Goal: Task Accomplishment & Management: Use online tool/utility

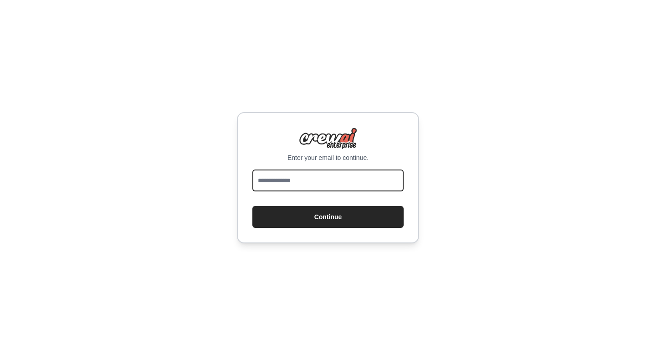
click at [314, 181] on input "email" at bounding box center [328, 181] width 151 height 22
type input "**********"
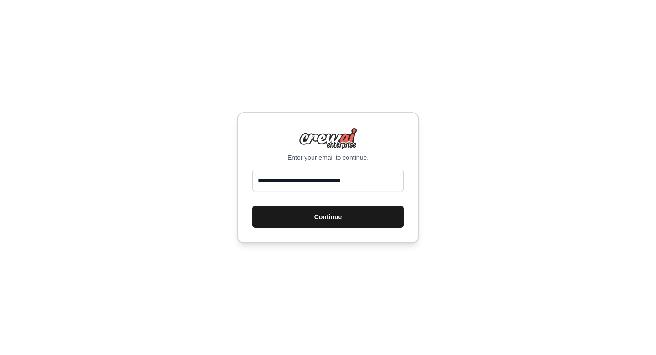
click at [296, 210] on button "Continue" at bounding box center [328, 217] width 151 height 22
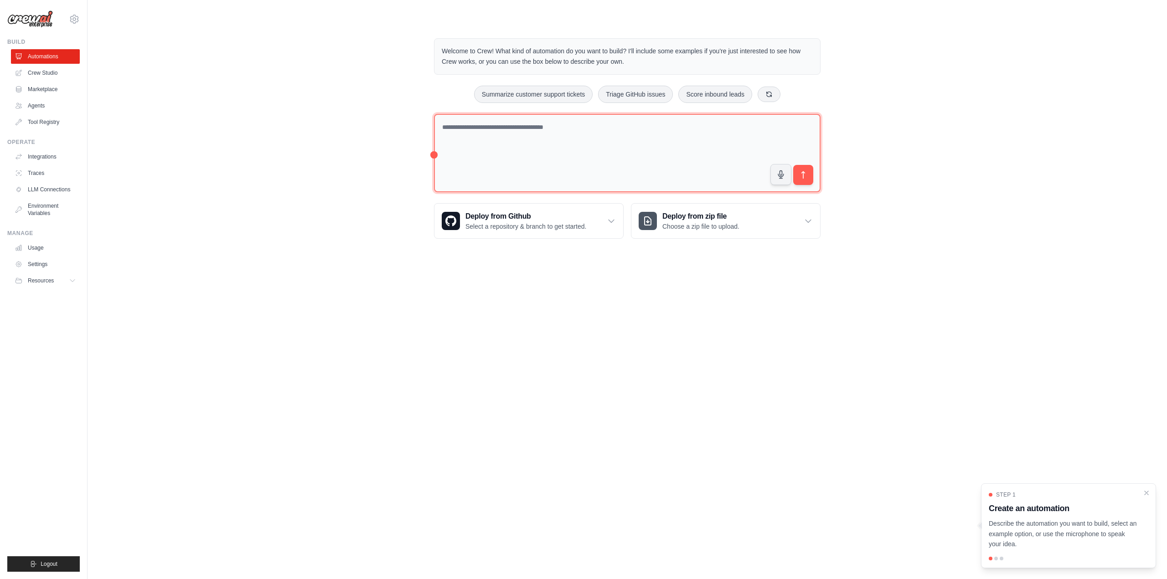
click at [536, 140] on textarea at bounding box center [627, 153] width 387 height 79
paste textarea "**********"
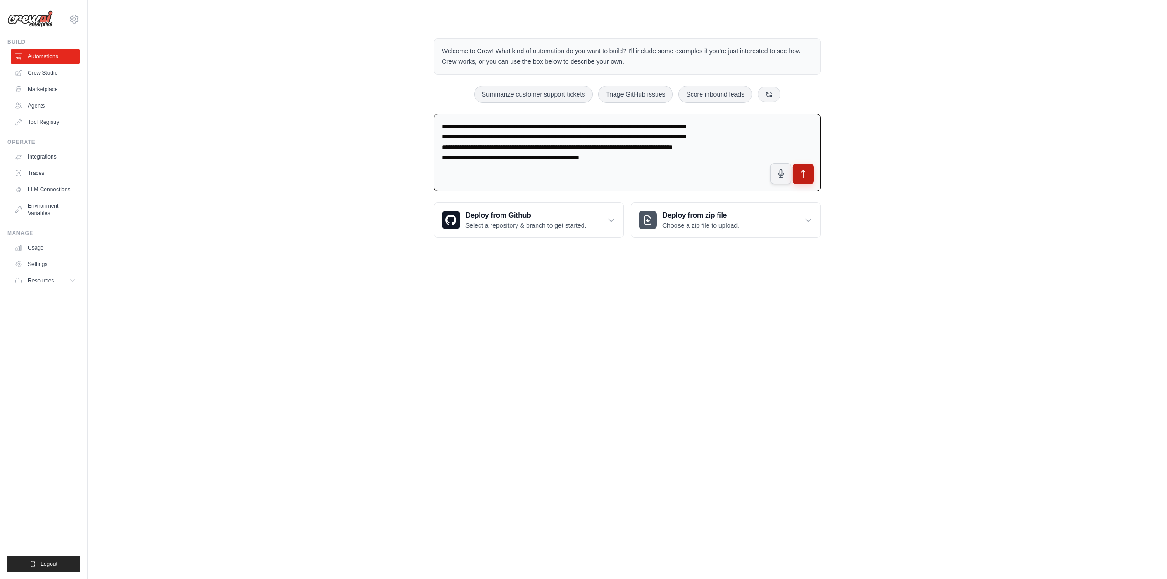
type textarea "**********"
click at [656, 177] on icon "submit" at bounding box center [804, 175] width 10 height 10
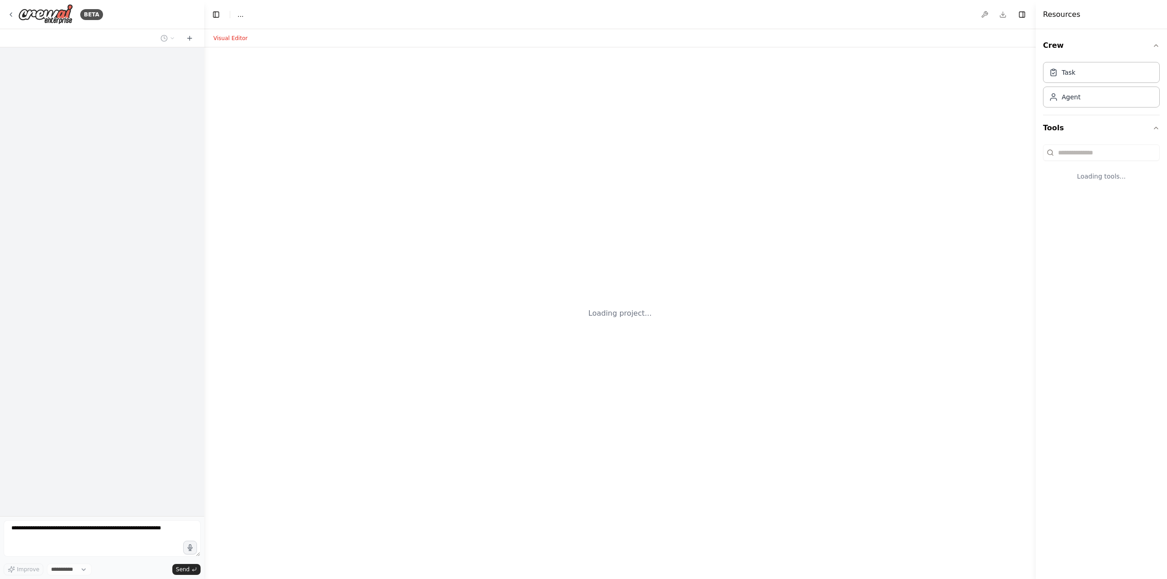
select select "****"
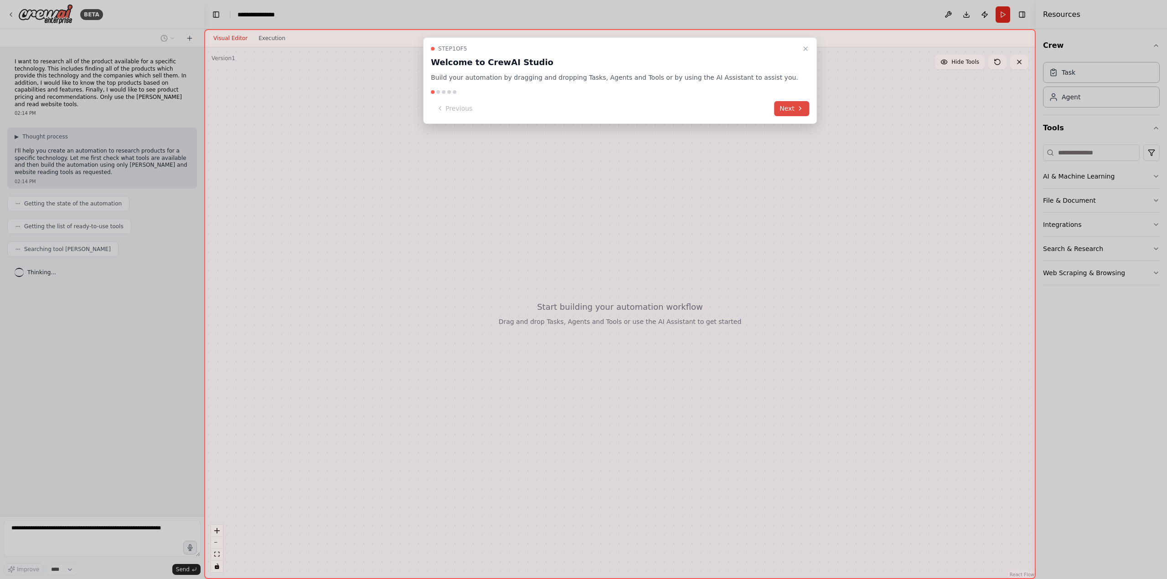
click at [774, 110] on button "Next" at bounding box center [791, 108] width 35 height 15
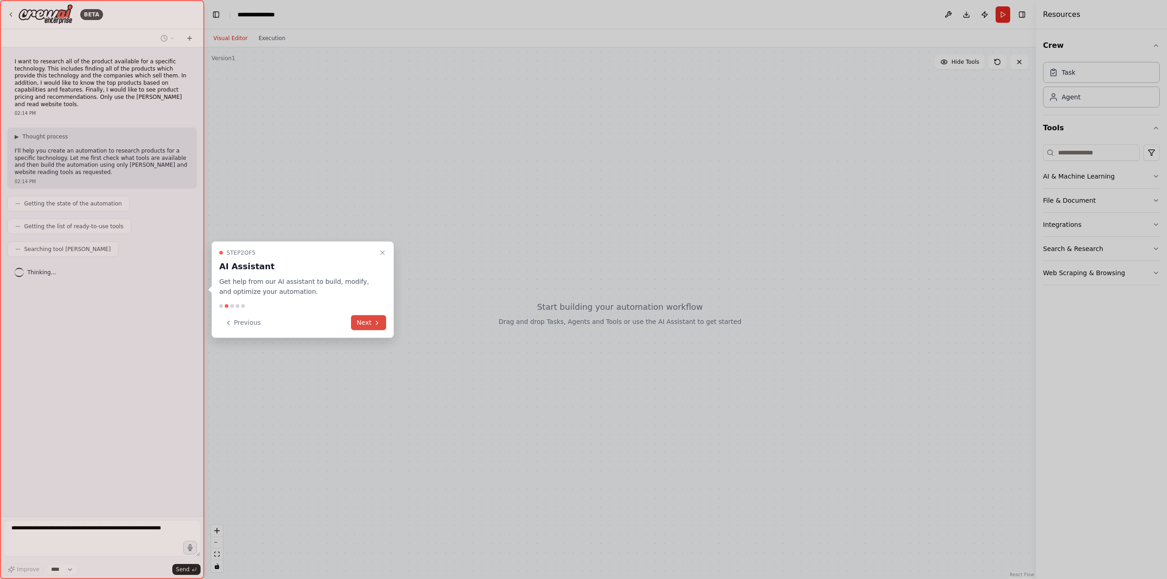
click at [379, 323] on icon at bounding box center [376, 322] width 7 height 7
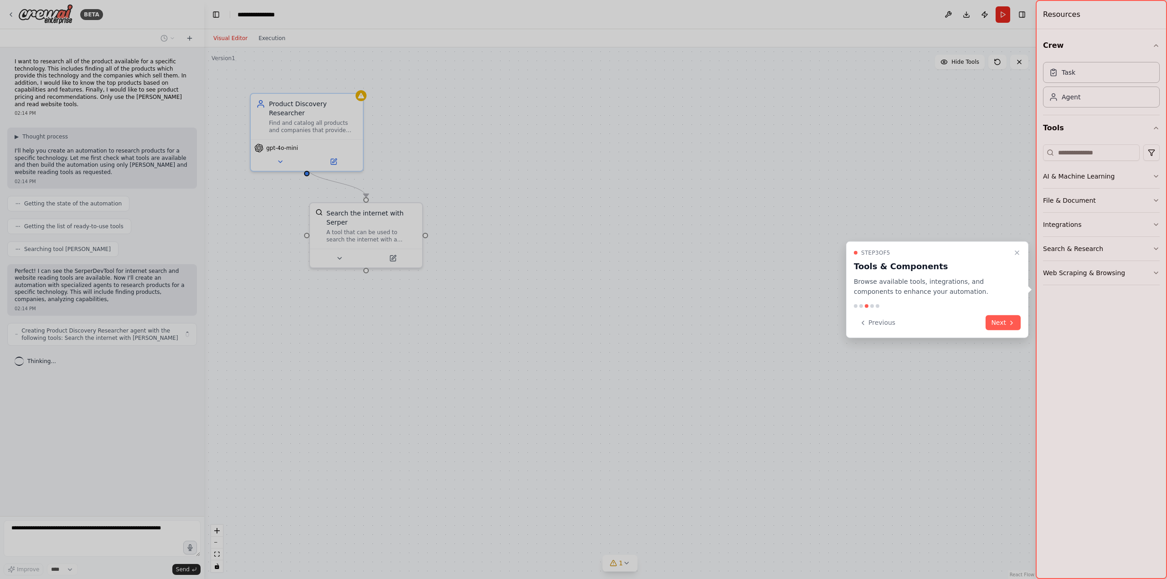
click at [1014, 252] on icon "Close walkthrough" at bounding box center [1016, 252] width 7 height 7
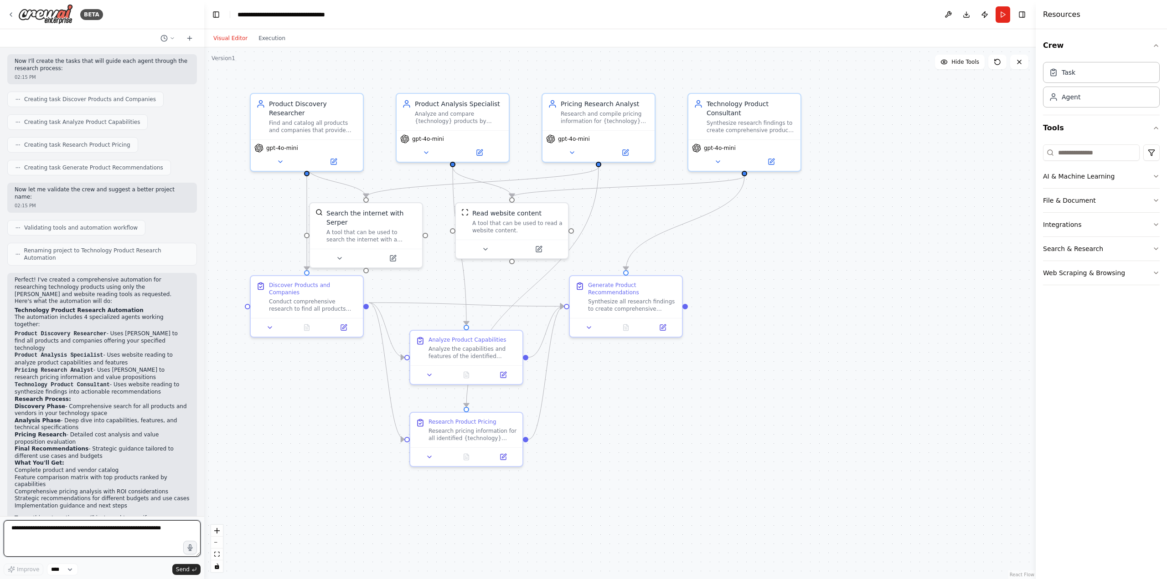
scroll to position [403, 0]
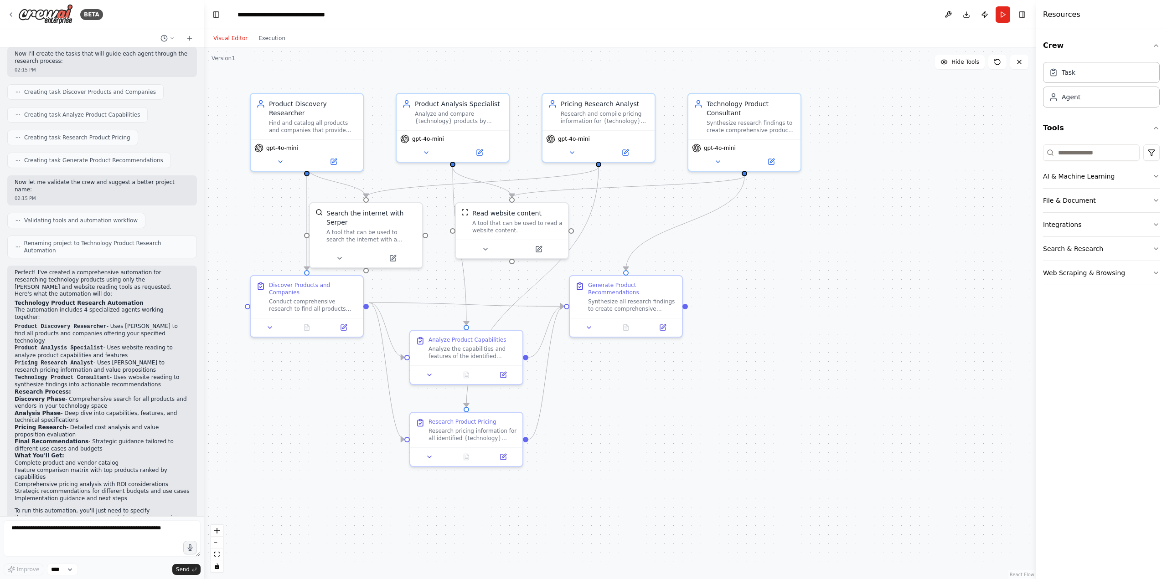
click at [706, 423] on div ".deletable-edge-delete-btn { width: 20px; height: 20px; border: 0px solid #ffff…" at bounding box center [620, 313] width 832 height 532
click at [1002, 18] on button "Run" at bounding box center [1003, 14] width 15 height 16
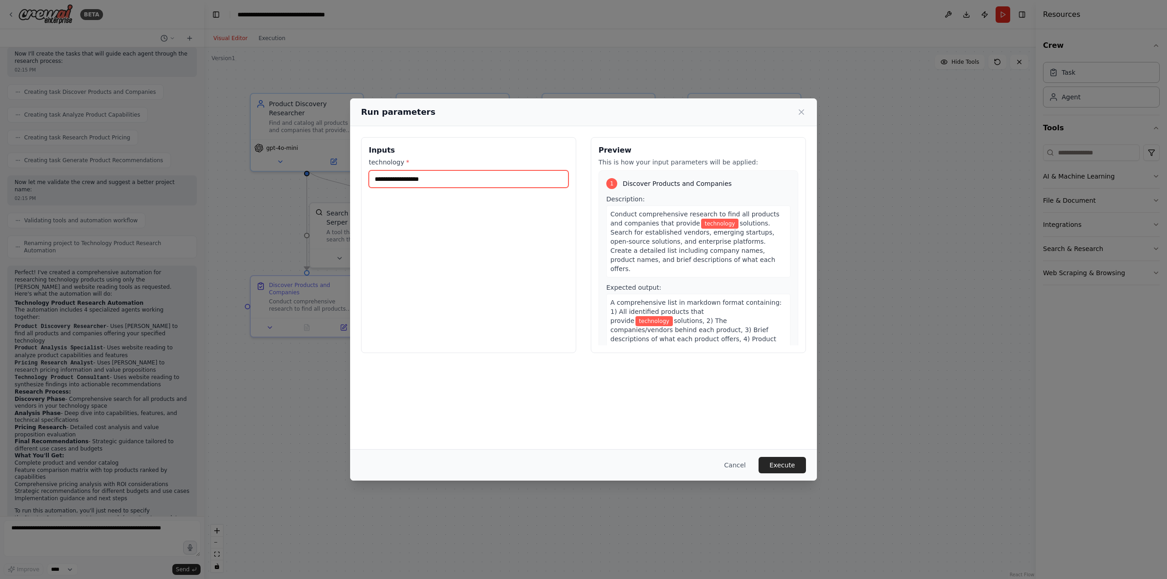
click at [463, 177] on input "technology *" at bounding box center [469, 179] width 200 height 17
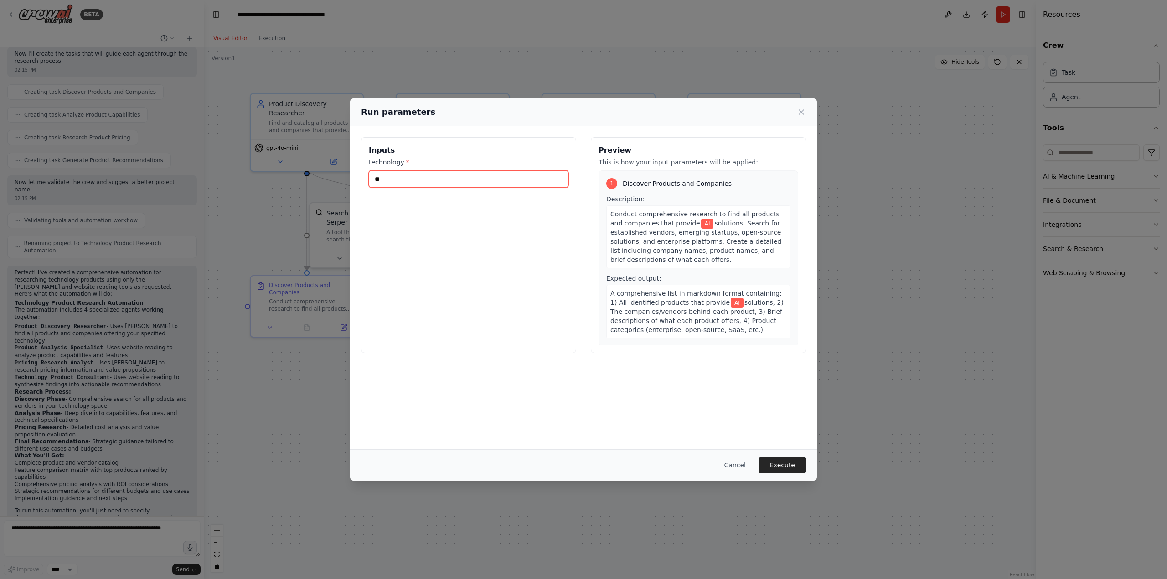
type input "*"
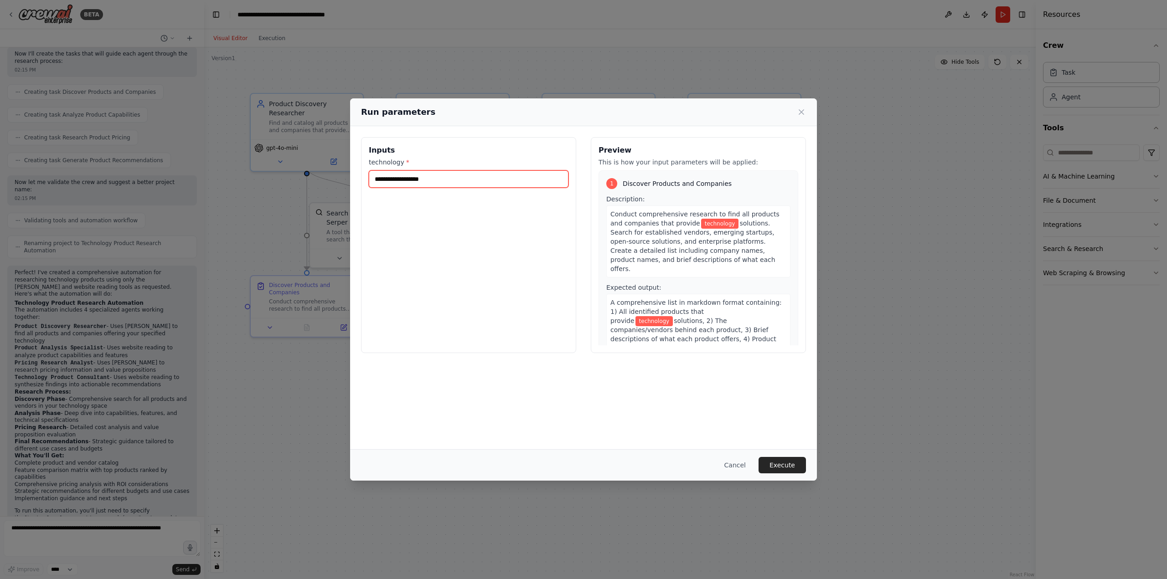
click at [475, 181] on input "technology *" at bounding box center [469, 179] width 200 height 17
type input "**********"
type input "*********"
click at [775, 466] on button "Execute" at bounding box center [782, 465] width 47 height 16
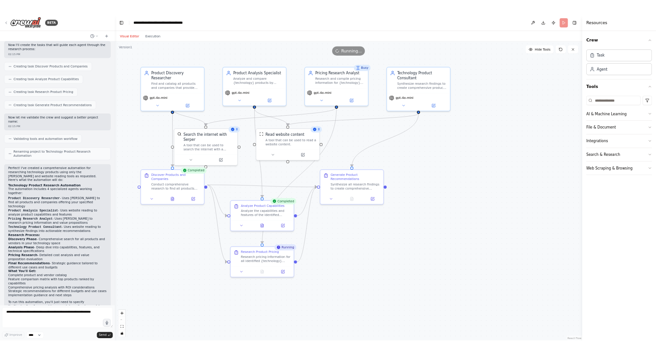
scroll to position [119, 0]
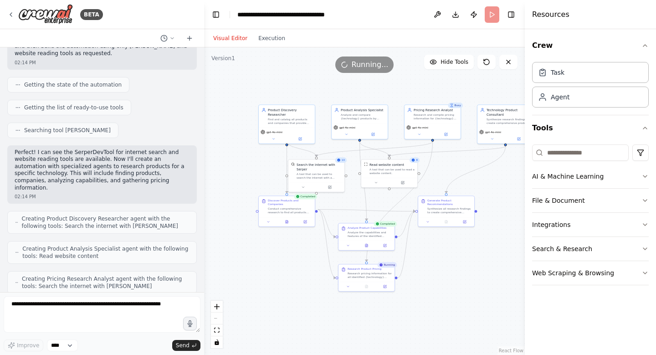
drag, startPoint x: 475, startPoint y: 289, endPoint x: 470, endPoint y: 248, distance: 41.7
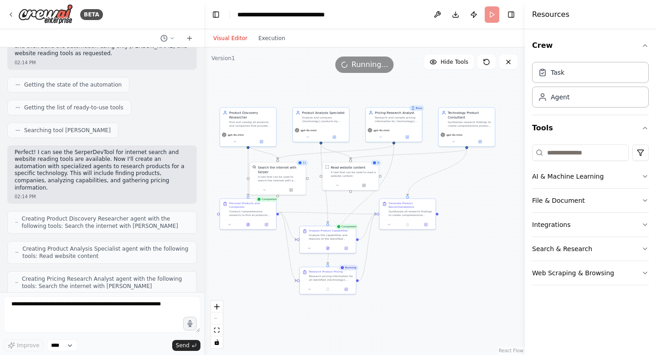
drag, startPoint x: 459, startPoint y: 258, endPoint x: 418, endPoint y: 263, distance: 41.4
click at [418, 263] on div ".deletable-edge-delete-btn { width: 20px; height: 20px; border: 0px solid #ffff…" at bounding box center [364, 201] width 321 height 308
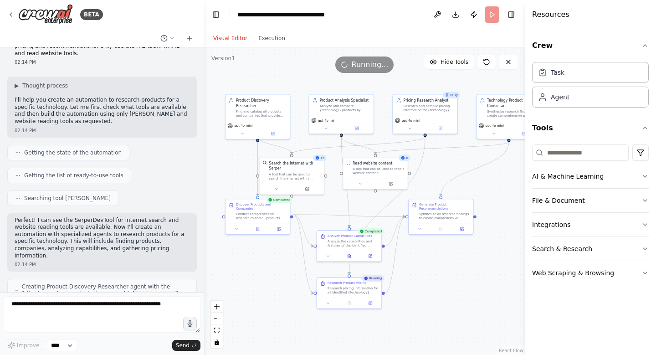
scroll to position [0, 0]
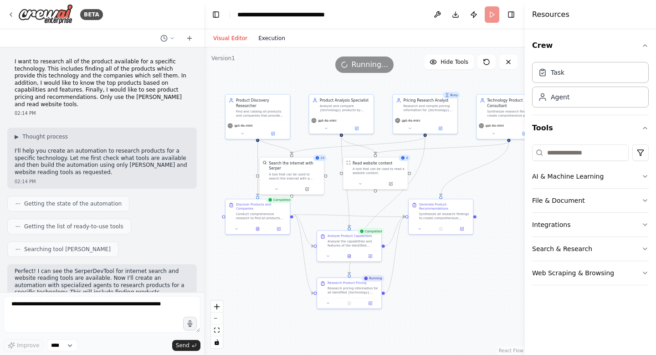
click at [271, 33] on button "Execution" at bounding box center [272, 38] width 38 height 11
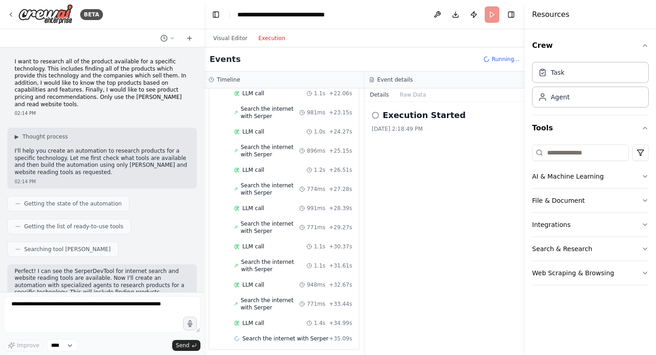
scroll to position [1041, 0]
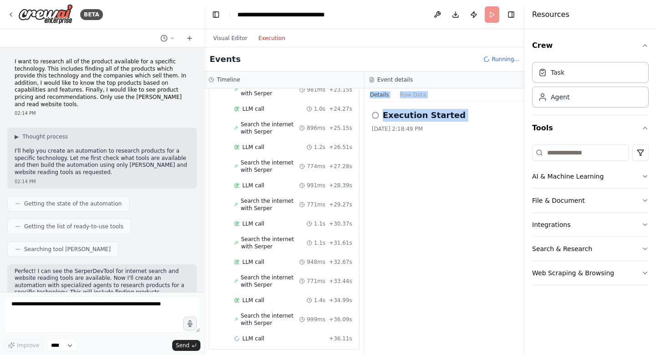
drag, startPoint x: 365, startPoint y: 320, endPoint x: 366, endPoint y: 98, distance: 221.6
click at [366, 98] on div "Details Raw Data Execution Started 8/21/2025, 2:18:49 PM" at bounding box center [445, 221] width 160 height 267
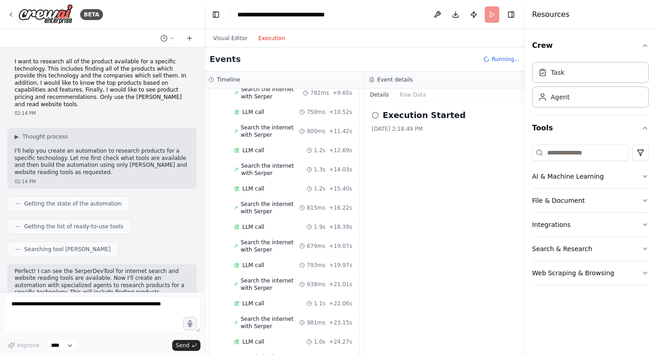
click at [395, 198] on div "Execution Started 8/21/2025, 2:18:49 PM" at bounding box center [445, 228] width 160 height 253
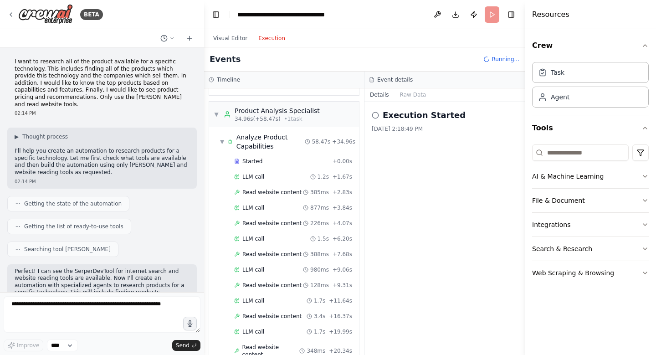
scroll to position [0, 0]
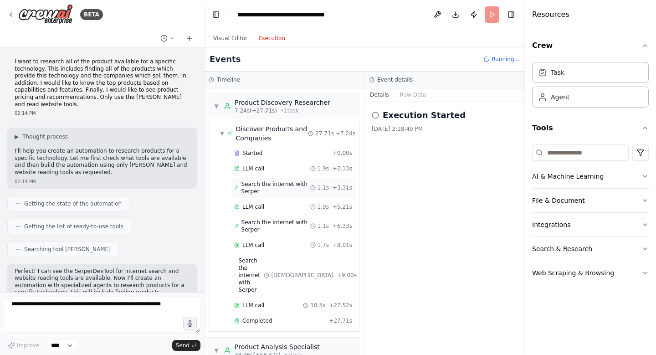
click at [251, 193] on span "Search the internet with Serper" at bounding box center [276, 188] width 69 height 15
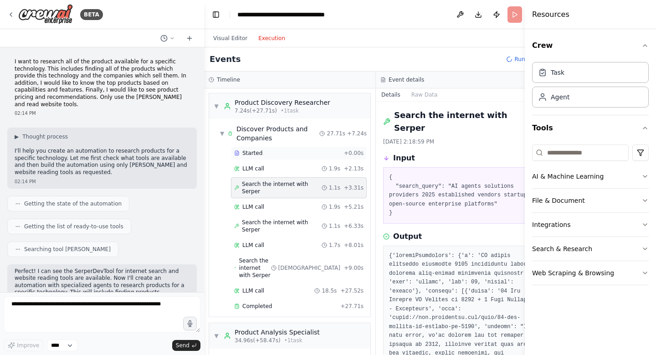
click at [262, 155] on div "Started" at bounding box center [287, 153] width 106 height 7
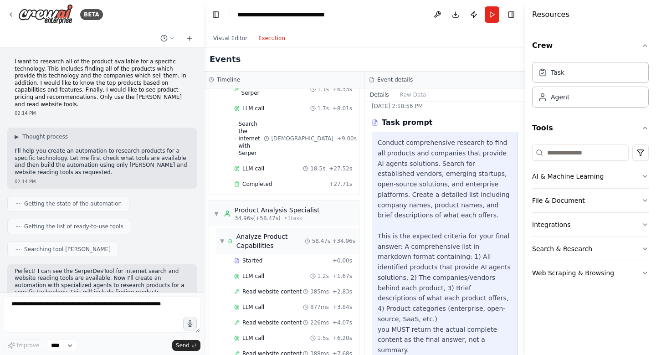
scroll to position [91, 0]
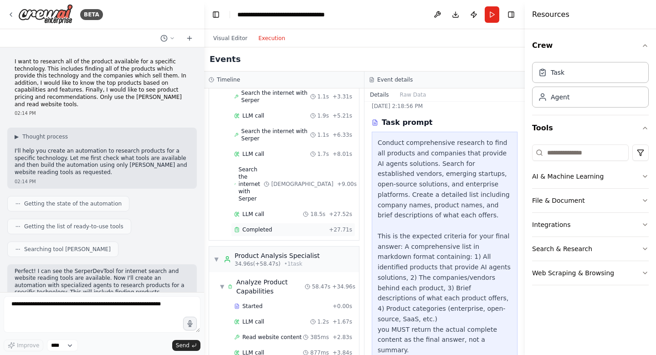
click at [253, 226] on span "Completed" at bounding box center [258, 229] width 30 height 7
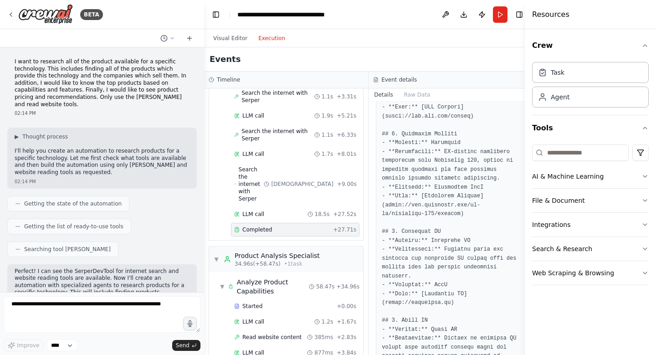
scroll to position [0, 0]
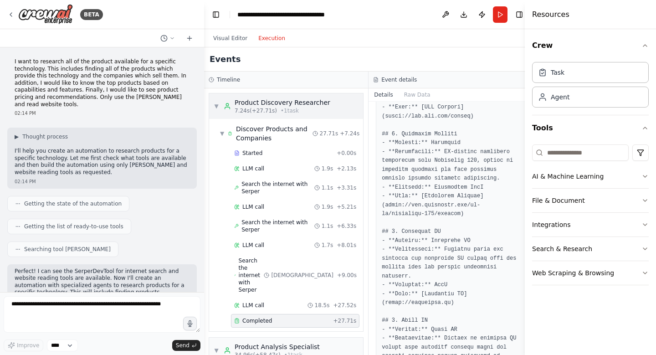
click at [218, 109] on span "▼" at bounding box center [216, 106] width 5 height 7
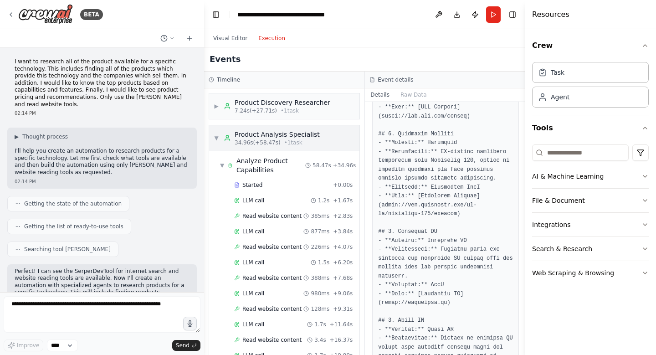
click at [217, 140] on span "▼" at bounding box center [216, 137] width 5 height 7
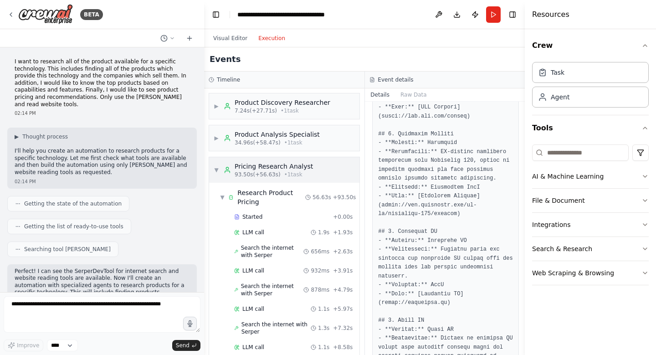
click at [217, 173] on span "▼" at bounding box center [216, 169] width 5 height 7
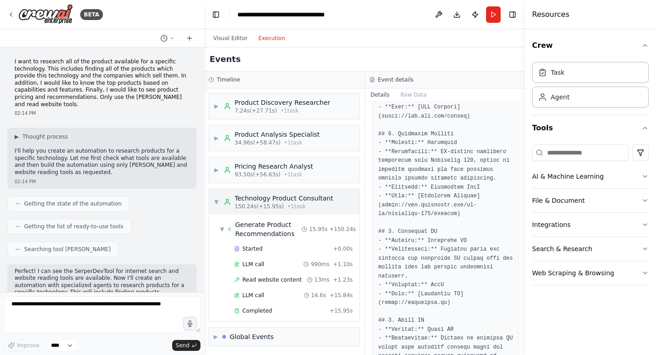
click at [217, 204] on span "▼" at bounding box center [216, 201] width 5 height 7
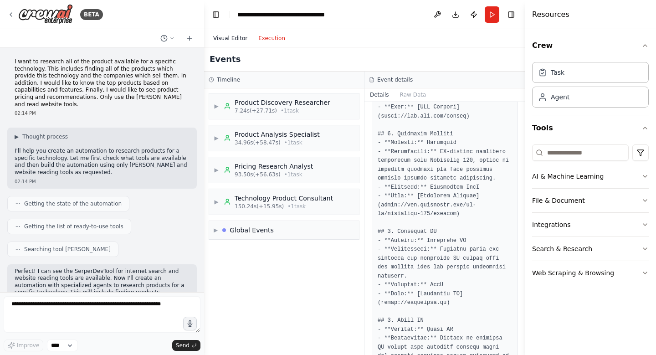
click at [231, 37] on button "Visual Editor" at bounding box center [230, 38] width 45 height 11
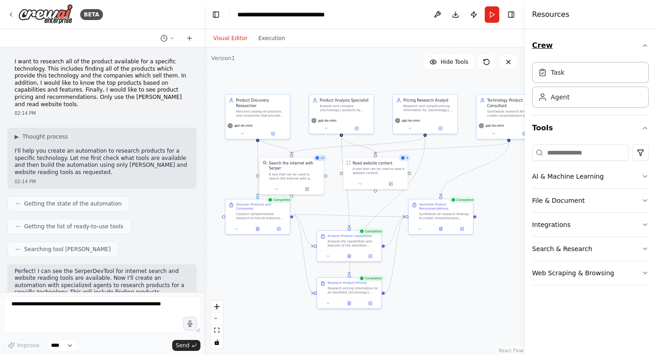
click at [646, 43] on icon "button" at bounding box center [645, 45] width 7 height 7
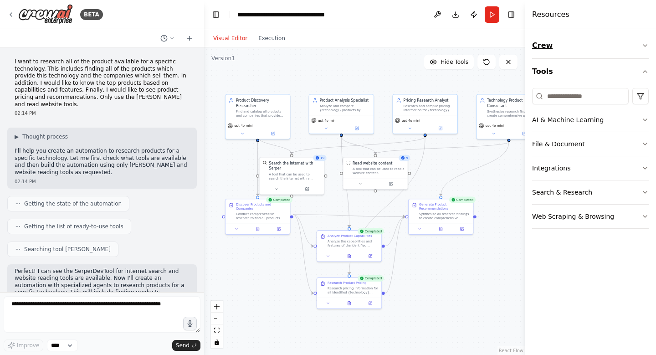
click at [646, 43] on icon "button" at bounding box center [645, 45] width 7 height 7
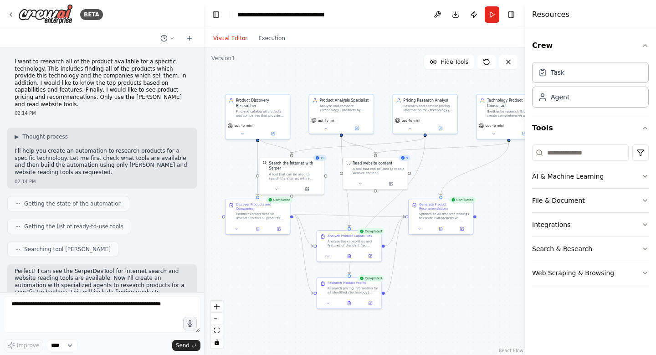
click at [420, 340] on div ".deletable-edge-delete-btn { width: 20px; height: 20px; border: 0px solid #ffff…" at bounding box center [364, 201] width 321 height 308
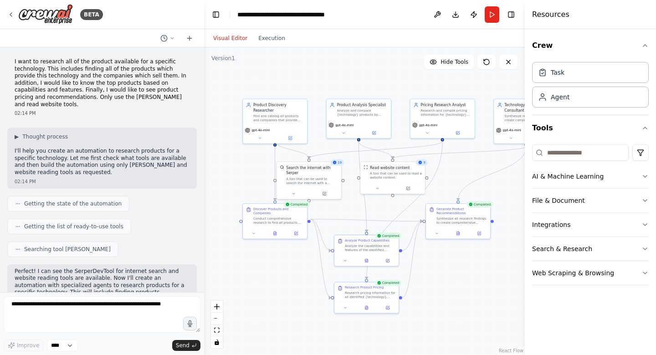
drag, startPoint x: 427, startPoint y: 316, endPoint x: 423, endPoint y: 322, distance: 7.2
click at [423, 322] on div ".deletable-edge-delete-btn { width: 20px; height: 20px; border: 0px solid #ffff…" at bounding box center [364, 201] width 321 height 308
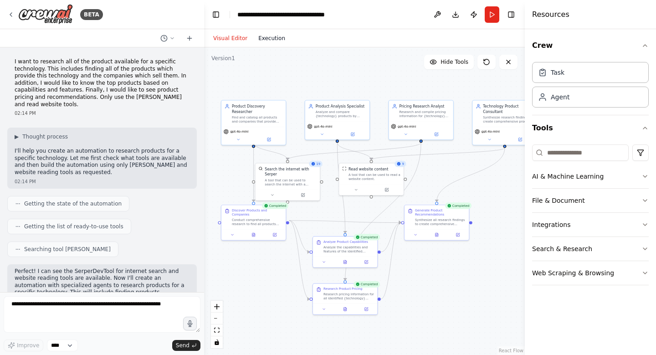
click at [272, 40] on button "Execution" at bounding box center [272, 38] width 38 height 11
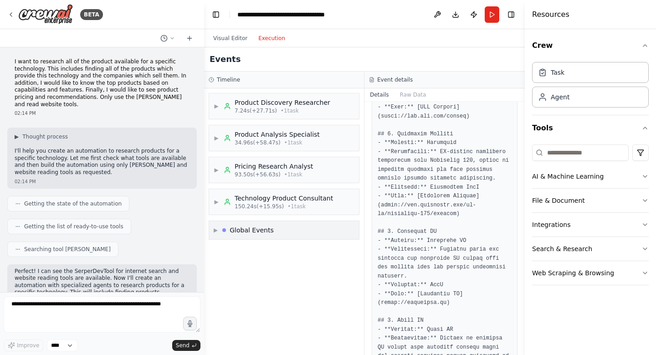
click at [274, 228] on div "▶ Global Events" at bounding box center [284, 230] width 150 height 18
click at [274, 228] on div "▼ Global Events" at bounding box center [284, 230] width 150 height 18
click at [274, 228] on div "▶ Global Events" at bounding box center [284, 230] width 150 height 18
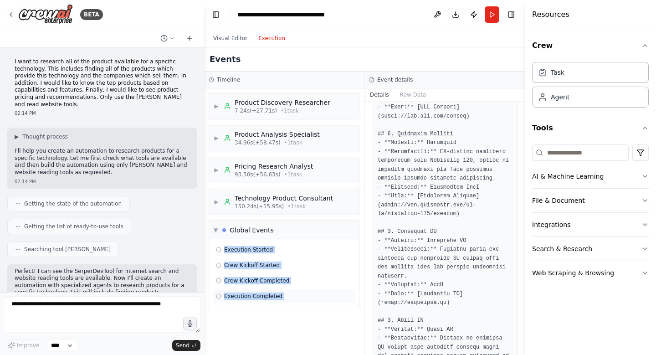
click at [251, 300] on span "Execution Completed" at bounding box center [253, 296] width 58 height 7
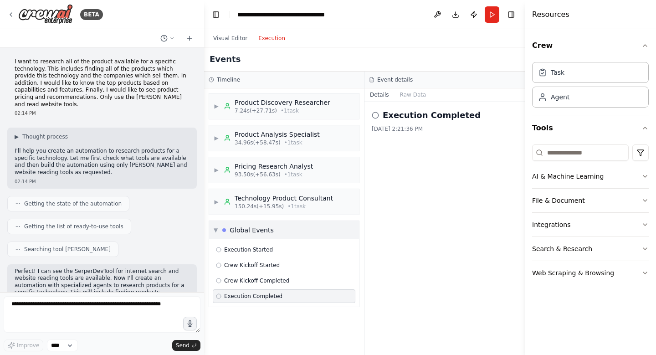
click at [272, 234] on div "▼ Global Events" at bounding box center [284, 230] width 150 height 18
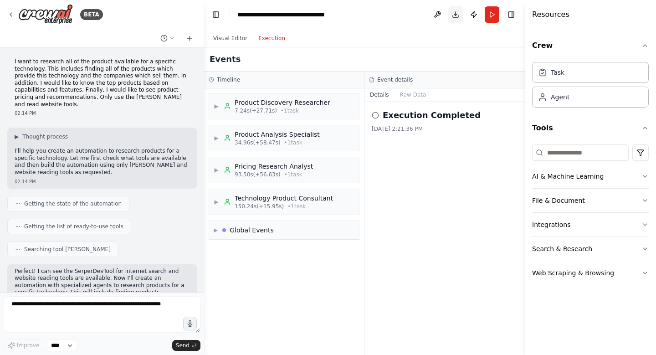
click at [457, 15] on button "Download" at bounding box center [456, 14] width 15 height 16
click at [194, 39] on button at bounding box center [189, 38] width 15 height 11
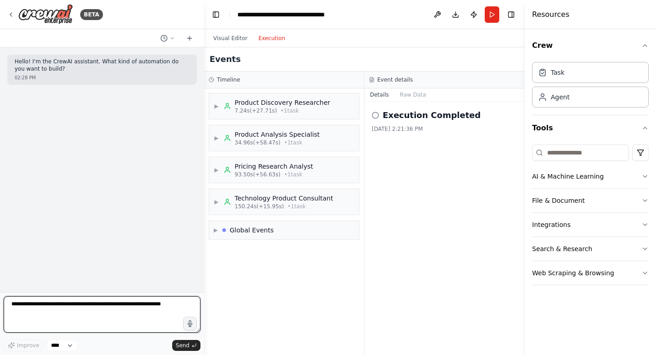
click at [99, 305] on textarea at bounding box center [102, 314] width 197 height 36
click at [85, 322] on textarea "*" at bounding box center [102, 314] width 197 height 36
paste textarea "**********"
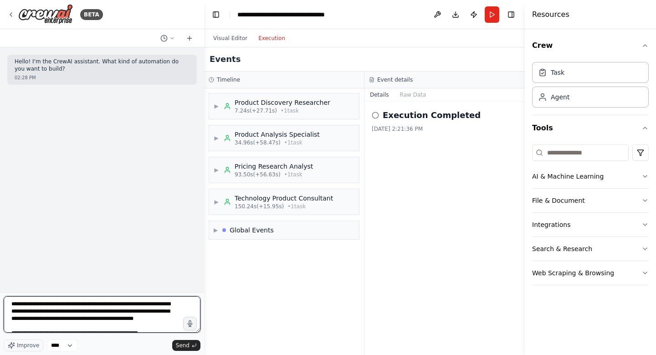
scroll to position [289, 0]
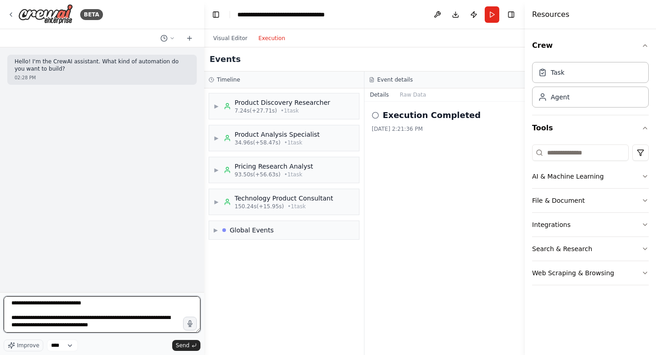
click at [98, 310] on textarea at bounding box center [102, 314] width 197 height 36
paste textarea
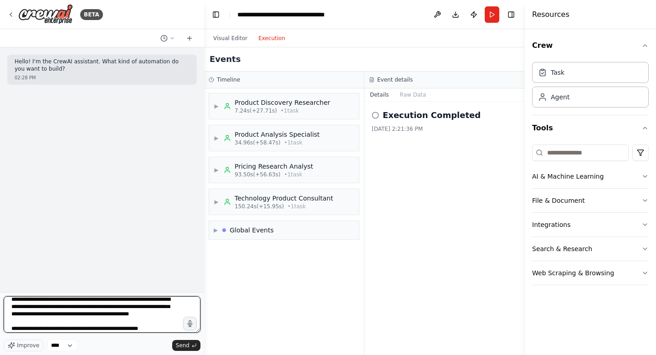
scroll to position [0, 0]
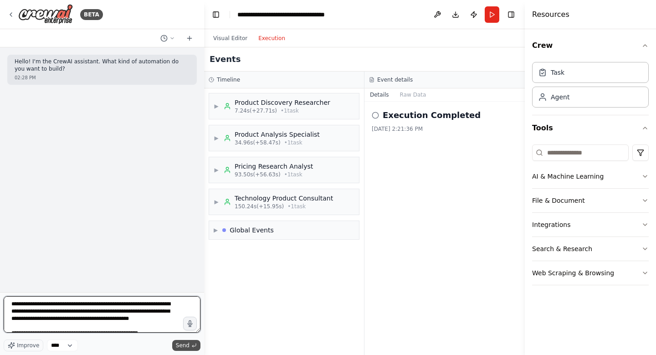
type textarea "**********"
click at [185, 344] on span "Send" at bounding box center [183, 345] width 14 height 7
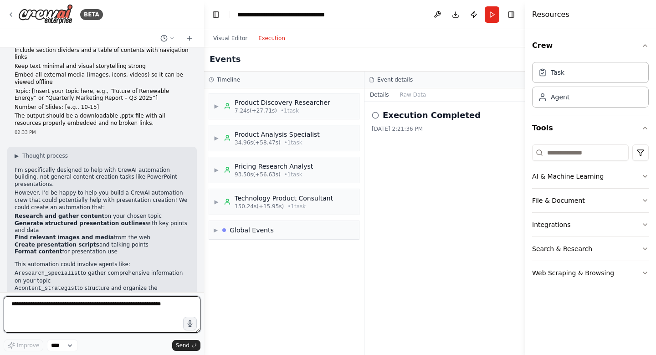
scroll to position [256, 0]
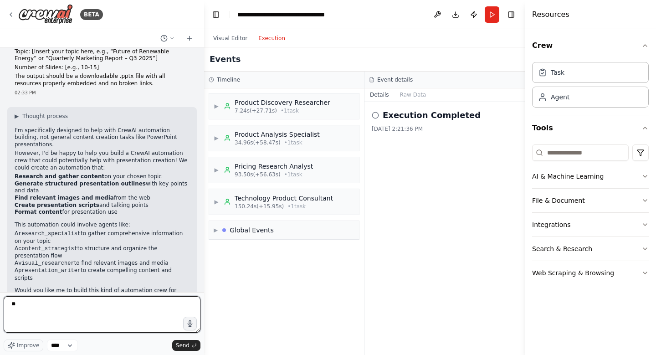
type textarea "***"
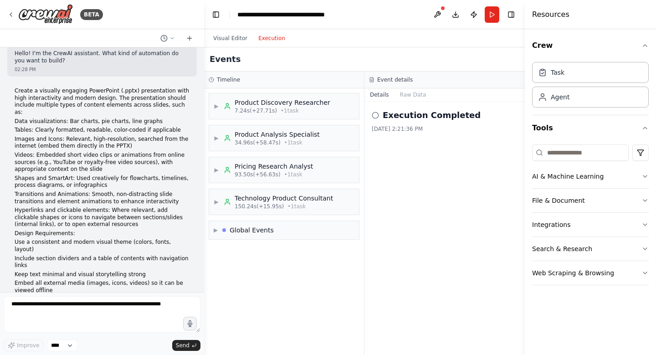
scroll to position [0, 0]
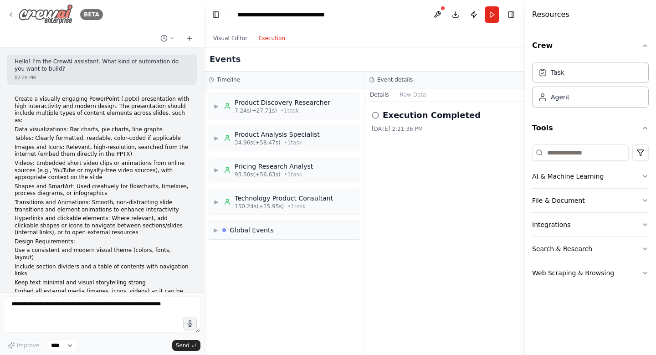
click at [10, 16] on icon at bounding box center [10, 14] width 7 height 7
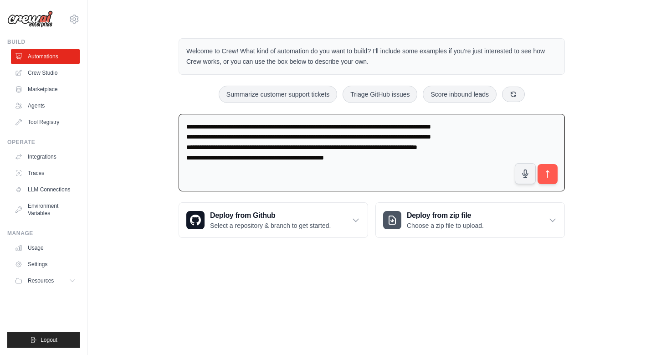
drag, startPoint x: 404, startPoint y: 159, endPoint x: 167, endPoint y: 114, distance: 241.7
click at [167, 114] on div "Welcome to Crew! What kind of automation do you want to build? I'll include som…" at bounding box center [372, 138] width 540 height 229
click at [411, 154] on textarea "**********" at bounding box center [372, 153] width 387 height 78
drag, startPoint x: 396, startPoint y: 157, endPoint x: 137, endPoint y: 115, distance: 262.3
click at [137, 115] on div "Welcome to Crew! What kind of automation do you want to build? I'll include som…" at bounding box center [372, 138] width 540 height 229
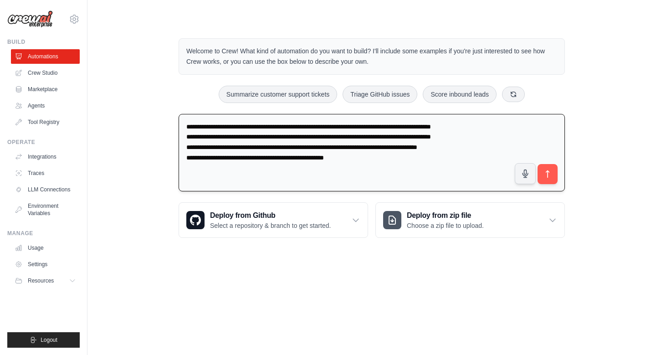
paste textarea "**********"
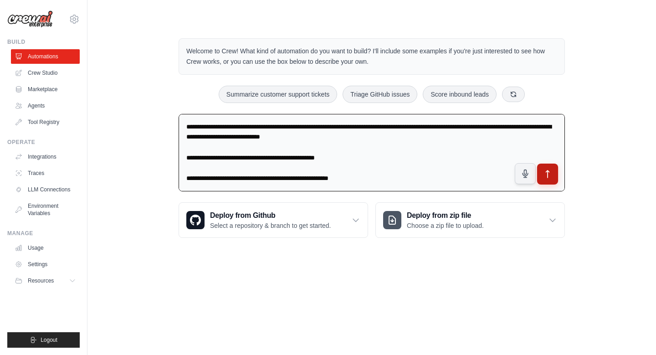
type textarea "**********"
click at [547, 171] on icon "submit" at bounding box center [548, 175] width 10 height 10
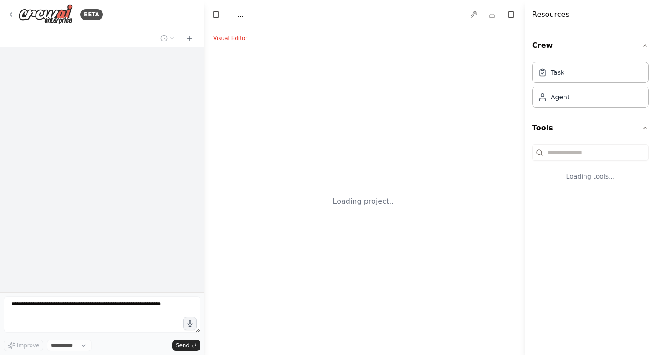
select select "****"
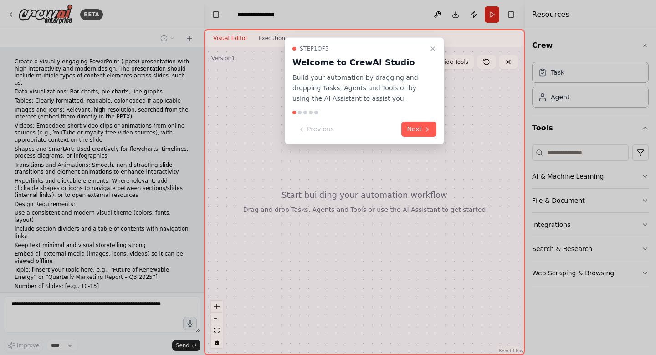
scroll to position [36, 0]
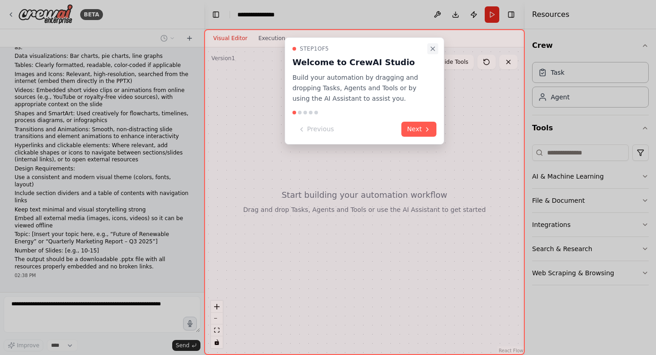
click at [432, 50] on icon "Close walkthrough" at bounding box center [432, 48] width 7 height 7
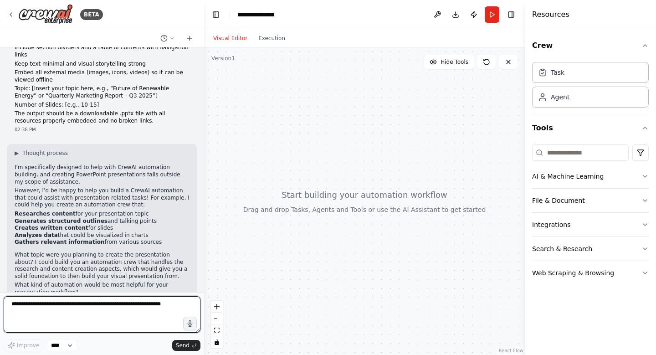
scroll to position [183, 0]
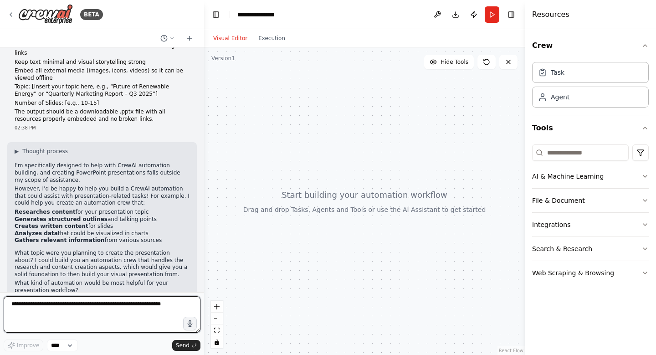
click at [72, 313] on textarea at bounding box center [102, 314] width 197 height 36
type textarea "**********"
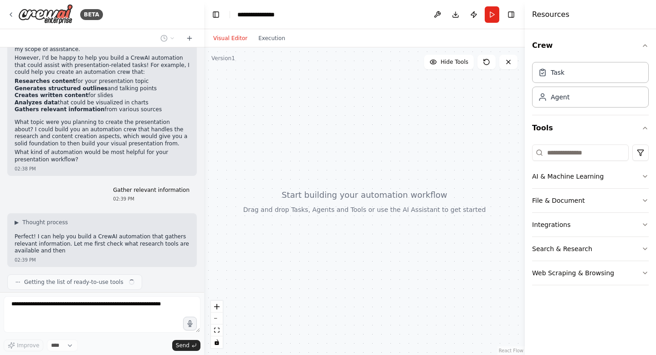
scroll to position [321, 0]
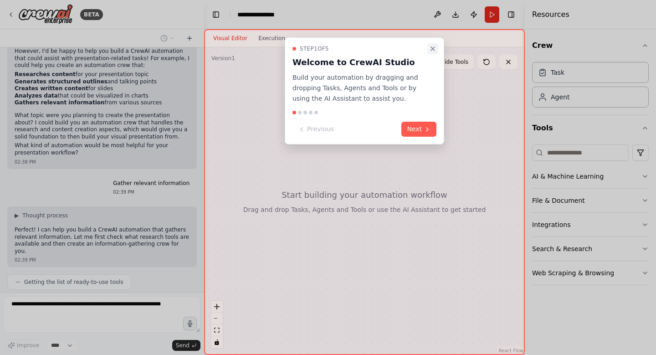
click at [437, 49] on button "Close walkthrough" at bounding box center [433, 48] width 11 height 11
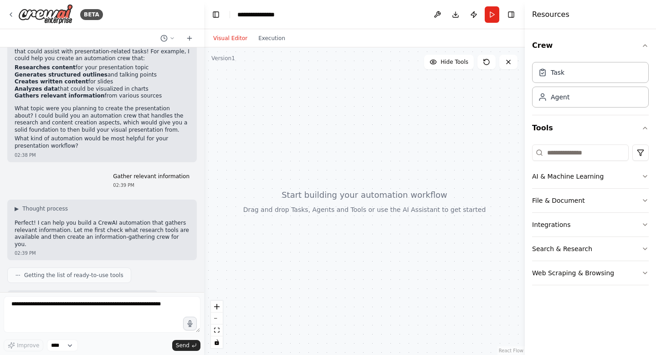
scroll to position [374, 0]
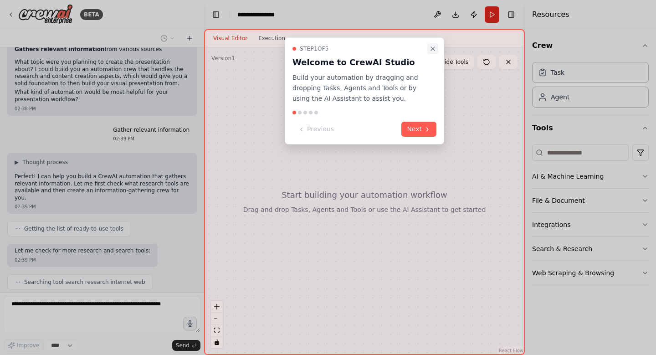
click at [434, 49] on icon "Close walkthrough" at bounding box center [432, 48] width 7 height 7
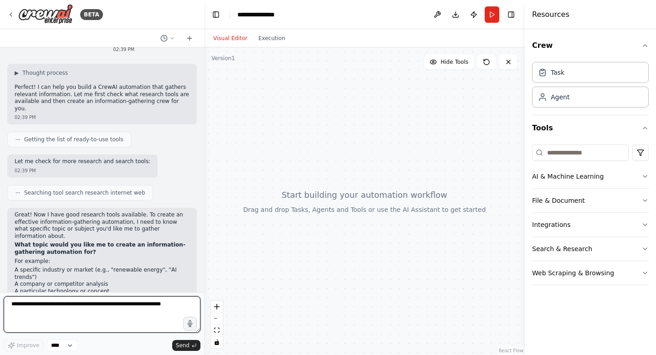
scroll to position [506, 0]
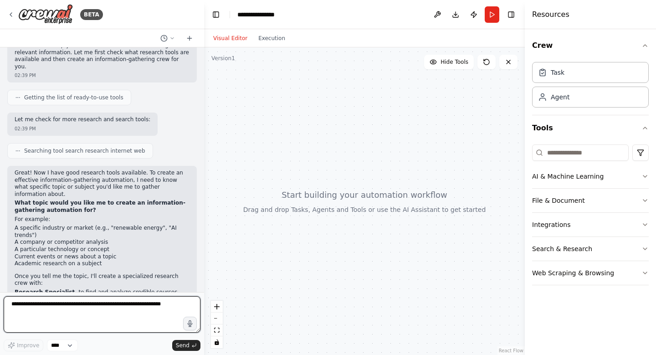
click at [67, 304] on textarea at bounding box center [102, 314] width 197 height 36
type textarea "********"
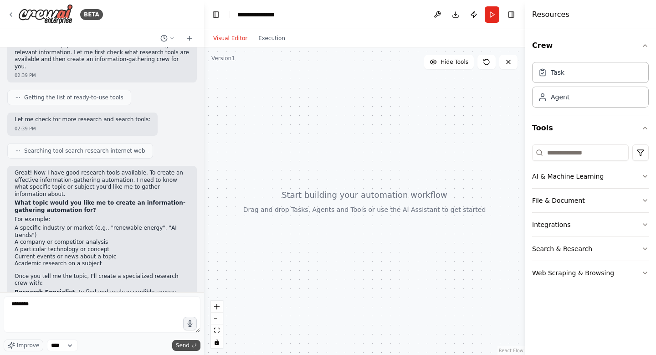
click at [193, 347] on polyline "submit" at bounding box center [192, 346] width 1 height 2
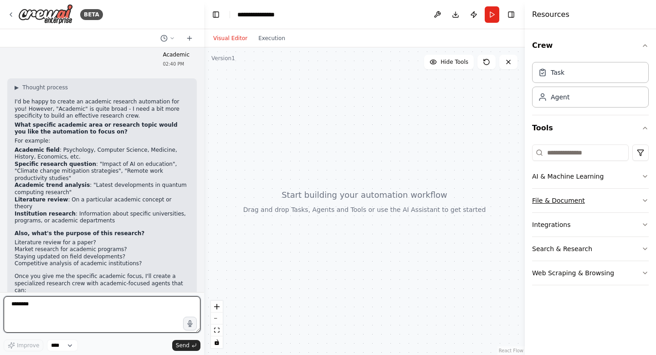
scroll to position [807, 0]
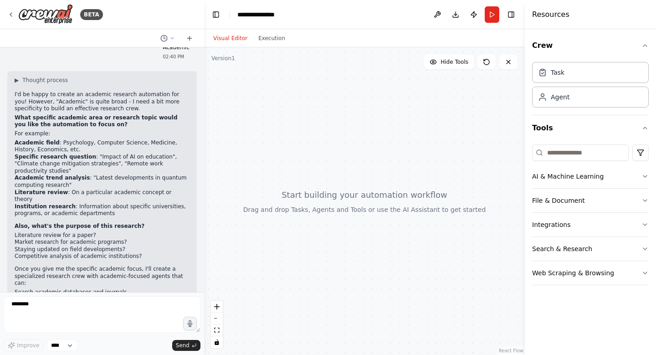
click at [345, 265] on div at bounding box center [364, 201] width 321 height 308
click at [71, 314] on textarea "********" at bounding box center [102, 314] width 197 height 36
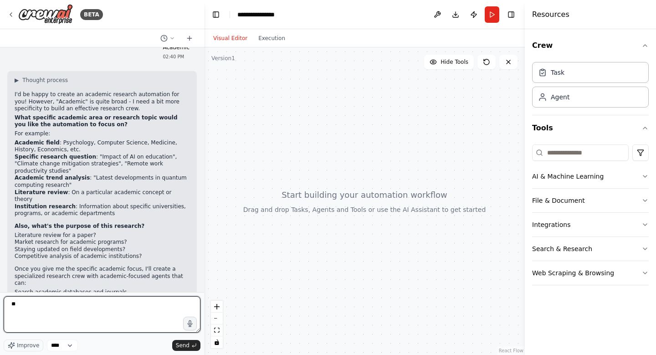
type textarea "*"
click at [32, 303] on textarea "**********" at bounding box center [102, 314] width 197 height 36
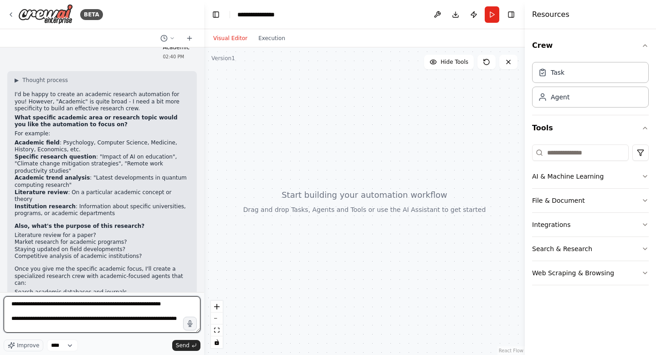
type textarea "**********"
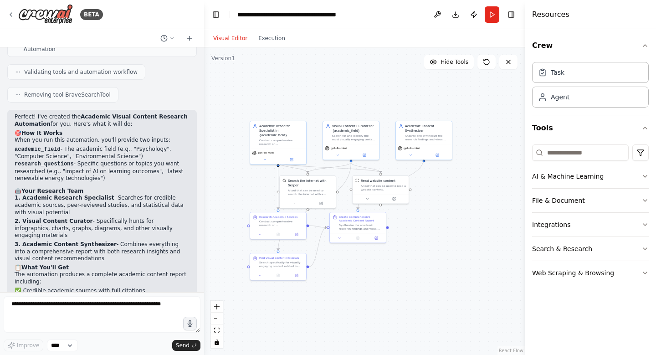
scroll to position [1725, 0]
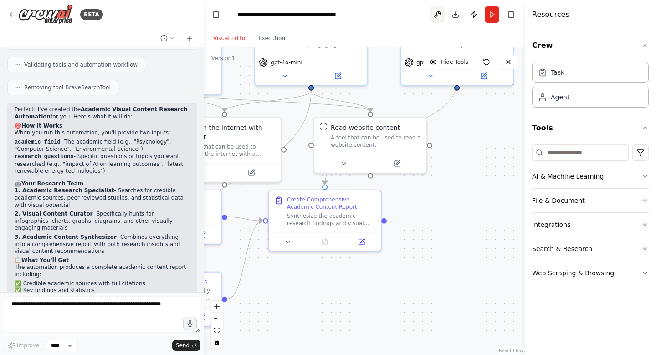
click at [439, 12] on button at bounding box center [437, 14] width 15 height 16
click at [450, 147] on div ".deletable-edge-delete-btn { width: 20px; height: 20px; border: 0px solid #ffff…" at bounding box center [364, 201] width 321 height 308
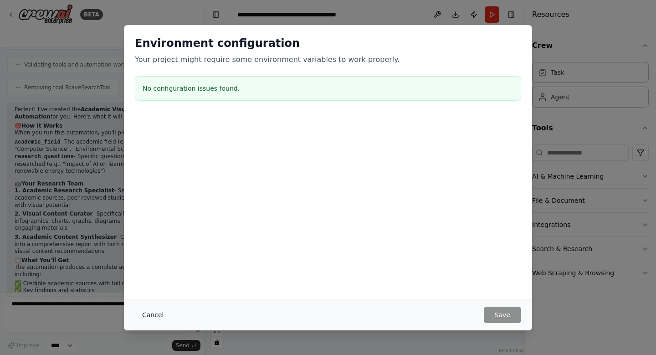
click at [159, 314] on button "Cancel" at bounding box center [153, 315] width 36 height 16
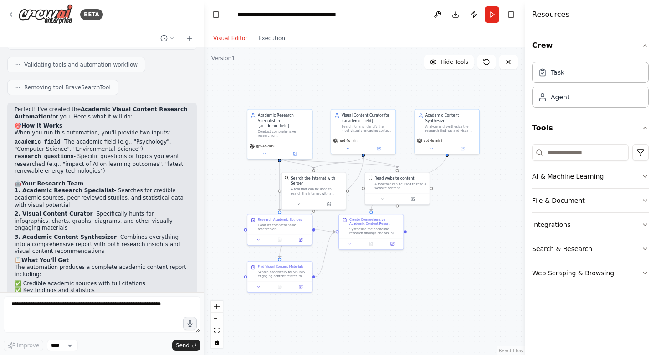
drag, startPoint x: 445, startPoint y: 233, endPoint x: 425, endPoint y: 239, distance: 21.2
click at [425, 239] on div ".deletable-edge-delete-btn { width: 20px; height: 20px; border: 0px solid #ffff…" at bounding box center [364, 201] width 321 height 308
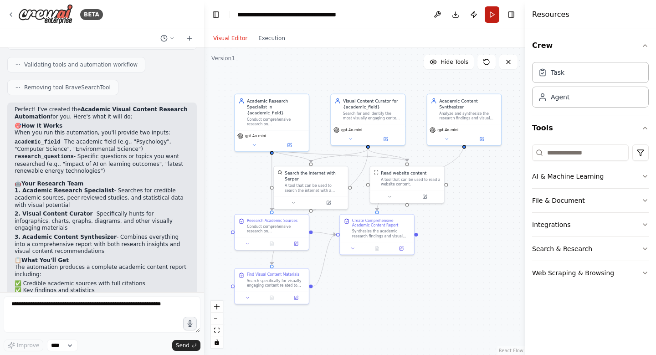
click at [490, 12] on button "Run" at bounding box center [492, 14] width 15 height 16
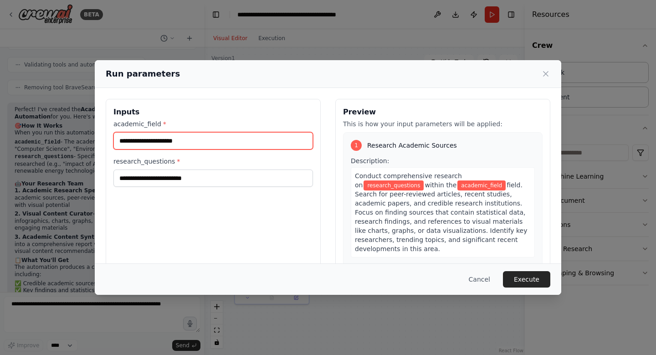
click at [201, 140] on input "academic_field *" at bounding box center [214, 140] width 200 height 17
type input "*********"
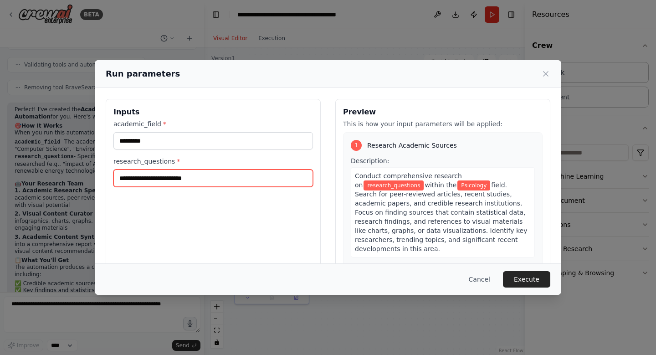
click at [193, 176] on input "research_questions *" at bounding box center [214, 178] width 200 height 17
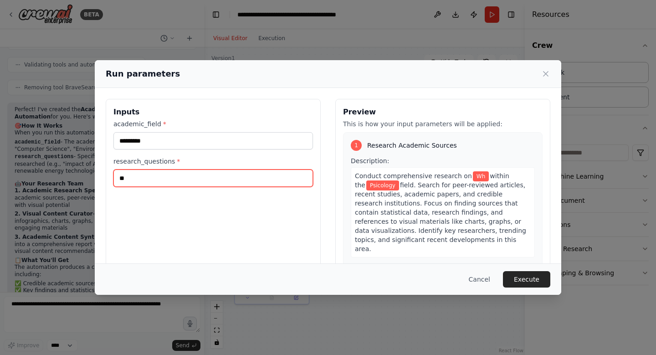
type input "*"
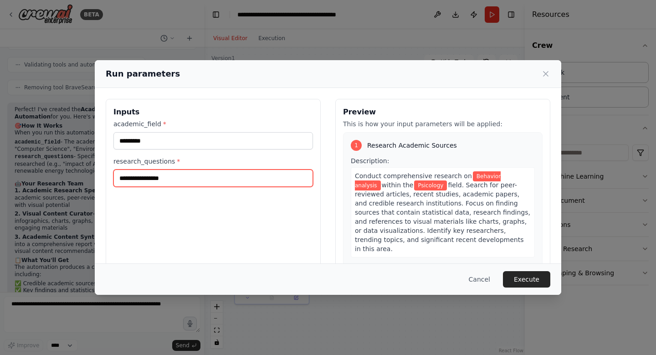
type input "**********"
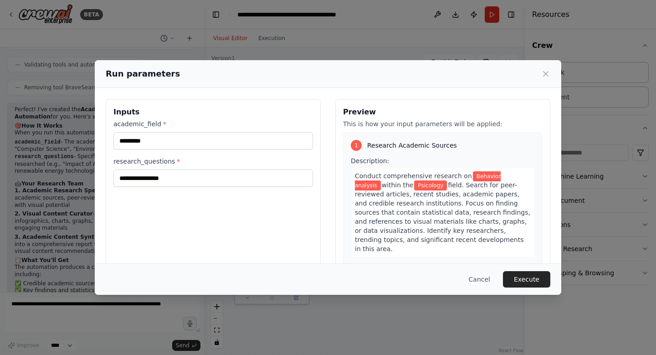
click at [524, 275] on button "Execute" at bounding box center [526, 279] width 47 height 16
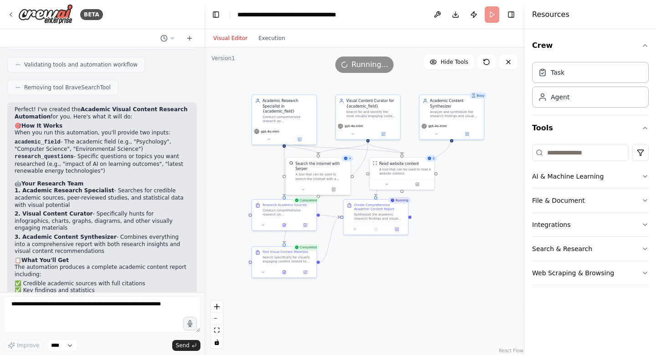
drag, startPoint x: 365, startPoint y: 279, endPoint x: 412, endPoint y: 252, distance: 54.1
click at [412, 252] on div ".deletable-edge-delete-btn { width: 20px; height: 20px; border: 0px solid #ffff…" at bounding box center [364, 201] width 321 height 308
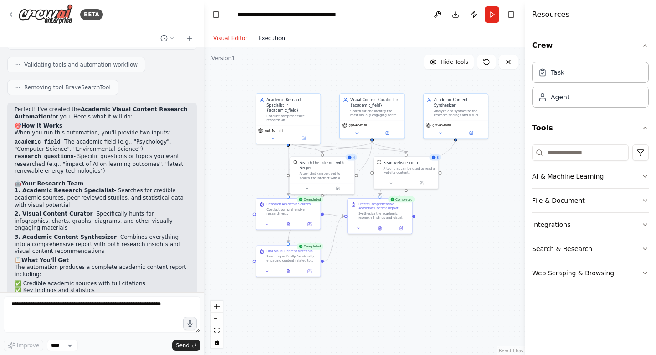
click at [267, 36] on button "Execution" at bounding box center [272, 38] width 38 height 11
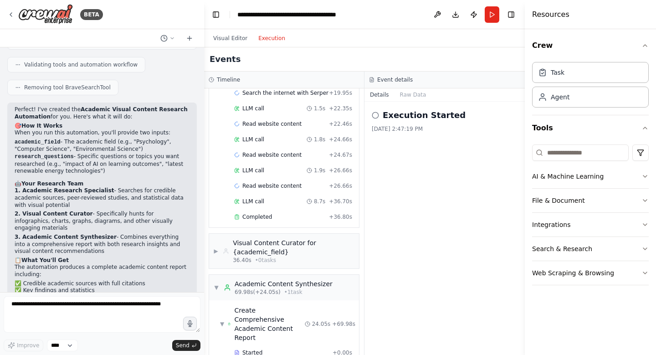
scroll to position [578, 0]
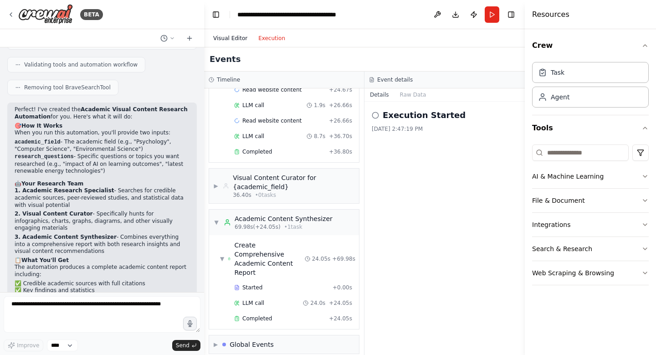
click at [233, 41] on button "Visual Editor" at bounding box center [230, 38] width 45 height 11
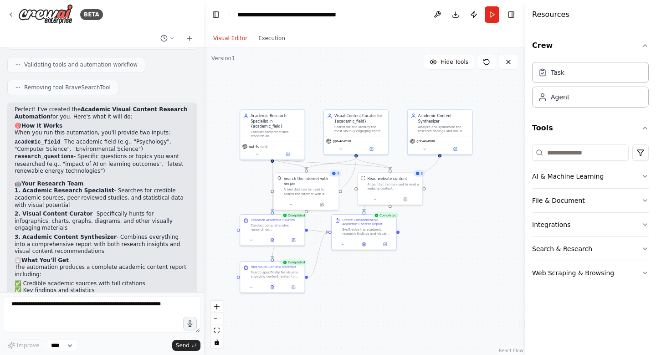
drag, startPoint x: 443, startPoint y: 246, endPoint x: 439, endPoint y: 249, distance: 4.8
click at [439, 249] on div ".deletable-edge-delete-btn { width: 20px; height: 20px; border: 0px solid #ffff…" at bounding box center [364, 201] width 321 height 308
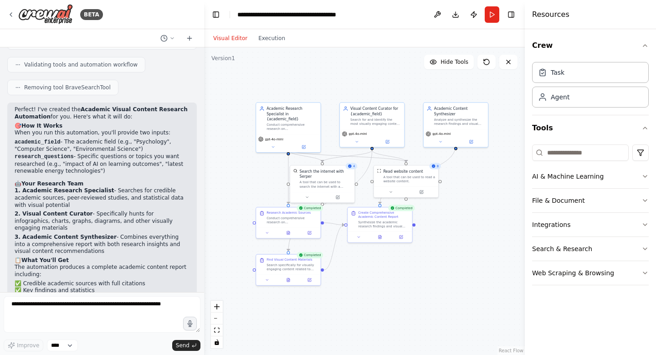
drag, startPoint x: 456, startPoint y: 243, endPoint x: 461, endPoint y: 241, distance: 5.3
click at [461, 241] on div ".deletable-edge-delete-btn { width: 20px; height: 20px; border: 0px solid #ffff…" at bounding box center [364, 201] width 321 height 308
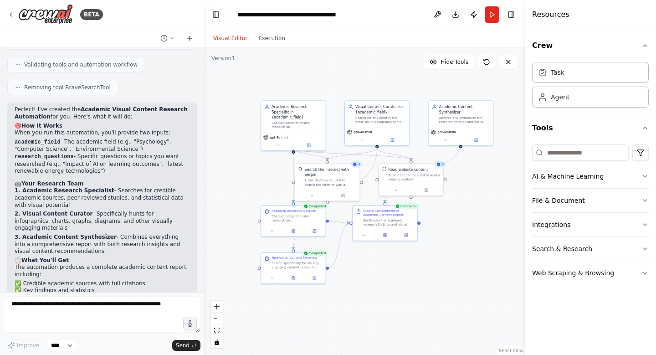
click at [274, 45] on div "Visual Editor Execution" at bounding box center [249, 38] width 83 height 18
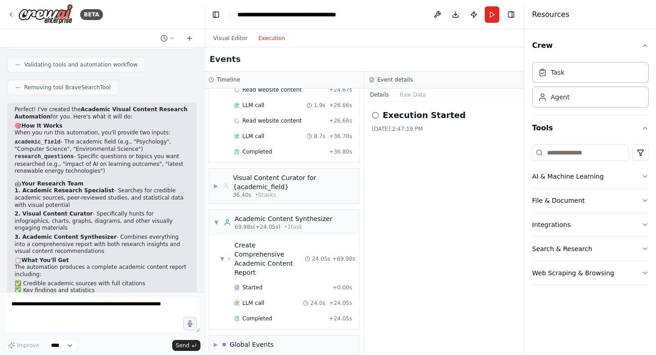
click at [272, 41] on button "Execution" at bounding box center [272, 38] width 38 height 11
drag, startPoint x: 363, startPoint y: 290, endPoint x: 357, endPoint y: 300, distance: 11.7
click at [359, 300] on div "Timeline ▼ Academic Research Specialist in Psicology 5.04s (+28.13s) • 1 task ▼…" at bounding box center [284, 214] width 160 height 284
click at [218, 222] on span "▼" at bounding box center [216, 222] width 5 height 7
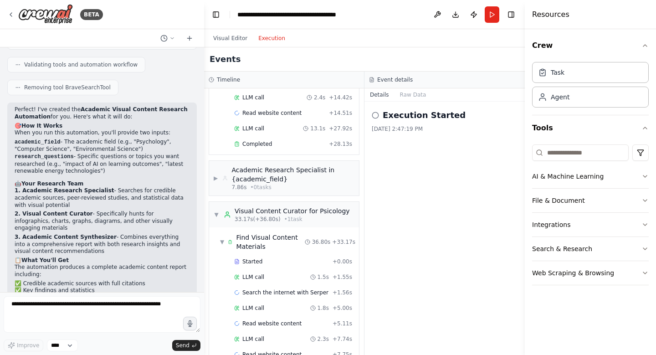
scroll to position [128, 0]
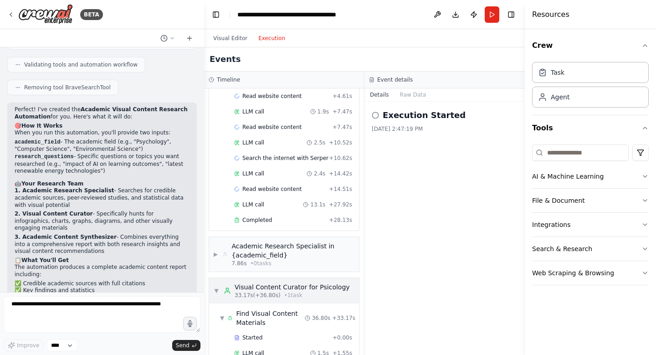
click at [216, 288] on span "▼" at bounding box center [216, 290] width 5 height 7
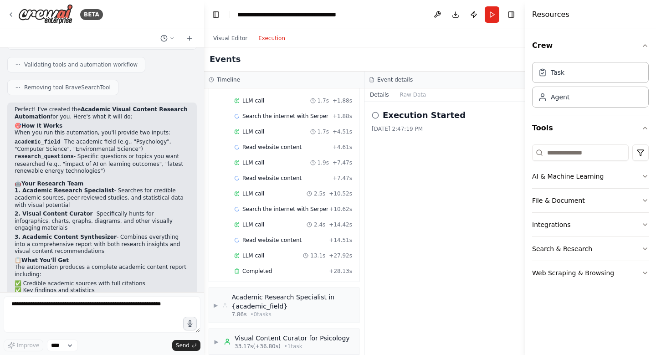
scroll to position [0, 0]
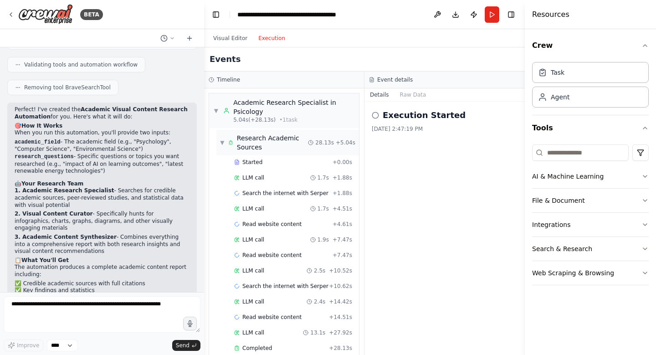
click at [222, 139] on div "▼ Research Academic Sources" at bounding box center [264, 143] width 88 height 18
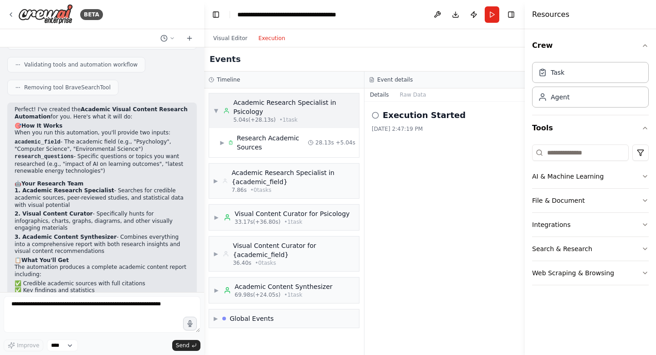
click at [220, 108] on div "▼ Academic Research Specialist in Psicology 5.04s (+28.13s) • 1 task" at bounding box center [284, 111] width 141 height 26
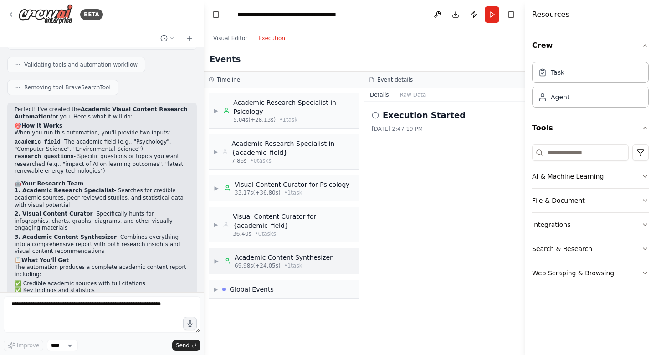
click at [318, 261] on div "Academic Content Synthesizer" at bounding box center [284, 257] width 98 height 9
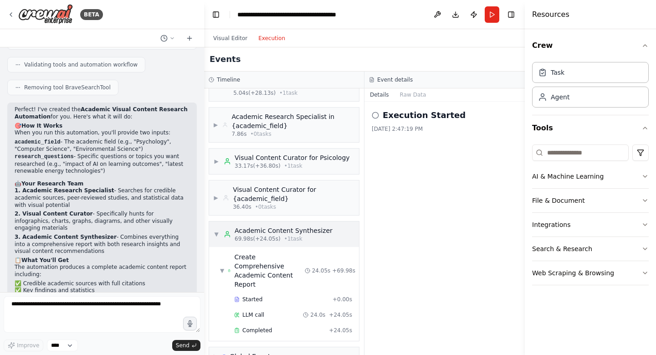
scroll to position [39, 0]
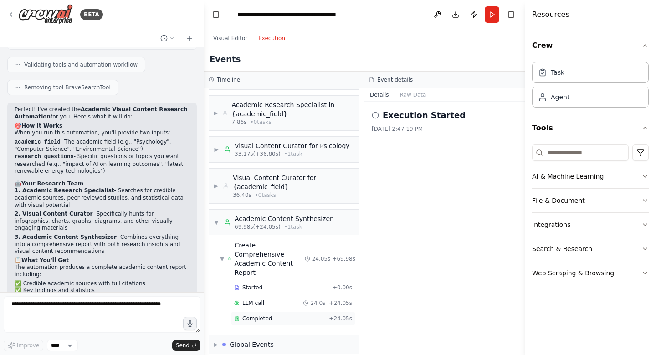
click at [260, 315] on span "Completed" at bounding box center [258, 318] width 30 height 7
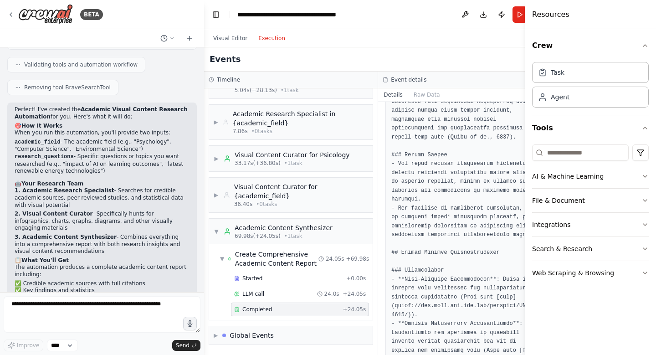
scroll to position [593, 0]
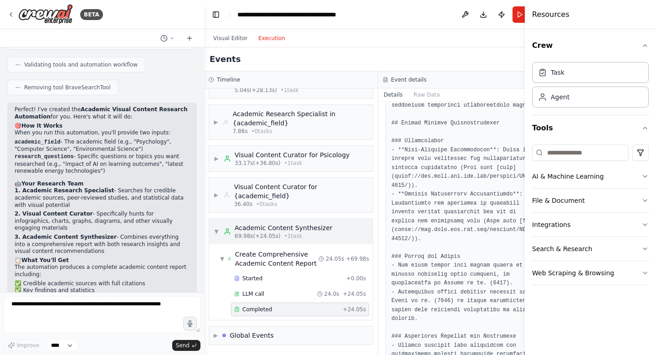
click at [211, 230] on div "▼ Academic Content Synthesizer 69.98s (+24.05s) • 1 task" at bounding box center [291, 232] width 164 height 26
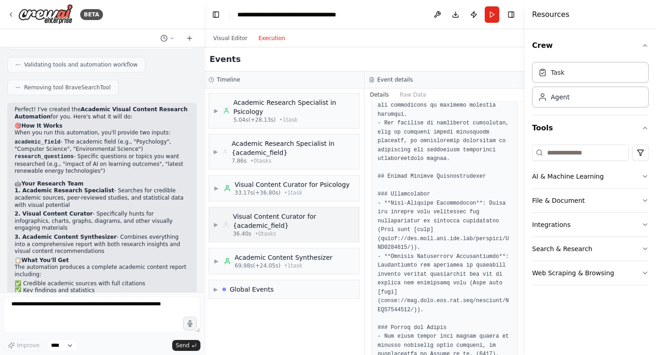
scroll to position [0, 0]
click at [225, 42] on button "Visual Editor" at bounding box center [230, 38] width 45 height 11
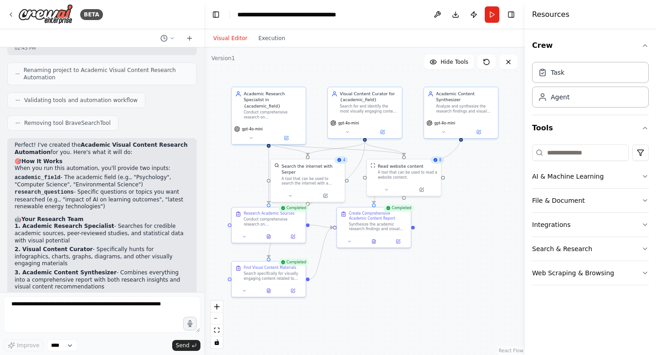
scroll to position [1725, 0]
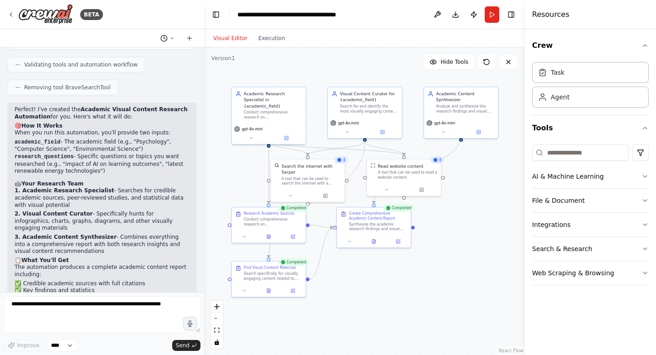
click at [174, 40] on icon at bounding box center [172, 38] width 5 height 5
click at [326, 39] on div "Visual Editor Execution" at bounding box center [364, 38] width 321 height 18
click at [119, 35] on div at bounding box center [102, 177] width 204 height 355
click at [510, 17] on button "Toggle Right Sidebar" at bounding box center [511, 14] width 13 height 13
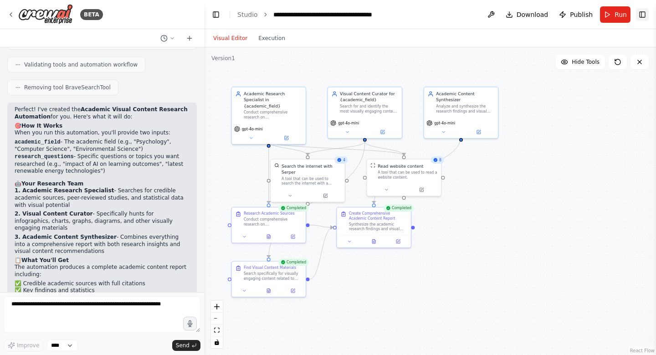
click at [642, 19] on button "Toggle Right Sidebar" at bounding box center [642, 14] width 13 height 13
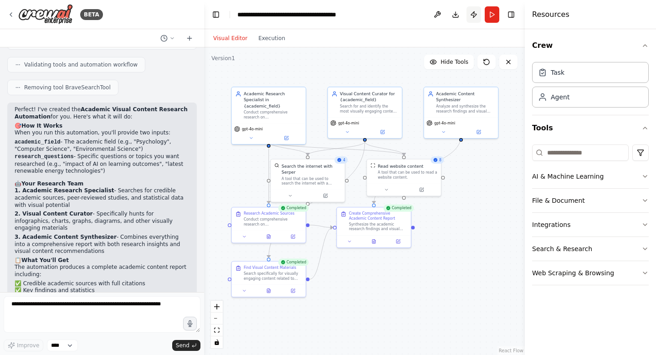
click at [473, 15] on button "Publish" at bounding box center [474, 14] width 15 height 16
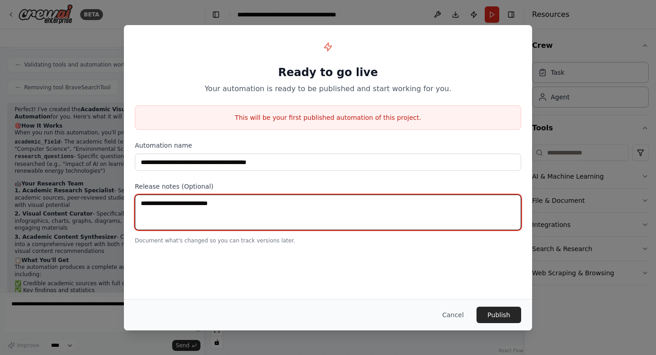
click at [258, 212] on textarea at bounding box center [328, 213] width 387 height 36
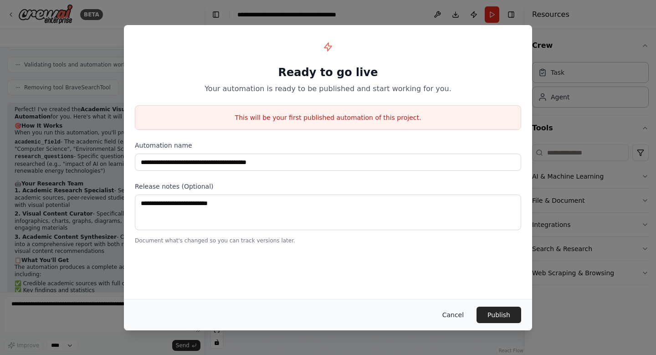
click at [449, 315] on button "Cancel" at bounding box center [453, 315] width 36 height 16
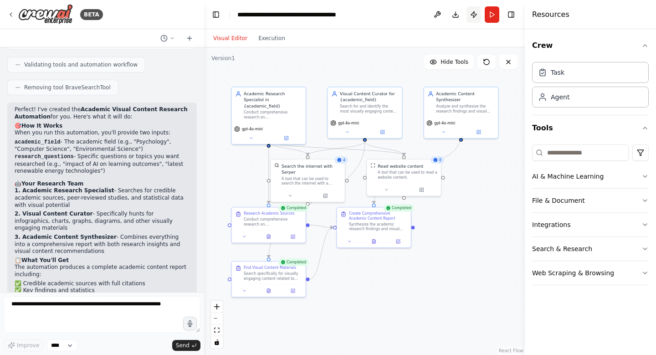
click at [469, 17] on button "Publish" at bounding box center [474, 14] width 15 height 16
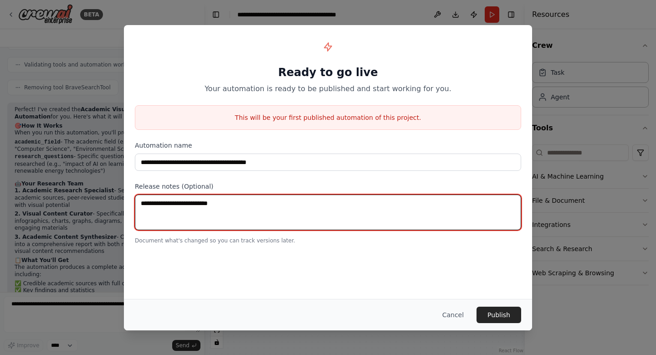
click at [296, 213] on textarea at bounding box center [328, 213] width 387 height 36
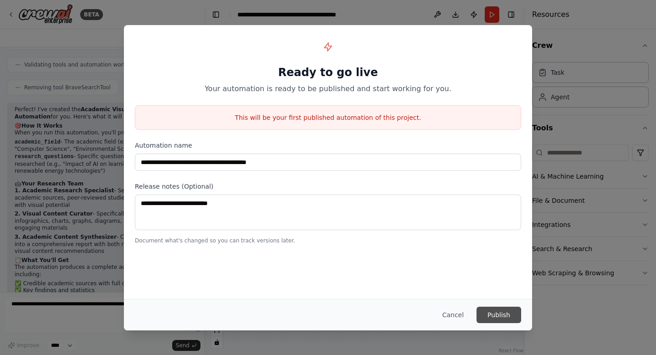
click at [497, 316] on button "Publish" at bounding box center [499, 315] width 45 height 16
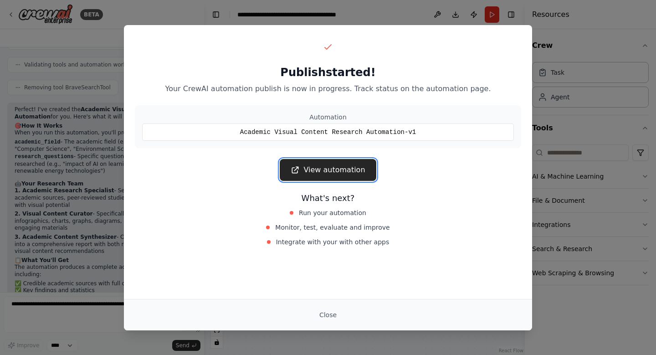
click at [331, 174] on link "View automation" at bounding box center [328, 170] width 96 height 22
click at [327, 308] on button "Close" at bounding box center [328, 315] width 32 height 16
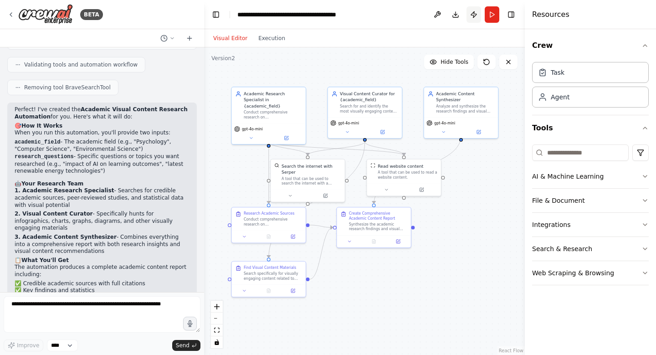
click at [473, 16] on button "Publish" at bounding box center [474, 14] width 15 height 16
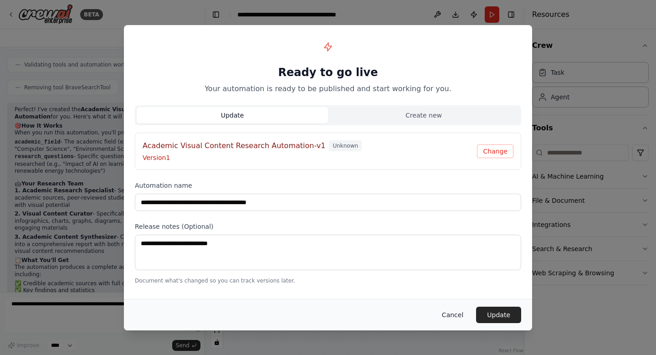
click at [452, 315] on button "Cancel" at bounding box center [453, 315] width 36 height 16
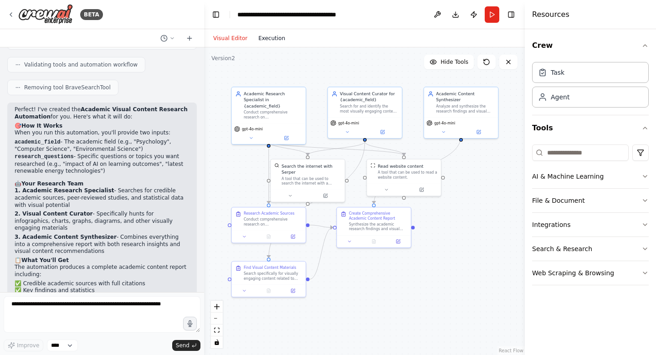
click at [259, 38] on button "Execution" at bounding box center [272, 38] width 38 height 11
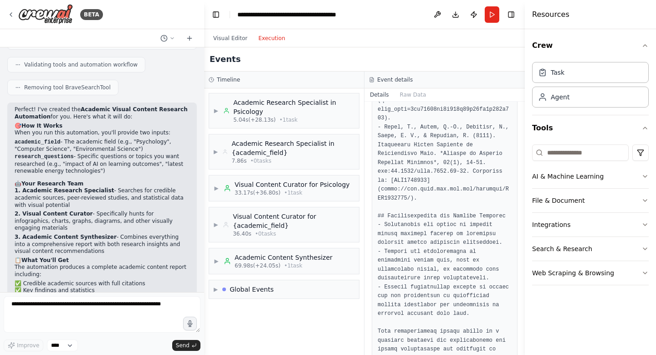
scroll to position [1524, 0]
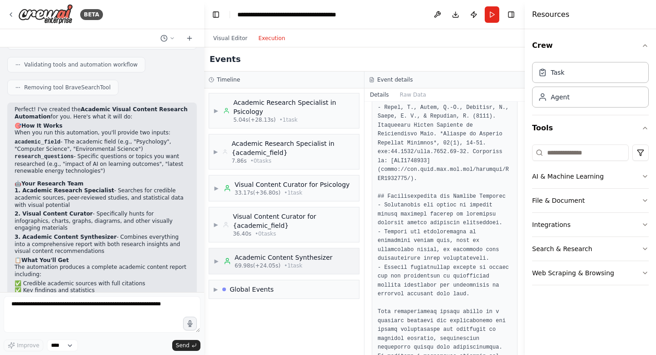
click at [216, 263] on span "▶" at bounding box center [216, 261] width 5 height 7
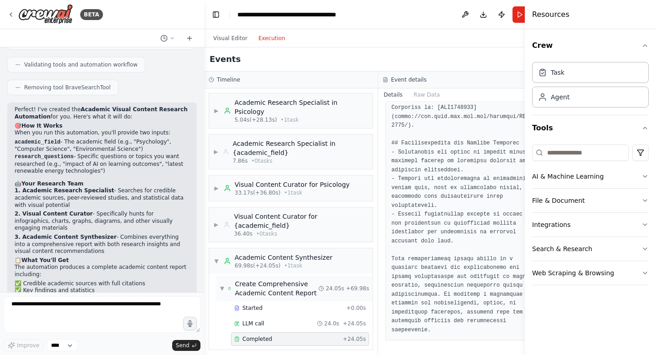
scroll to position [30, 0]
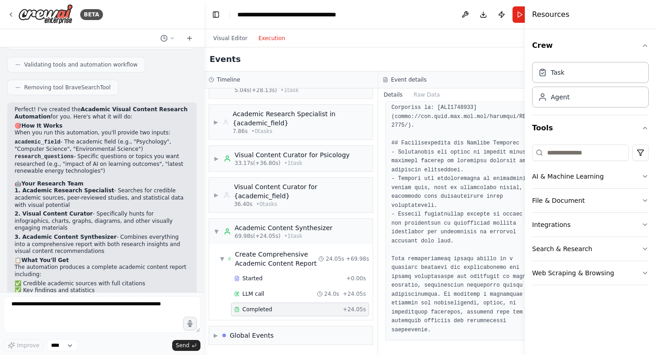
click at [246, 311] on span "Completed" at bounding box center [258, 309] width 30 height 7
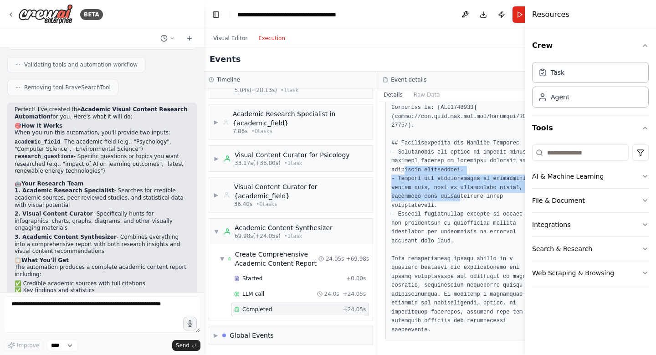
drag, startPoint x: 417, startPoint y: 172, endPoint x: 450, endPoint y: 207, distance: 47.7
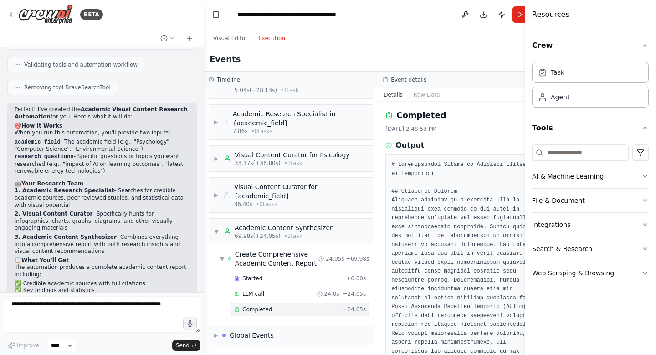
scroll to position [0, 0]
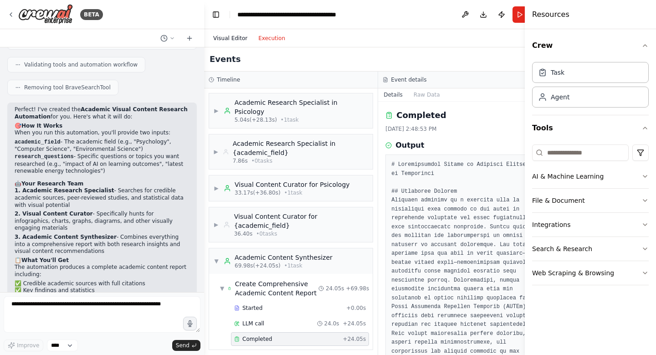
click at [222, 38] on button "Visual Editor" at bounding box center [230, 38] width 45 height 11
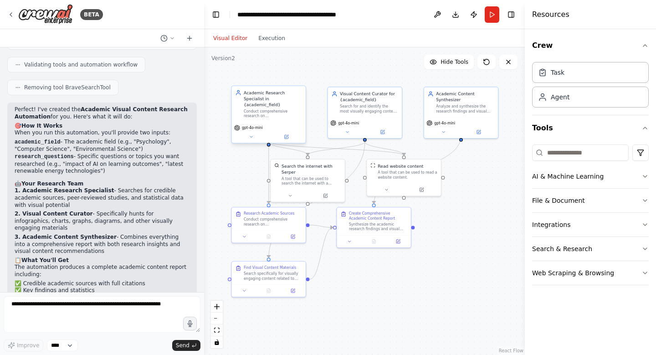
click at [264, 109] on div "Conduct comprehensive research on {research_questions} within {academic_field},…" at bounding box center [273, 114] width 58 height 10
click at [286, 135] on icon at bounding box center [286, 137] width 4 height 4
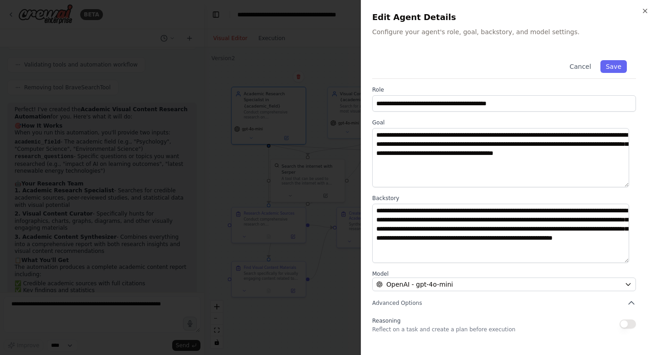
click at [221, 156] on div at bounding box center [328, 177] width 656 height 355
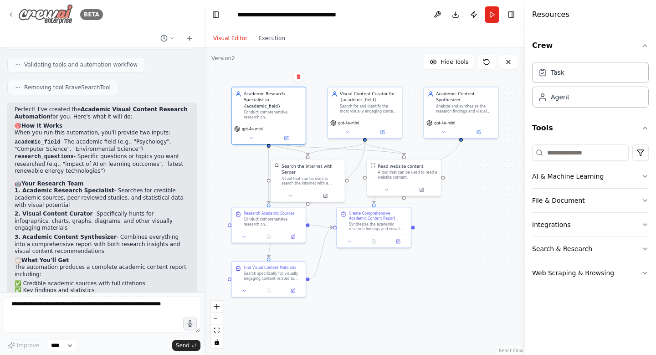
click at [18, 14] on div "BETA" at bounding box center [55, 14] width 96 height 21
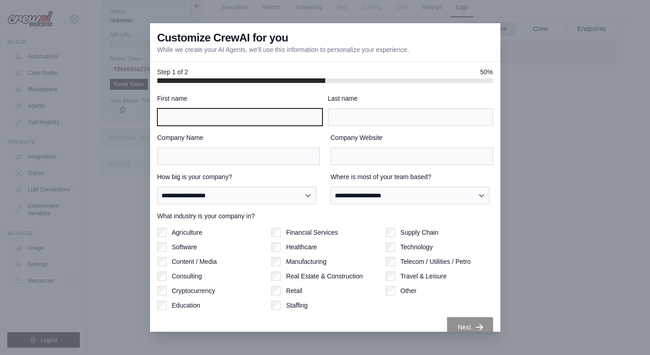
click at [278, 118] on input "First name" at bounding box center [239, 117] width 165 height 17
type input "*******"
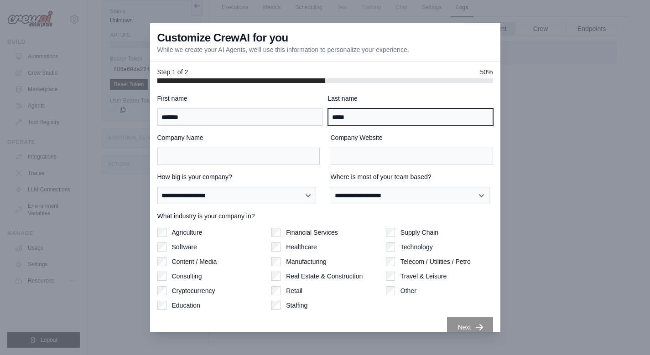
type input "*****"
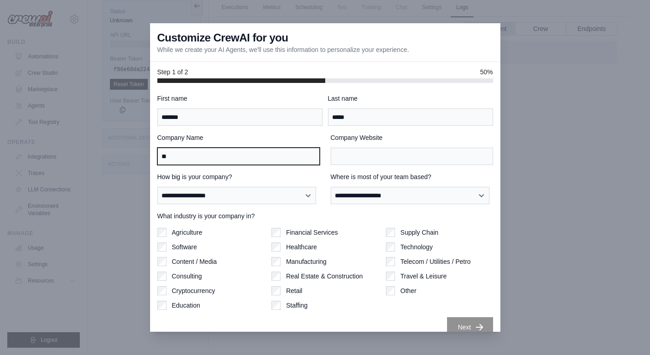
type input "*"
type input "**********"
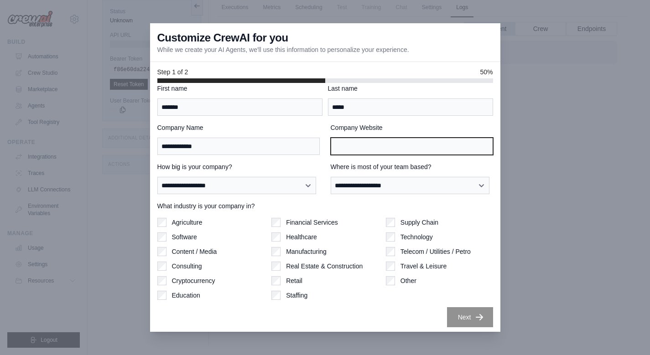
scroll to position [13, 0]
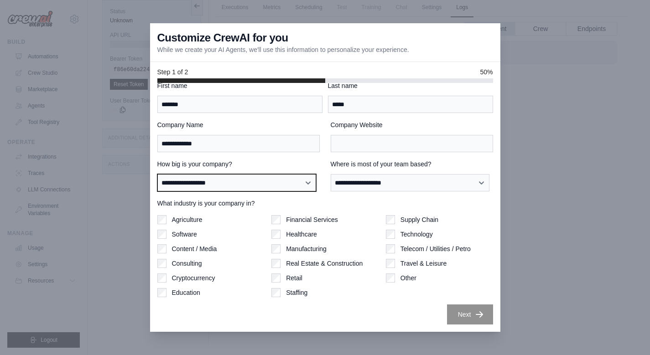
click at [295, 180] on select "**********" at bounding box center [236, 182] width 159 height 17
click at [262, 187] on select "**********" at bounding box center [236, 182] width 159 height 17
select select "**********"
click at [157, 174] on select "**********" at bounding box center [236, 182] width 159 height 17
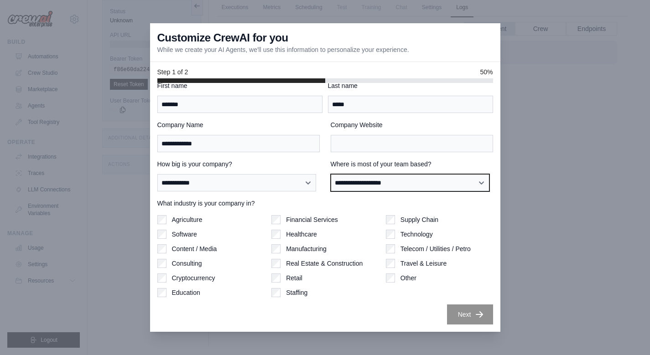
drag, startPoint x: 375, startPoint y: 184, endPoint x: 372, endPoint y: 189, distance: 5.9
click at [375, 184] on select "**********" at bounding box center [410, 182] width 159 height 17
select select "**********"
click at [331, 174] on select "**********" at bounding box center [410, 182] width 159 height 17
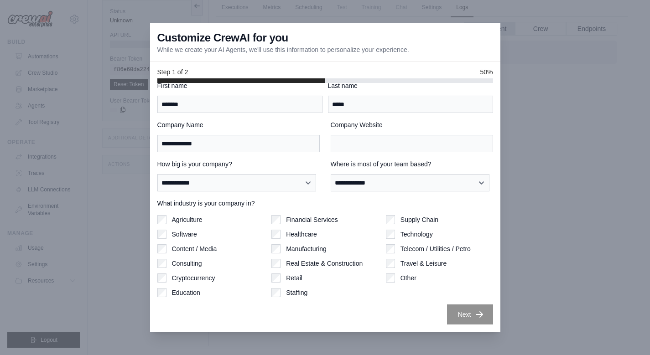
click at [181, 291] on label "Education" at bounding box center [186, 292] width 28 height 9
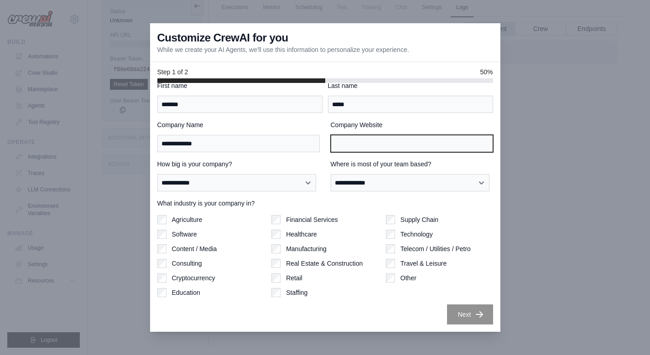
click at [348, 141] on input "Company Website" at bounding box center [412, 143] width 162 height 17
paste input "**********"
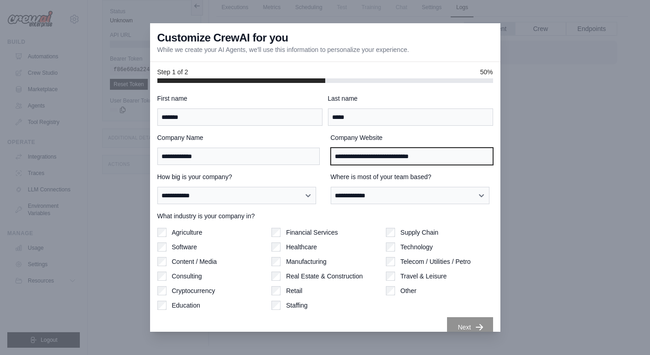
type input "**********"
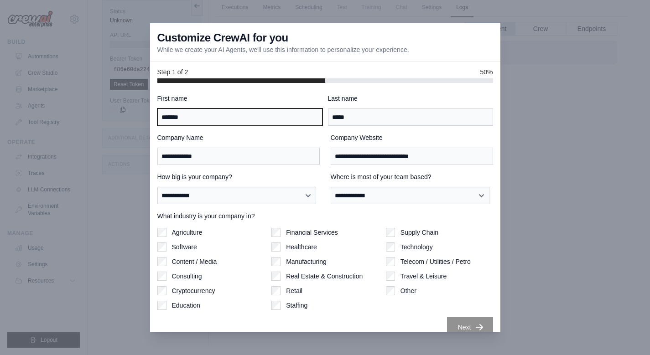
click at [307, 115] on input "*******" at bounding box center [239, 117] width 165 height 17
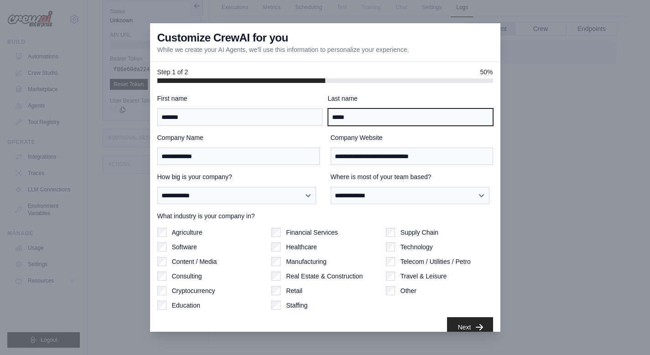
click at [424, 114] on input "*****" at bounding box center [410, 117] width 165 height 17
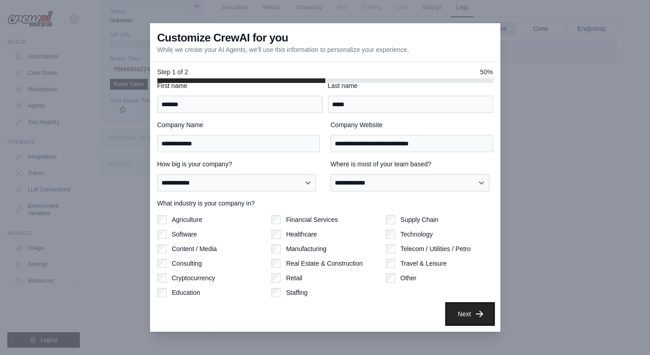
click at [460, 313] on button "Next" at bounding box center [470, 314] width 46 height 20
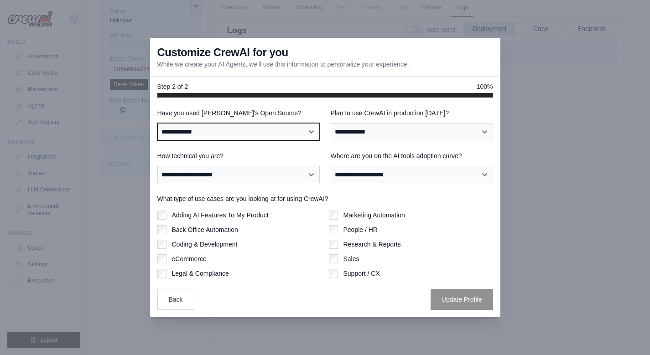
click at [257, 132] on select "**********" at bounding box center [238, 131] width 162 height 17
select select "**********"
click at [157, 123] on select "**********" at bounding box center [238, 131] width 162 height 17
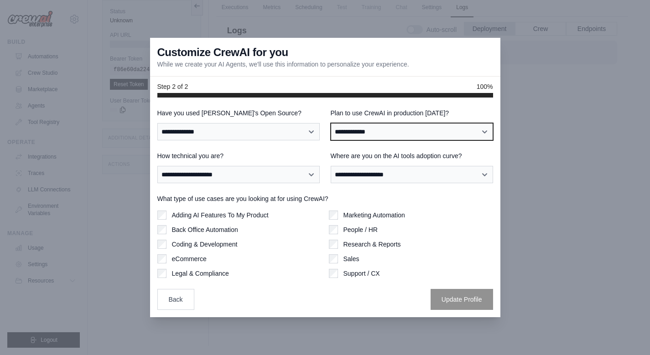
click at [350, 134] on select "**********" at bounding box center [412, 131] width 162 height 17
click at [331, 123] on select "**********" at bounding box center [412, 131] width 162 height 17
click at [393, 128] on select "**********" at bounding box center [412, 131] width 162 height 17
select select "*****"
click at [331, 123] on select "**********" at bounding box center [412, 131] width 162 height 17
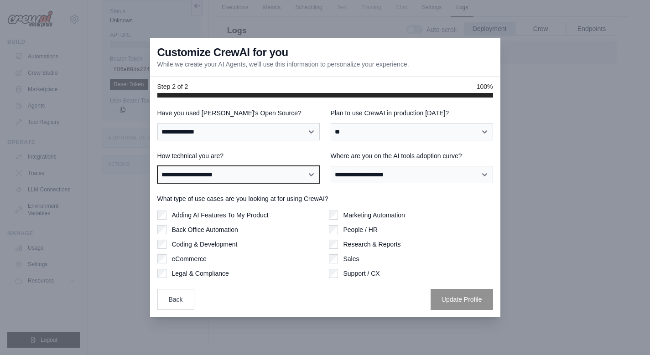
click at [243, 180] on select "**********" at bounding box center [238, 174] width 162 height 17
click at [157, 166] on select "**********" at bounding box center [238, 174] width 162 height 17
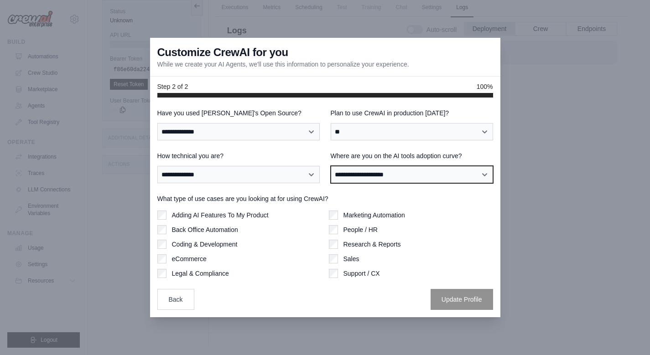
drag, startPoint x: 429, startPoint y: 175, endPoint x: 419, endPoint y: 181, distance: 12.0
click at [429, 175] on select "**********" at bounding box center [412, 174] width 162 height 17
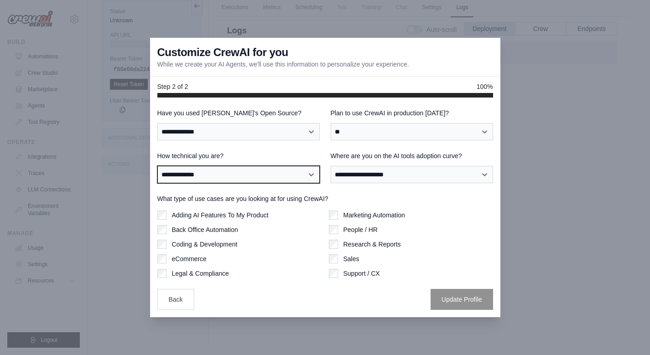
click at [255, 174] on select "**********" at bounding box center [238, 174] width 162 height 17
select select "**********"
click at [157, 166] on select "**********" at bounding box center [238, 174] width 162 height 17
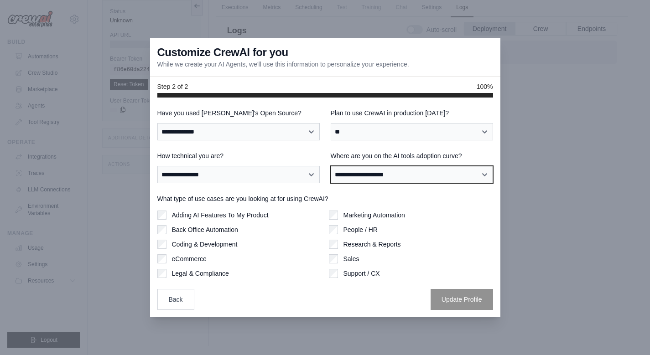
click at [422, 180] on select "**********" at bounding box center [412, 174] width 162 height 17
select select "**********"
click at [331, 166] on select "**********" at bounding box center [412, 174] width 162 height 17
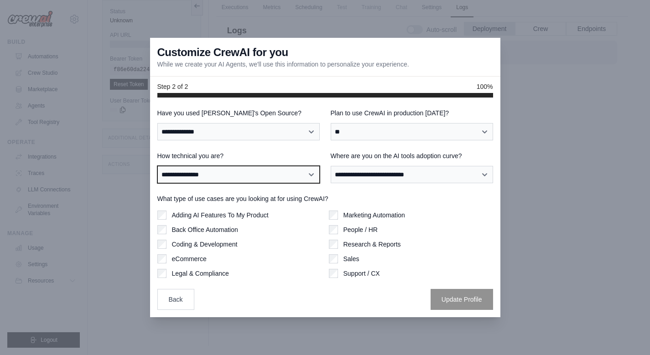
drag, startPoint x: 255, startPoint y: 177, endPoint x: 247, endPoint y: 183, distance: 10.1
click at [255, 177] on select "**********" at bounding box center [238, 174] width 162 height 17
select select "**********"
click at [157, 166] on select "**********" at bounding box center [238, 174] width 162 height 17
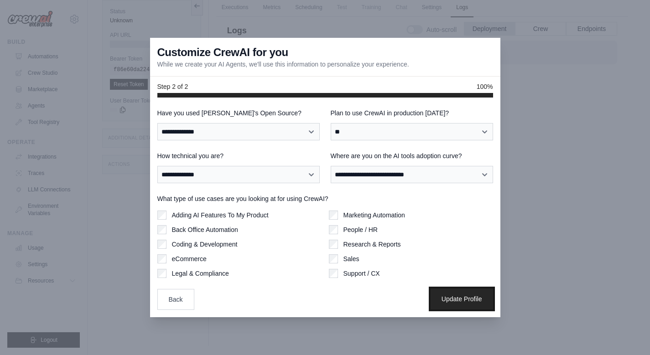
click at [459, 298] on button "Update Profile" at bounding box center [461, 299] width 62 height 21
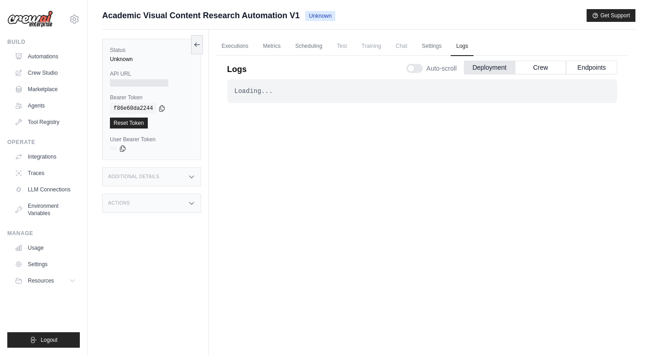
click at [352, 148] on div "Loading... . . ." at bounding box center [422, 213] width 390 height 269
click at [304, 97] on div "Loading... . . ." at bounding box center [422, 91] width 390 height 24
click at [287, 125] on div "Loading... . . ." at bounding box center [422, 213] width 390 height 269
click at [445, 176] on div "Loading... . . ." at bounding box center [422, 213] width 390 height 269
drag, startPoint x: 314, startPoint y: 89, endPoint x: 234, endPoint y: 92, distance: 80.3
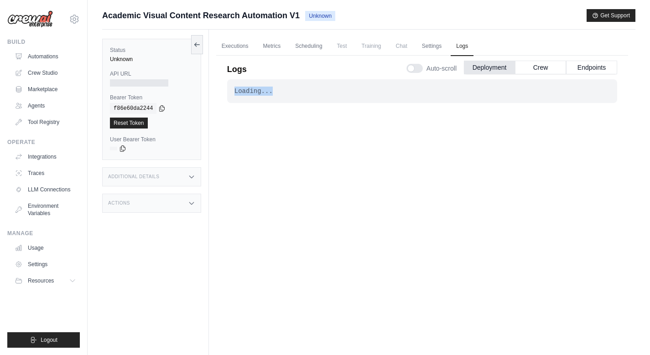
click at [234, 92] on div "Loading..." at bounding box center [421, 91] width 375 height 9
click at [279, 114] on div "Loading... . . ." at bounding box center [422, 213] width 390 height 269
click at [38, 78] on link "Crew Studio" at bounding box center [46, 73] width 69 height 15
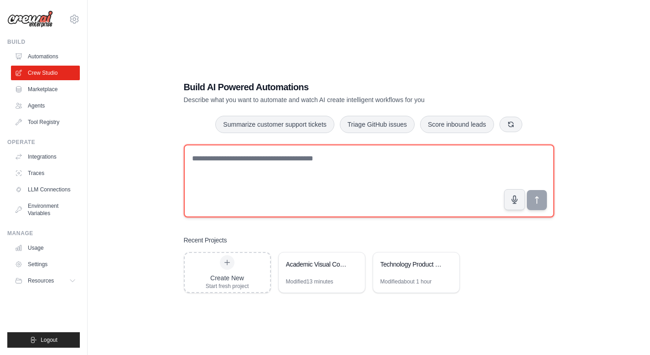
click at [227, 165] on textarea at bounding box center [369, 181] width 370 height 73
paste textarea "**********"
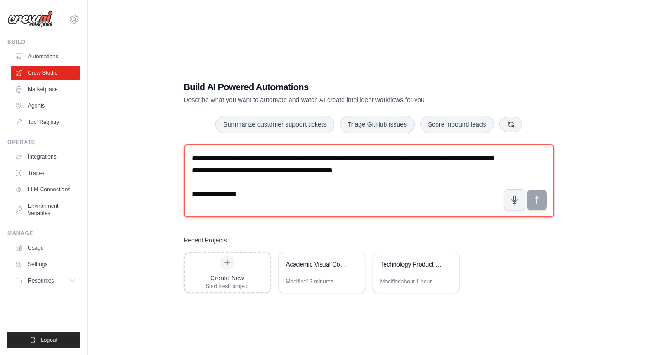
scroll to position [231, 0]
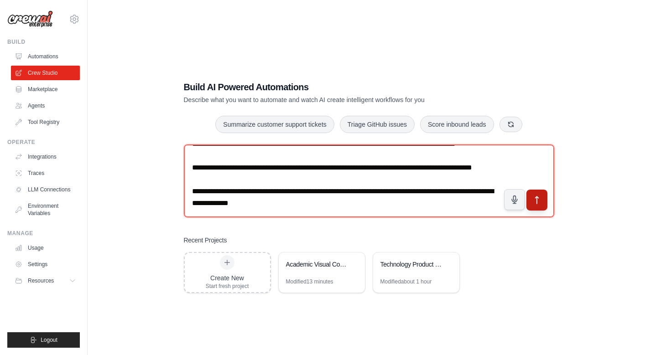
type textarea "**********"
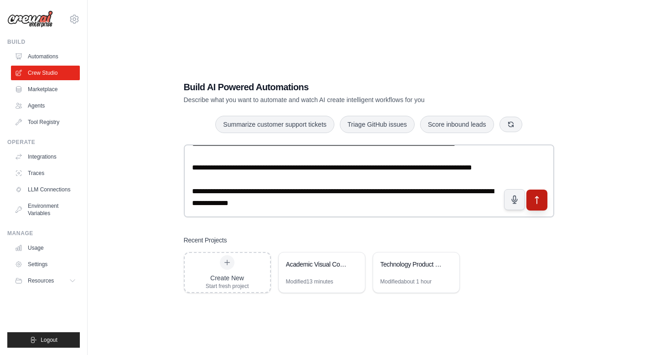
click at [535, 202] on icon "submit" at bounding box center [537, 200] width 10 height 10
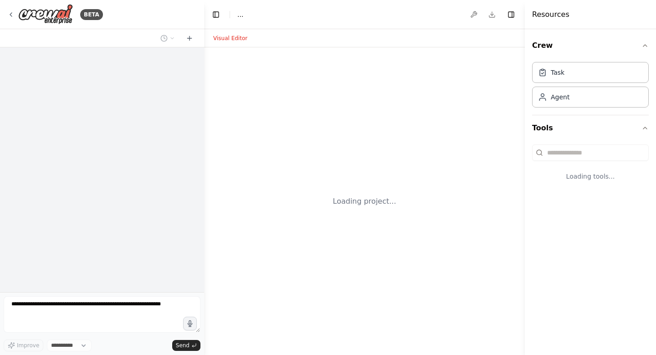
select select "****"
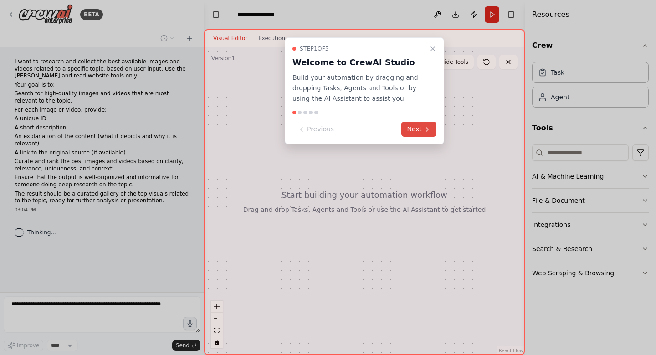
click at [410, 131] on button "Next" at bounding box center [419, 129] width 35 height 15
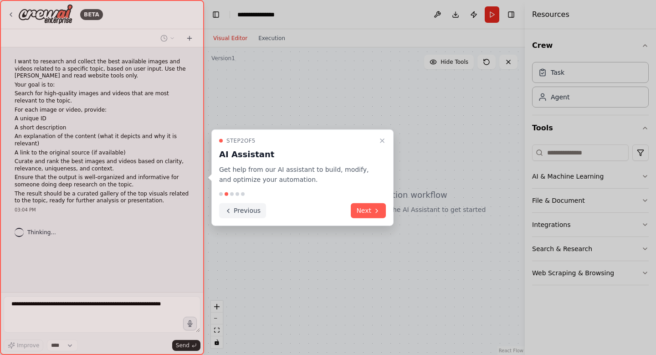
click at [368, 211] on button "Next" at bounding box center [368, 210] width 35 height 15
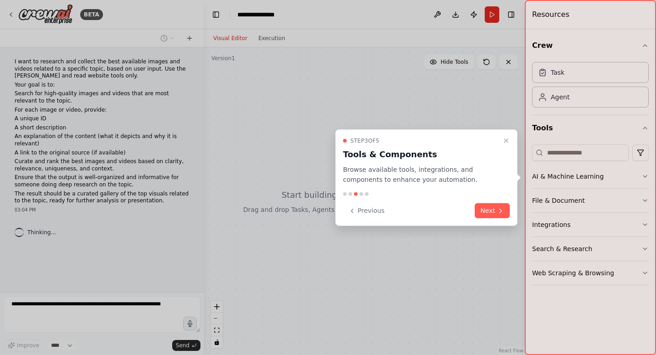
click at [485, 205] on button "Next" at bounding box center [492, 210] width 35 height 15
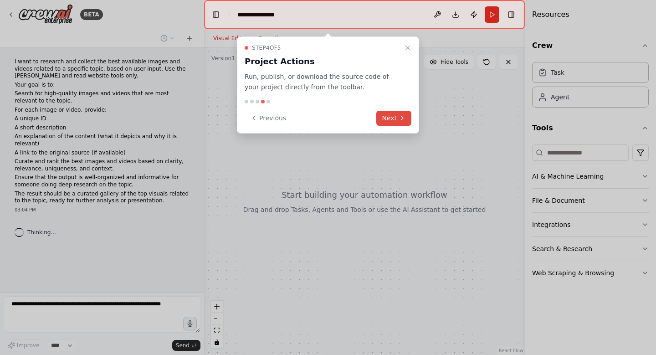
click at [380, 114] on button "Next" at bounding box center [394, 118] width 35 height 15
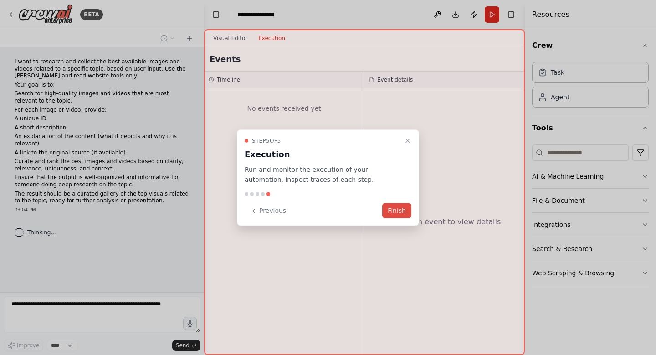
click at [404, 212] on button "Finish" at bounding box center [397, 210] width 29 height 15
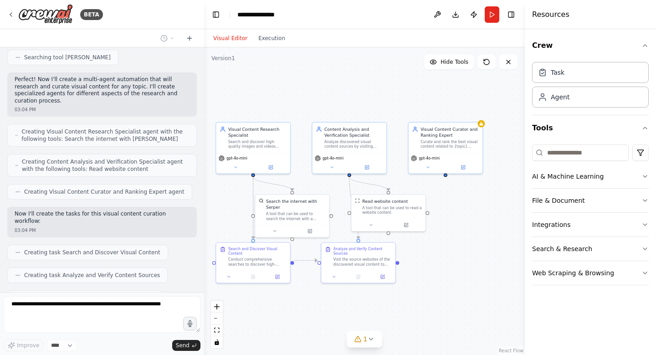
scroll to position [311, 0]
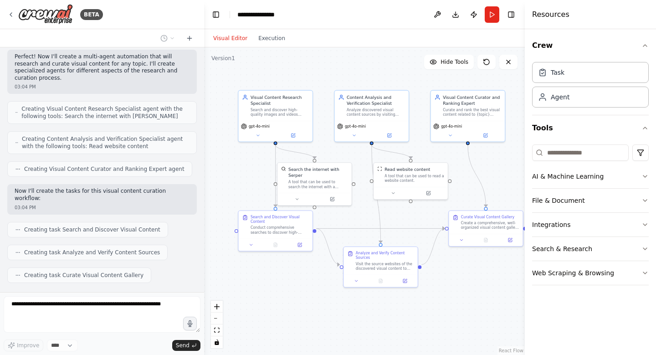
drag, startPoint x: 420, startPoint y: 273, endPoint x: 441, endPoint y: 229, distance: 48.1
click at [441, 229] on div ".deletable-edge-delete-btn { width: 20px; height: 20px; border: 0px solid #ffff…" at bounding box center [364, 201] width 321 height 308
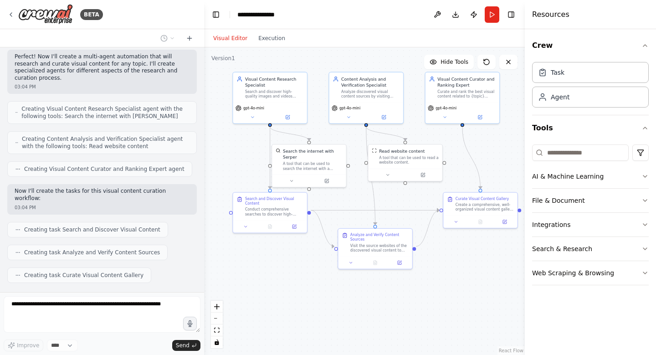
drag, startPoint x: 446, startPoint y: 275, endPoint x: 438, endPoint y: 258, distance: 19.6
click at [438, 258] on div ".deletable-edge-delete-btn { width: 20px; height: 20px; border: 0px solid #ffff…" at bounding box center [364, 201] width 321 height 308
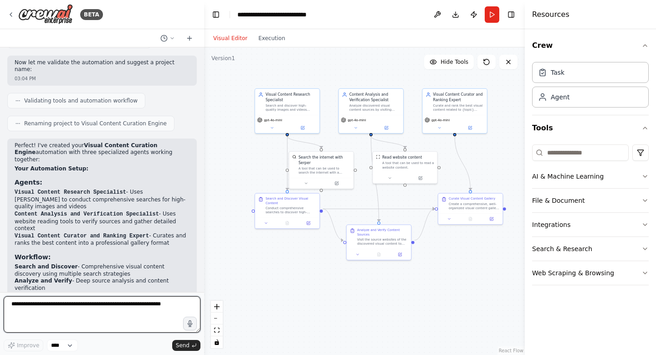
scroll to position [660, 0]
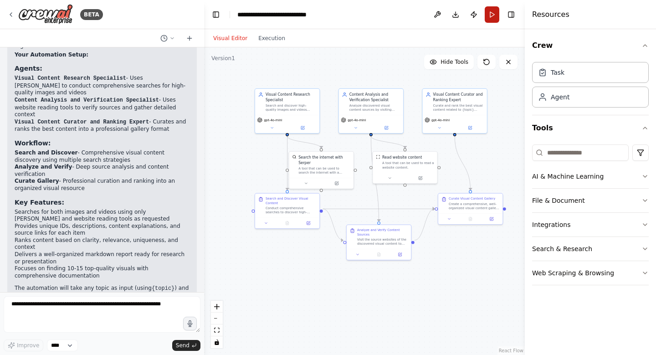
click at [494, 20] on button "Run" at bounding box center [492, 14] width 15 height 16
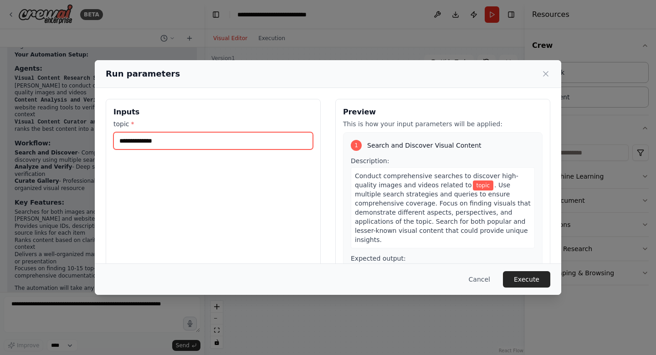
click at [235, 145] on input "topic *" at bounding box center [214, 140] width 200 height 17
type input "*"
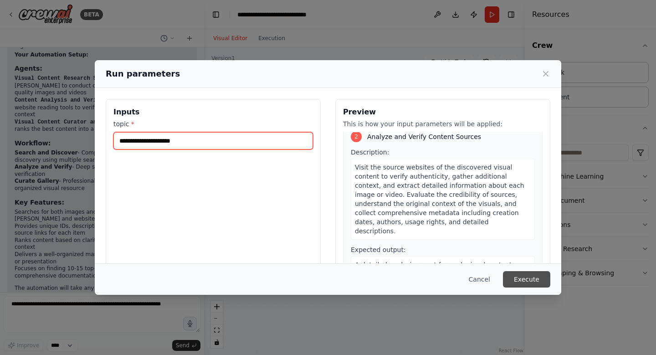
scroll to position [274, 0]
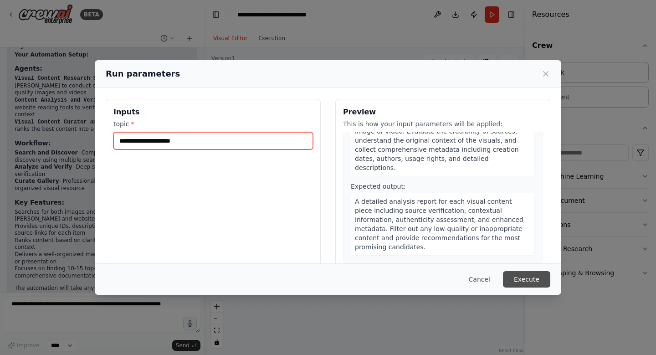
type input "**********"
click at [534, 279] on button "Execute" at bounding box center [526, 279] width 47 height 16
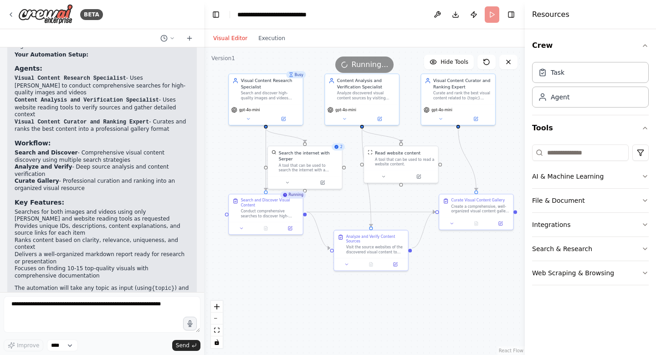
drag, startPoint x: 451, startPoint y: 263, endPoint x: 453, endPoint y: 271, distance: 8.9
click at [453, 271] on div ".deletable-edge-delete-btn { width: 20px; height: 20px; border: 0px solid #ffff…" at bounding box center [364, 201] width 321 height 308
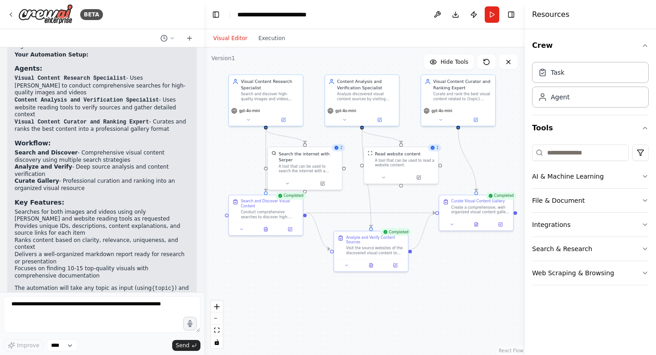
click at [268, 31] on div "Visual Editor Execution" at bounding box center [249, 38] width 83 height 18
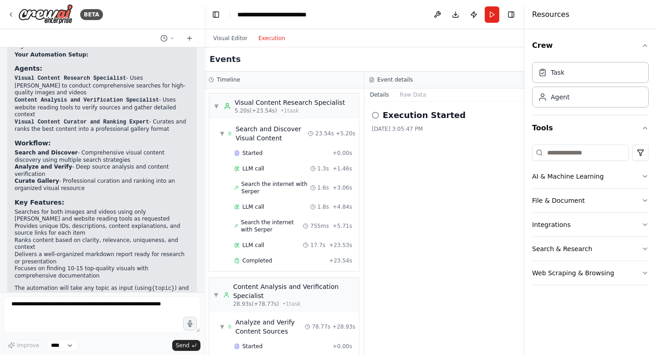
click at [268, 35] on button "Execution" at bounding box center [272, 38] width 38 height 11
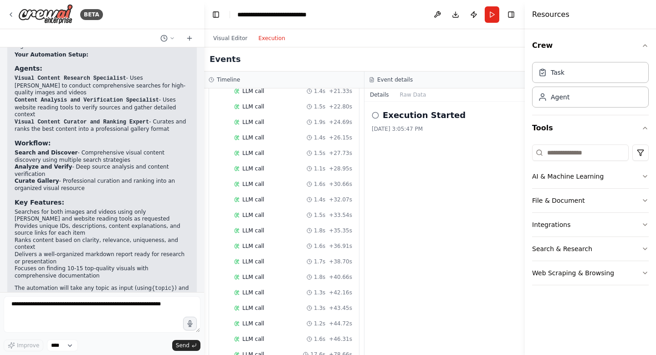
scroll to position [588, 0]
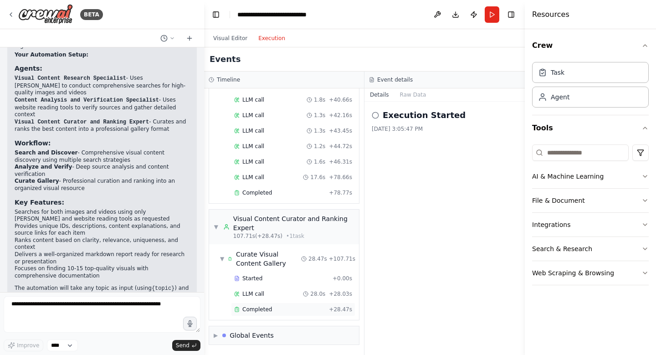
click at [254, 309] on span "Completed" at bounding box center [258, 309] width 30 height 7
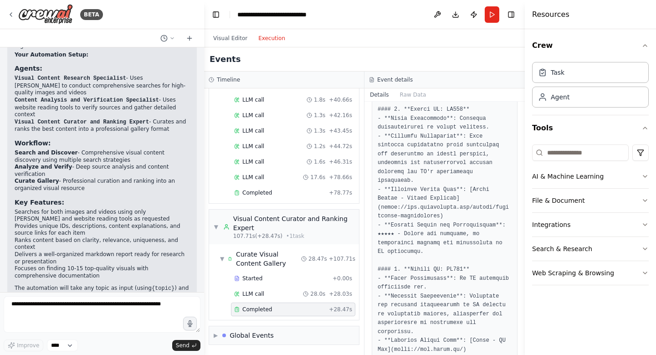
scroll to position [410, 0]
drag, startPoint x: 382, startPoint y: 191, endPoint x: 408, endPoint y: 196, distance: 27.5
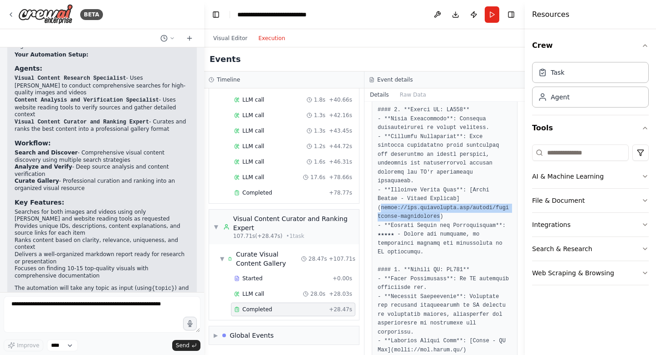
copy pre "https://www.gettyimages.com/photos/artificial-intelligence"
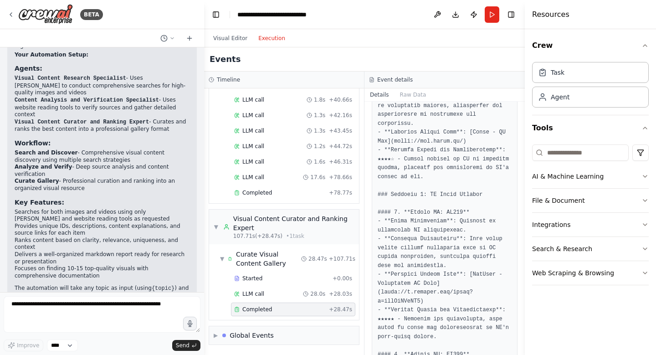
scroll to position [638, 0]
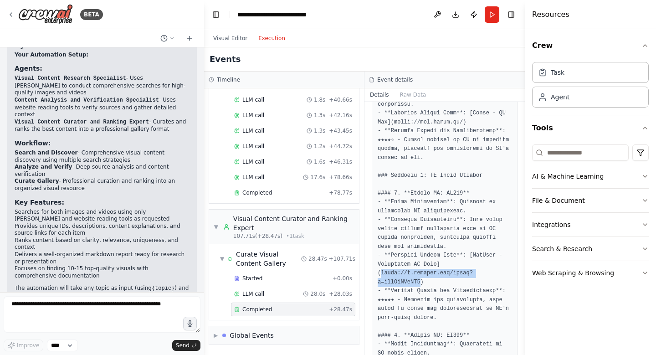
drag, startPoint x: 381, startPoint y: 247, endPoint x: 416, endPoint y: 253, distance: 36.1
copy pre "https://m.youtube.com/watch?v=uxiKmKHqAJ0"
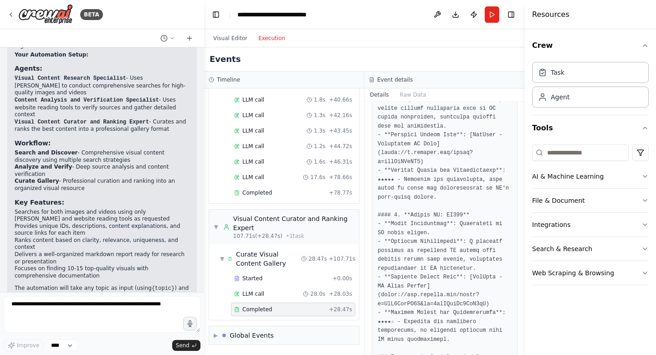
scroll to position [775, 0]
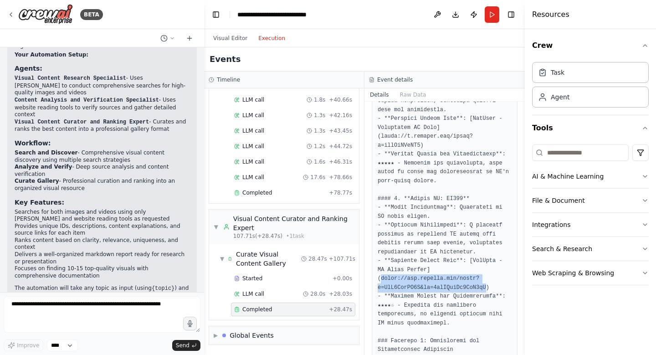
drag, startPoint x: 381, startPoint y: 251, endPoint x: 477, endPoint y: 258, distance: 96.0
copy pre "https://www.youtube.com/watch?v=HaK2RzmML3Q&pp=0gcJCfwAo7VqN5tD"
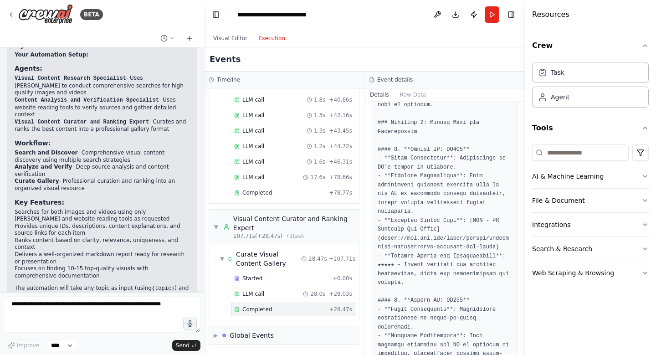
scroll to position [1459, 0]
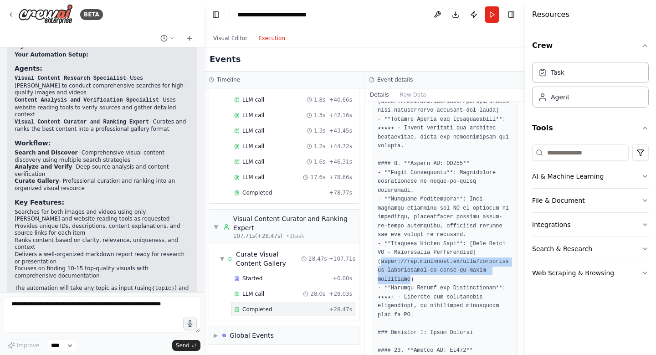
drag, startPoint x: 380, startPoint y: 198, endPoint x: 408, endPoint y: 214, distance: 32.5
copy pre "https://www.justthink.ai/blog/educational-applications-of-image-to-video-techno…"
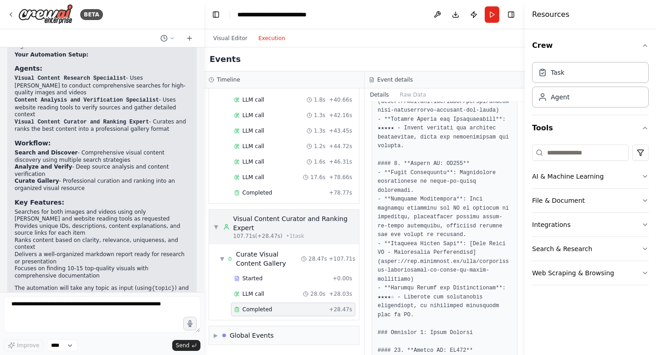
click at [218, 224] on span "▼" at bounding box center [216, 226] width 5 height 7
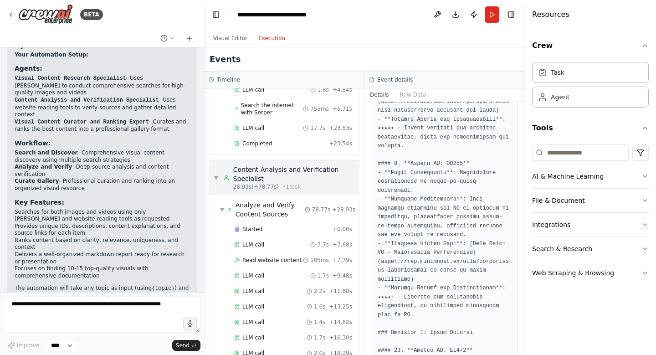
scroll to position [102, 0]
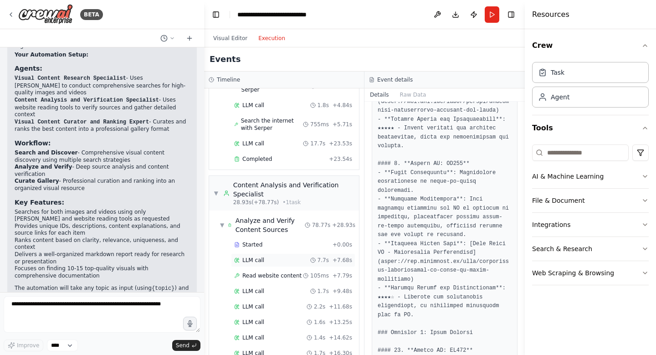
click at [252, 259] on span "LLM call" at bounding box center [254, 260] width 22 height 7
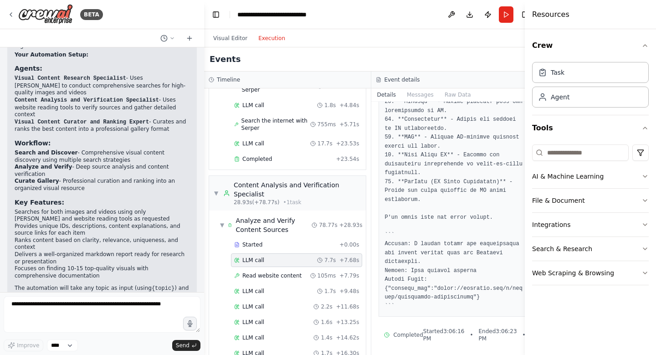
scroll to position [333, 0]
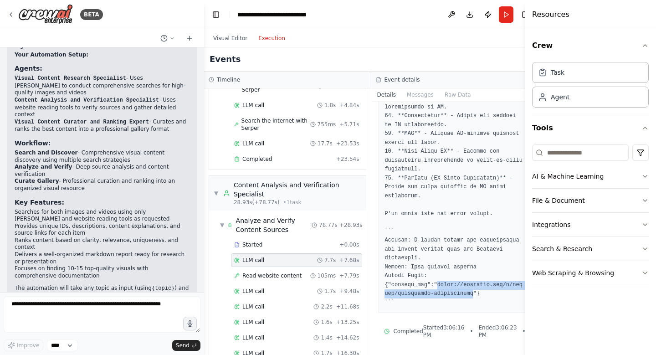
drag, startPoint x: 428, startPoint y: 285, endPoint x: 461, endPoint y: 293, distance: 34.7
click at [461, 293] on pre at bounding box center [455, 67] width 141 height 480
copy pre "https://unsplash.com/s/photos/artificial-intelligence"
click at [438, 228] on pre at bounding box center [455, 67] width 141 height 480
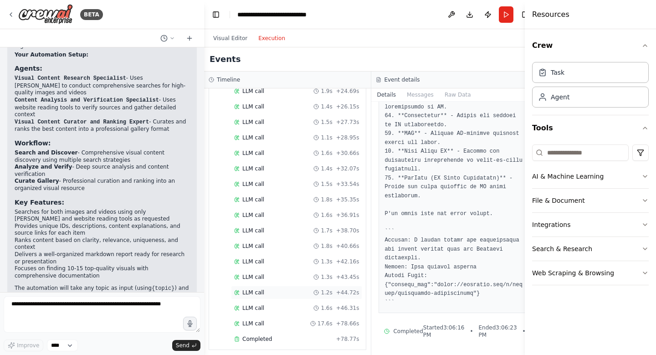
scroll to position [512, 0]
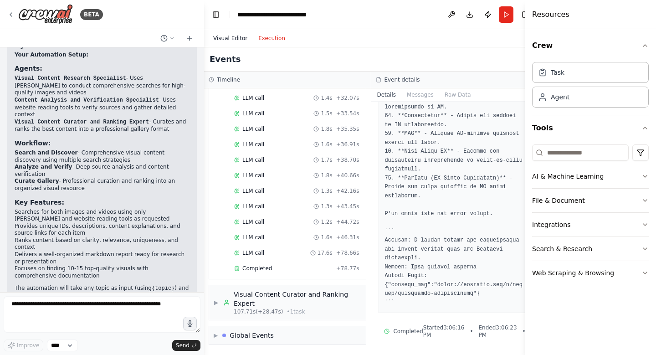
click at [235, 33] on button "Visual Editor" at bounding box center [230, 38] width 45 height 11
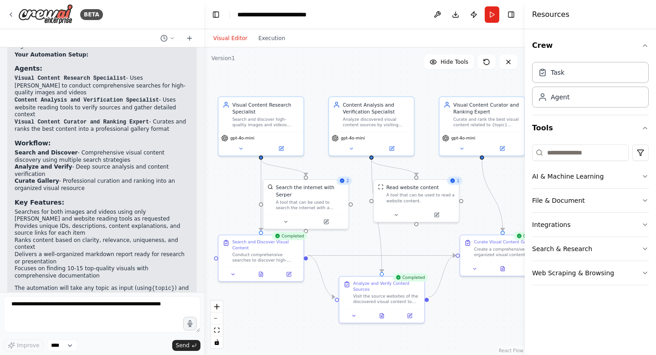
drag, startPoint x: 349, startPoint y: 205, endPoint x: 334, endPoint y: 247, distance: 44.6
click at [334, 247] on div ".deletable-edge-delete-btn { width: 20px; height: 20px; border: 0px solid #ffff…" at bounding box center [364, 201] width 321 height 308
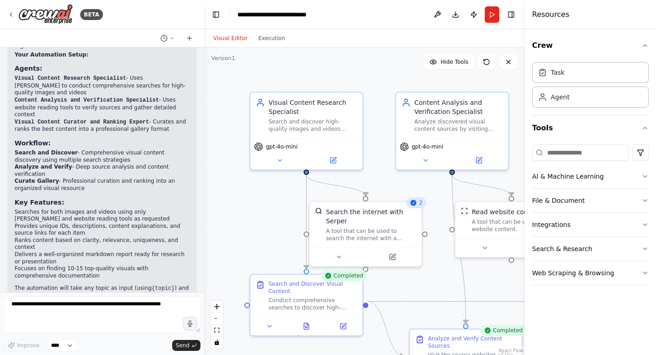
drag, startPoint x: 278, startPoint y: 142, endPoint x: 381, endPoint y: 173, distance: 107.3
click at [381, 173] on div ".deletable-edge-delete-btn { width: 20px; height: 20px; border: 0px solid #ffff…" at bounding box center [364, 201] width 321 height 308
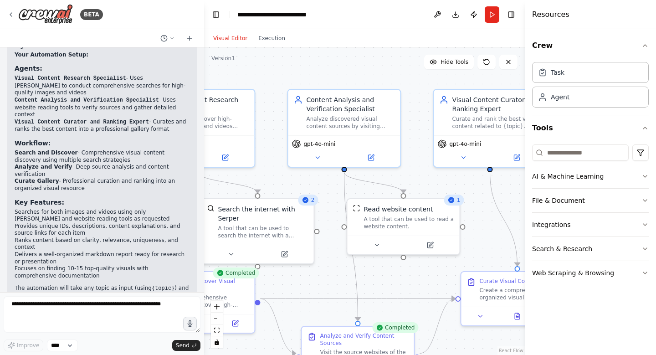
drag, startPoint x: 393, startPoint y: 183, endPoint x: 285, endPoint y: 181, distance: 108.1
click at [285, 181] on div ".deletable-edge-delete-btn { width: 20px; height: 20px; border: 0px solid #ffff…" at bounding box center [364, 201] width 321 height 308
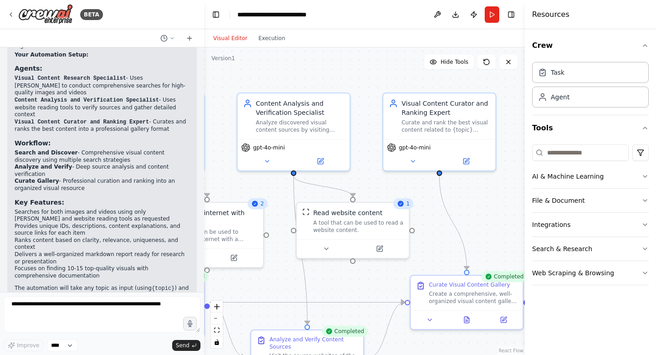
drag, startPoint x: 417, startPoint y: 120, endPoint x: 366, endPoint y: 124, distance: 50.7
click at [366, 124] on div ".deletable-edge-delete-btn { width: 20px; height: 20px; border: 0px solid #ffff…" at bounding box center [364, 201] width 321 height 308
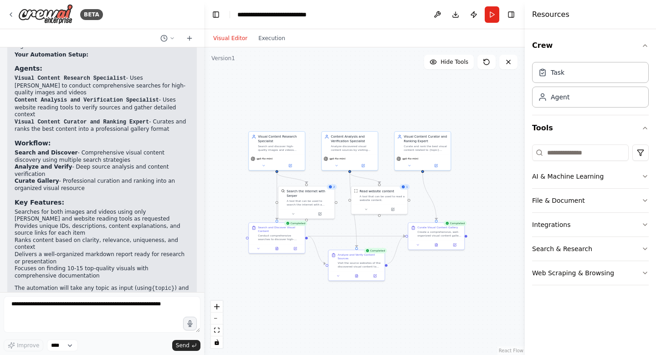
drag, startPoint x: 450, startPoint y: 221, endPoint x: 496, endPoint y: 200, distance: 50.8
click at [496, 200] on div ".deletable-edge-delete-btn { width: 20px; height: 20px; border: 0px solid #ffff…" at bounding box center [364, 201] width 321 height 308
click at [75, 309] on textarea at bounding box center [102, 314] width 197 height 36
click at [318, 316] on div ".deletable-edge-delete-btn { width: 20px; height: 20px; border: 0px solid #ffff…" at bounding box center [364, 201] width 321 height 308
click at [357, 105] on div ".deletable-edge-delete-btn { width: 20px; height: 20px; border: 0px solid #ffff…" at bounding box center [364, 201] width 321 height 308
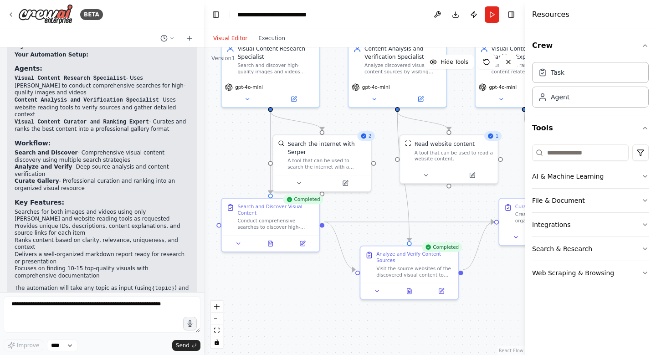
drag, startPoint x: 334, startPoint y: 236, endPoint x: 372, endPoint y: 179, distance: 68.7
click at [373, 179] on div ".deletable-edge-delete-btn { width: 20px; height: 20px; border: 0px solid #ffff…" at bounding box center [364, 201] width 321 height 308
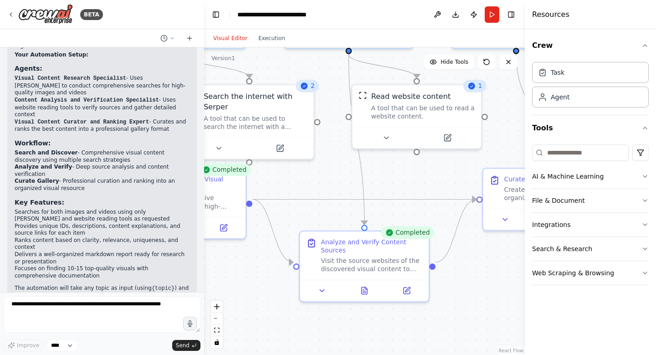
drag, startPoint x: 362, startPoint y: 196, endPoint x: 270, endPoint y: 192, distance: 91.7
click at [270, 192] on div ".deletable-edge-delete-btn { width: 20px; height: 20px; border: 0px solid #ffff…" at bounding box center [364, 201] width 321 height 308
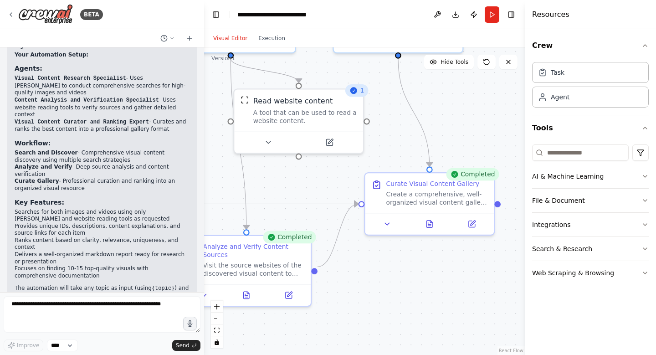
drag, startPoint x: 366, startPoint y: 195, endPoint x: 273, endPoint y: 197, distance: 93.0
click at [273, 197] on div ".deletable-edge-delete-btn { width: 20px; height: 20px; border: 0px solid #ffff…" at bounding box center [364, 201] width 321 height 308
click at [470, 224] on icon at bounding box center [472, 222] width 6 height 6
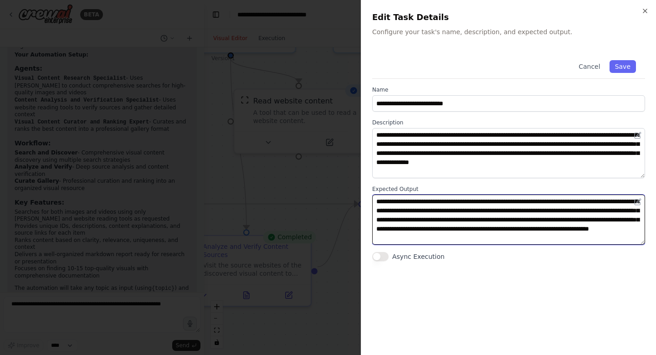
drag, startPoint x: 595, startPoint y: 236, endPoint x: 349, endPoint y: 195, distance: 249.7
click at [349, 195] on body "BETA I want to research and collect the best available images and videos relate…" at bounding box center [328, 177] width 656 height 355
click at [538, 235] on textarea "**********" at bounding box center [508, 220] width 273 height 50
paste textarea "**********"
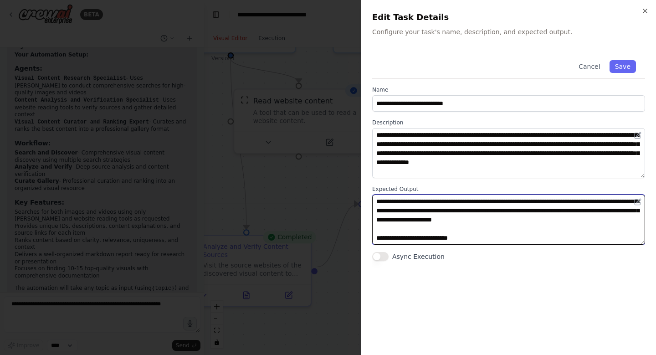
scroll to position [125, 0]
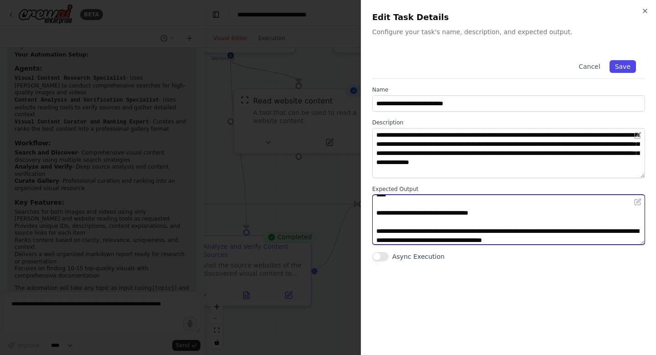
type textarea "**********"
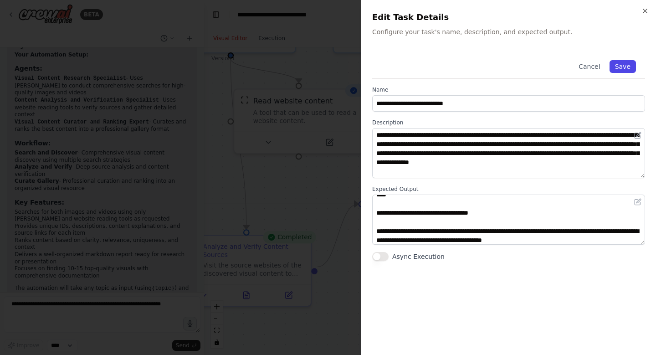
click at [636, 69] on button "Save" at bounding box center [623, 66] width 26 height 13
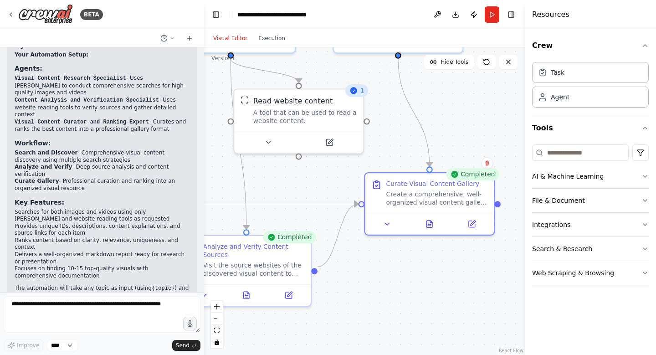
click at [486, 117] on div ".deletable-edge-delete-btn { width: 20px; height: 20px; border: 0px solid #ffff…" at bounding box center [364, 201] width 321 height 308
click at [493, 18] on button "Run" at bounding box center [492, 14] width 15 height 16
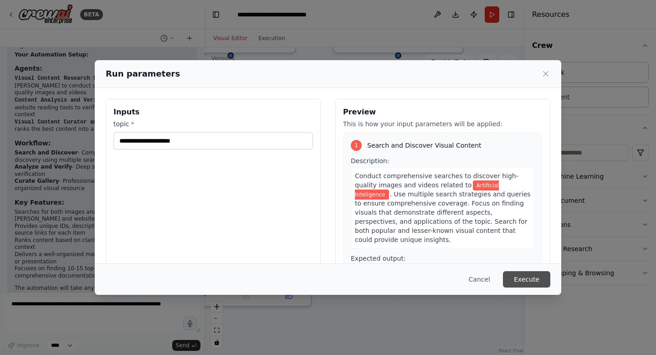
click at [540, 276] on button "Execute" at bounding box center [526, 279] width 47 height 16
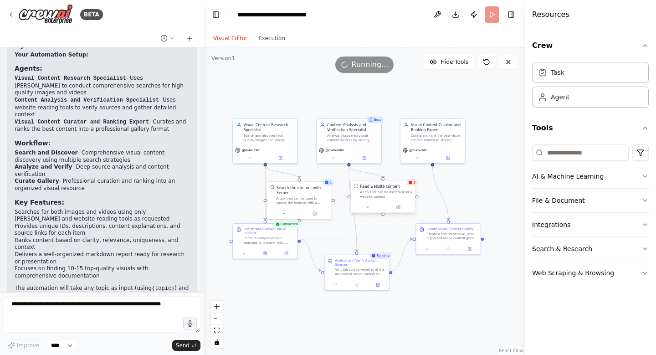
click at [393, 191] on div "A tool that can be used to read a website content." at bounding box center [387, 194] width 52 height 8
click at [486, 186] on div ".deletable-edge-delete-btn { width: 20px; height: 20px; border: 0px solid #ffff…" at bounding box center [364, 201] width 321 height 308
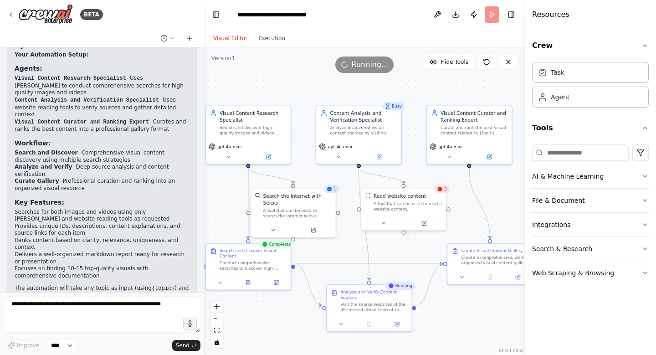
click at [445, 188] on span "3" at bounding box center [446, 188] width 3 height 5
click at [460, 192] on div ".deletable-edge-delete-btn { width: 20px; height: 20px; border: 0px solid #ffff…" at bounding box center [364, 201] width 321 height 308
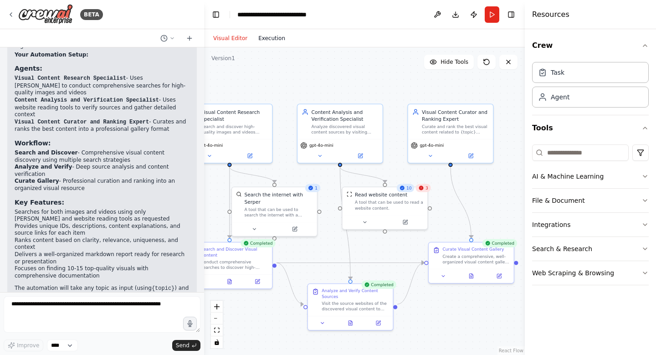
click at [266, 36] on button "Execution" at bounding box center [272, 38] width 38 height 11
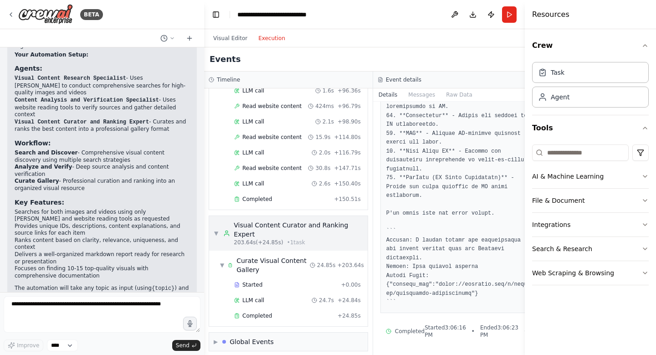
scroll to position [518, 0]
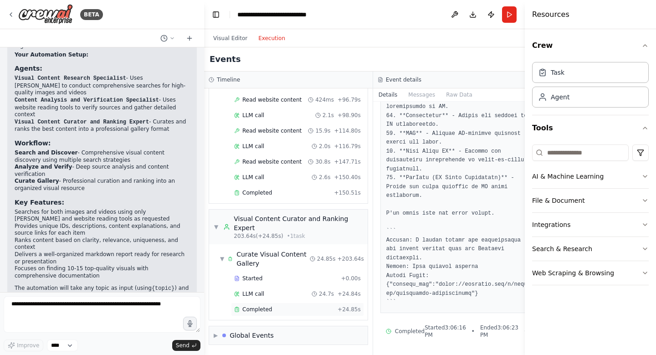
click at [248, 314] on div "Completed + 24.85s" at bounding box center [297, 310] width 133 height 14
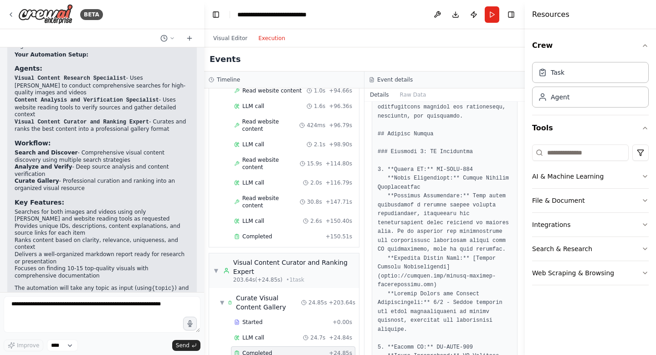
scroll to position [182, 0]
drag, startPoint x: 381, startPoint y: 266, endPoint x: 428, endPoint y: 274, distance: 47.6
copy pre "https://example.com/neural-network-visualization.jpg"
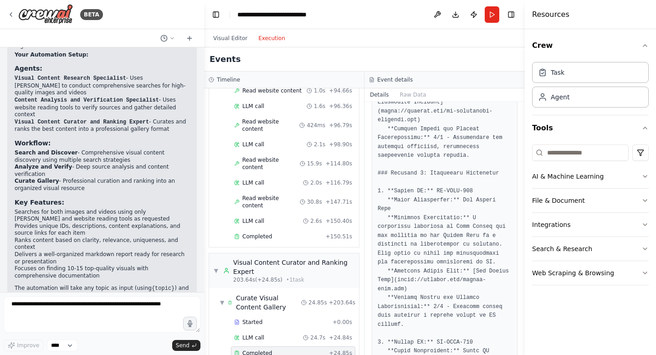
scroll to position [866, 0]
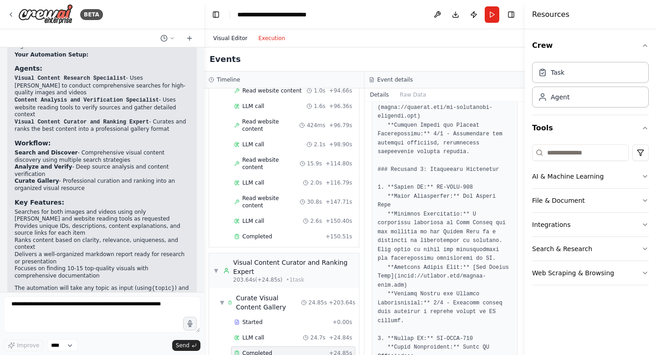
click at [232, 39] on button "Visual Editor" at bounding box center [230, 38] width 45 height 11
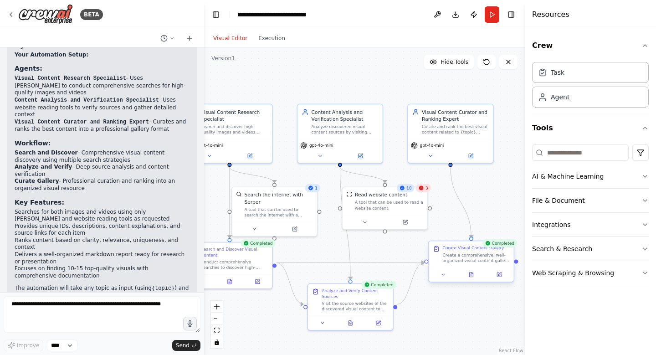
click at [465, 251] on div "Curate Visual Content Gallery Create a comprehensive, well-organized visual con…" at bounding box center [476, 254] width 67 height 18
click at [475, 274] on button at bounding box center [471, 275] width 29 height 8
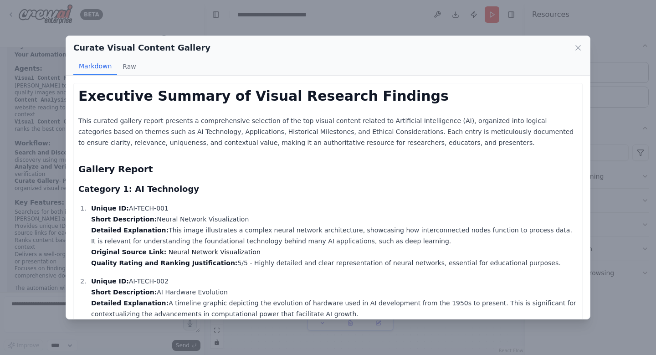
scroll to position [91, 0]
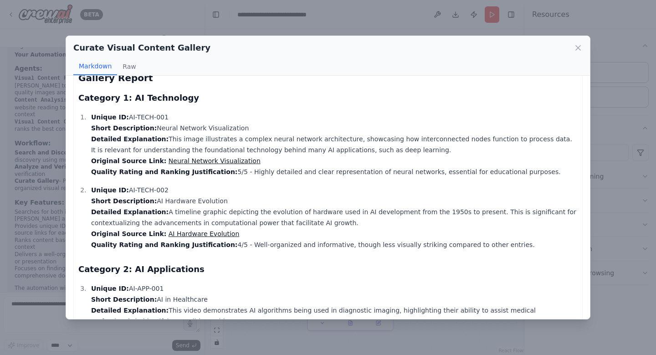
click at [216, 163] on link "Neural Network Visualization" at bounding box center [215, 160] width 92 height 7
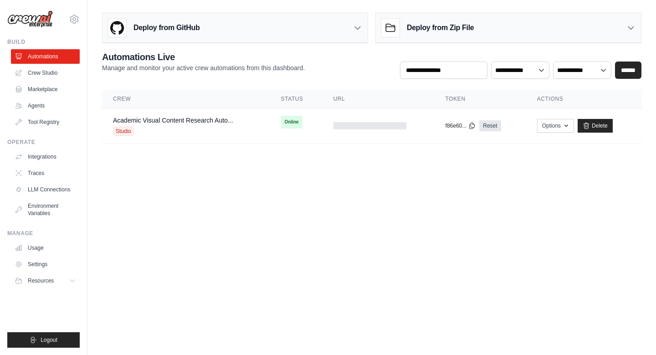
click at [317, 198] on body "[PERSON_NAME][EMAIL_ADDRESS][DOMAIN_NAME] Settings Build Automations Crew Studi…" at bounding box center [328, 177] width 656 height 355
click at [343, 124] on div at bounding box center [370, 125] width 73 height 7
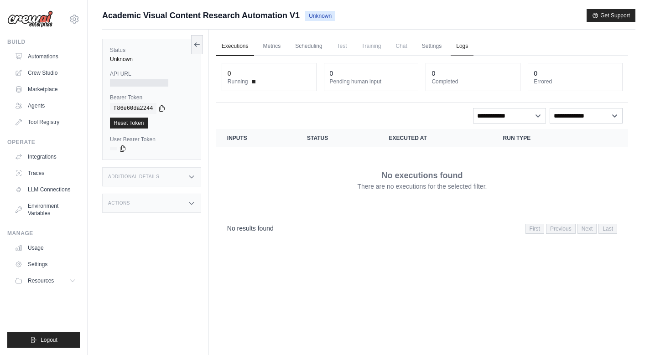
click at [460, 50] on link "Logs" at bounding box center [461, 46] width 23 height 19
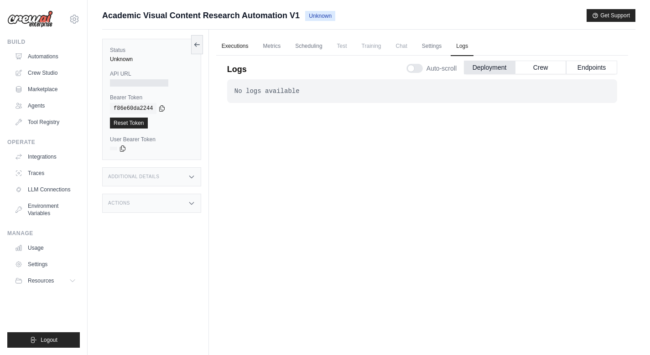
click at [251, 47] on link "Executions" at bounding box center [235, 46] width 38 height 19
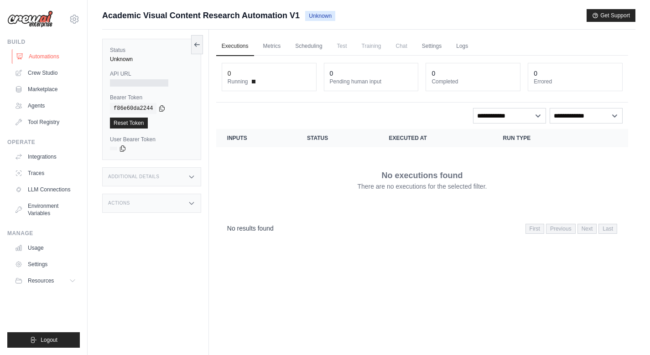
click at [36, 61] on link "Automations" at bounding box center [46, 56] width 69 height 15
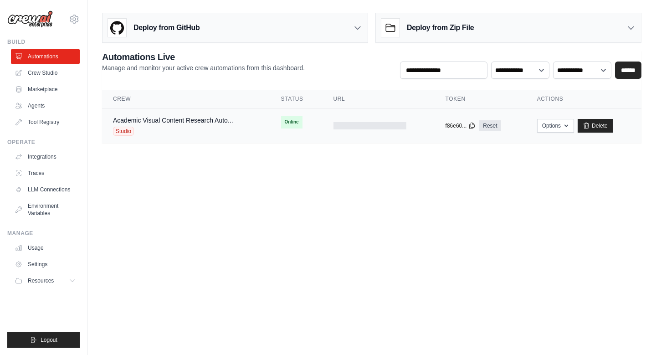
click at [365, 121] on td at bounding box center [379, 126] width 112 height 35
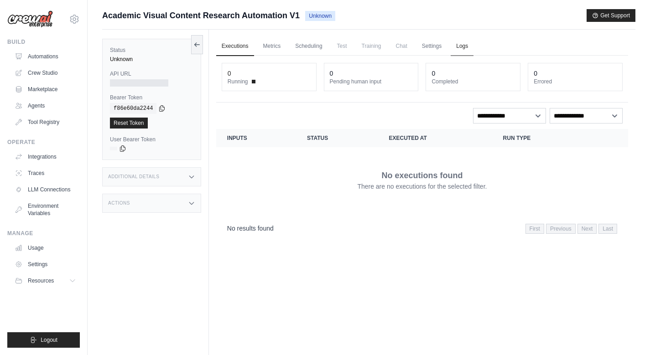
click at [450, 45] on link "Logs" at bounding box center [461, 46] width 23 height 19
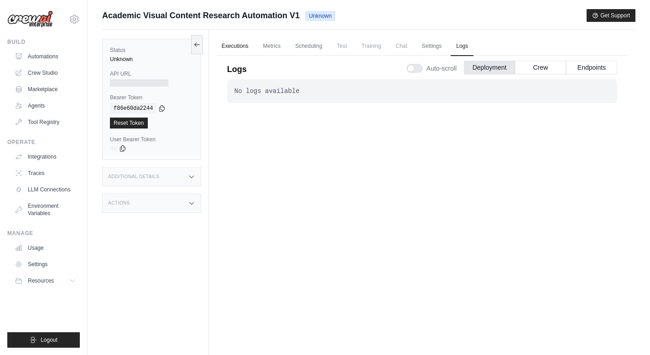
click at [239, 42] on link "Executions" at bounding box center [235, 46] width 38 height 19
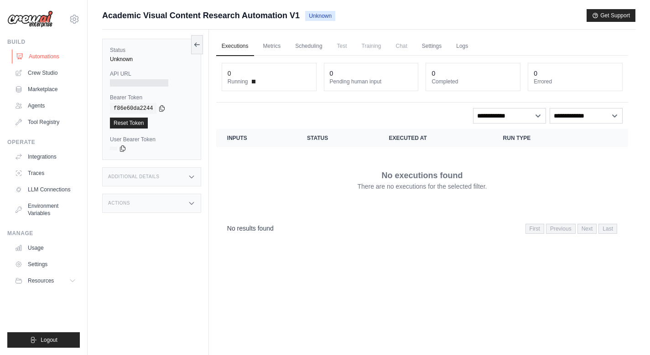
click at [43, 55] on link "Automations" at bounding box center [46, 56] width 69 height 15
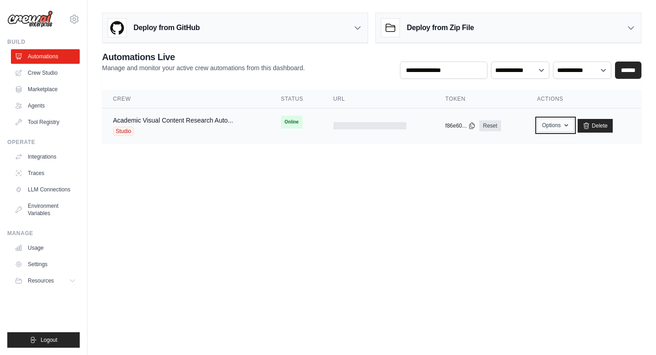
click at [555, 125] on button "Options" at bounding box center [556, 126] width 37 height 14
click at [377, 128] on div at bounding box center [370, 125] width 73 height 7
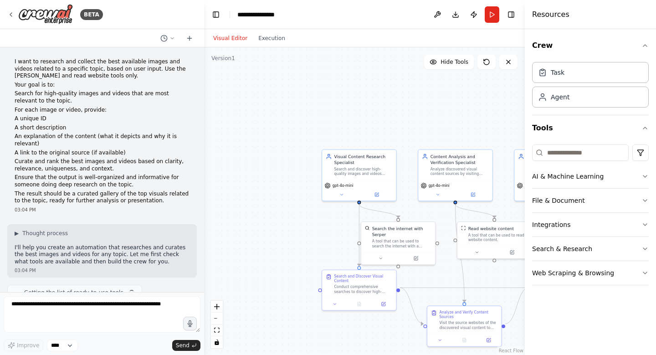
scroll to position [660, 0]
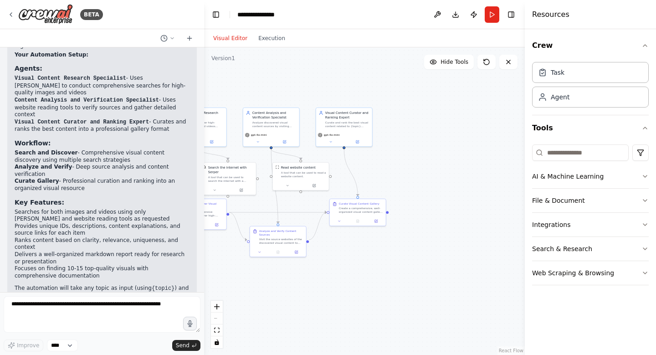
drag, startPoint x: 484, startPoint y: 301, endPoint x: 297, endPoint y: 224, distance: 202.4
click at [295, 224] on div ".deletable-edge-delete-btn { width: 20px; height: 20px; border: 0px solid #ffff…" at bounding box center [364, 201] width 321 height 308
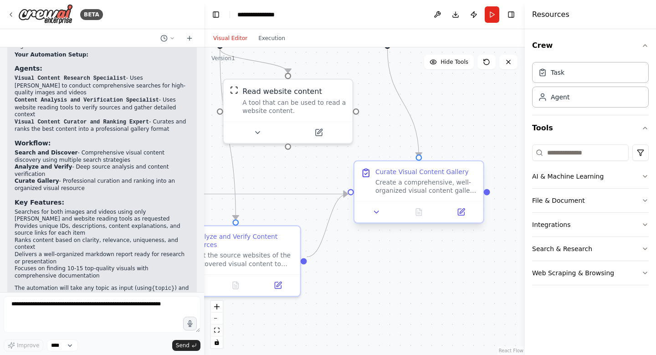
click at [465, 221] on div at bounding box center [419, 211] width 129 height 21
click at [466, 215] on button at bounding box center [462, 212] width 36 height 13
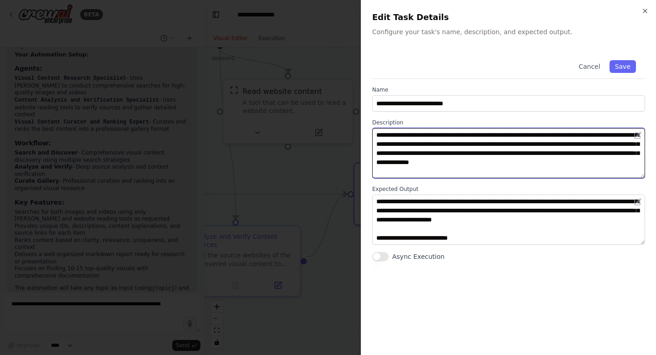
click at [451, 153] on textarea "**********" at bounding box center [508, 153] width 273 height 50
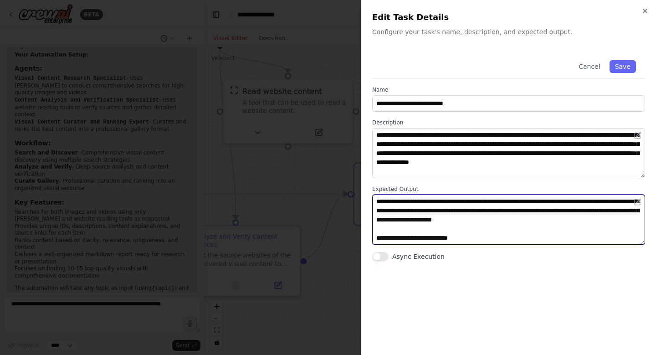
click at [484, 221] on textarea "**********" at bounding box center [508, 220] width 273 height 50
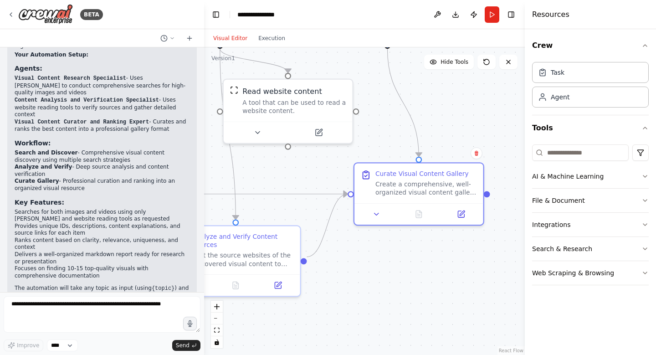
click at [317, 166] on div ".deletable-edge-delete-btn { width: 20px; height: 20px; border: 0px solid #ffff…" at bounding box center [364, 201] width 321 height 308
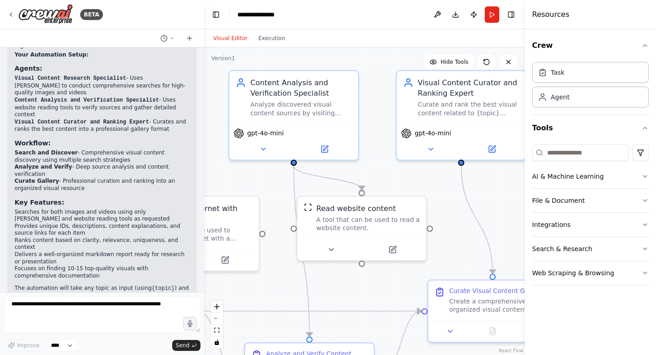
drag, startPoint x: 271, startPoint y: 166, endPoint x: 345, endPoint y: 284, distance: 138.9
click at [345, 284] on div ".deletable-edge-delete-btn { width: 20px; height: 20px; border: 0px solid #ffff…" at bounding box center [364, 201] width 321 height 308
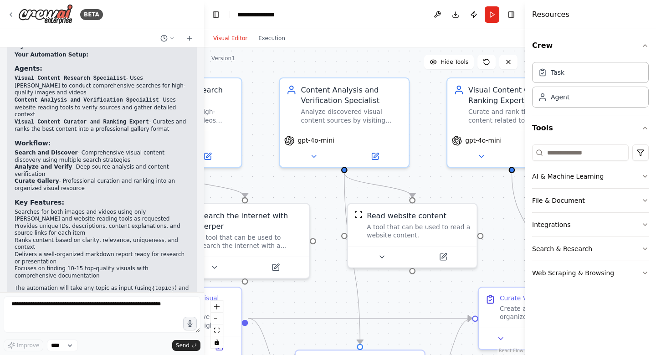
drag, startPoint x: 377, startPoint y: 109, endPoint x: 428, endPoint y: 116, distance: 51.1
click at [428, 116] on div ".deletable-edge-delete-btn { width: 20px; height: 20px; border: 0px solid #ffff…" at bounding box center [364, 201] width 321 height 308
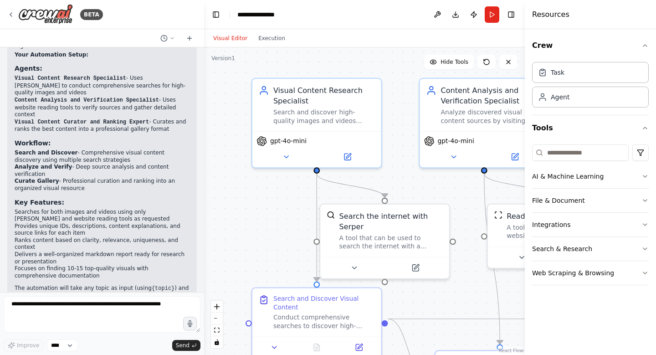
drag, startPoint x: 272, startPoint y: 116, endPoint x: 412, endPoint y: 116, distance: 140.0
click at [412, 116] on div ".deletable-edge-delete-btn { width: 20px; height: 20px; border: 0px solid #ffff…" at bounding box center [364, 201] width 321 height 308
click at [353, 153] on button at bounding box center [347, 155] width 59 height 13
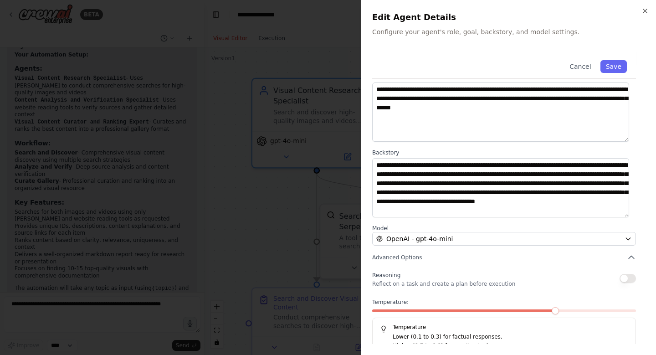
scroll to position [58, 0]
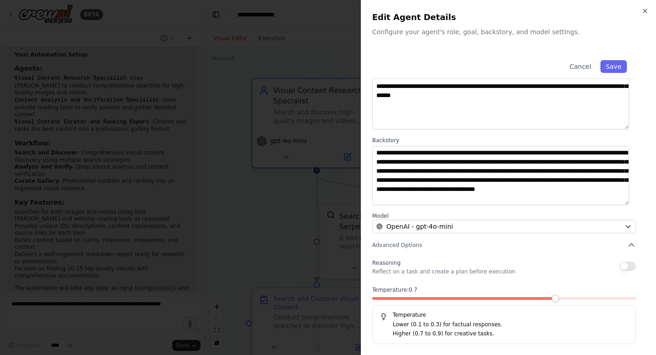
click at [552, 299] on span at bounding box center [555, 298] width 7 height 7
click at [220, 229] on div at bounding box center [328, 177] width 656 height 355
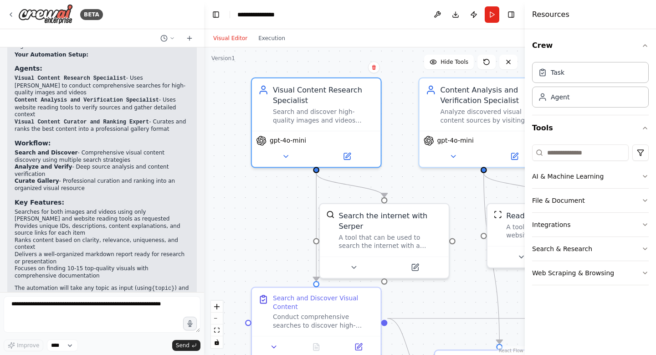
drag, startPoint x: 267, startPoint y: 258, endPoint x: 282, endPoint y: 159, distance: 100.0
click at [281, 174] on div ".deletable-edge-delete-btn { width: 20px; height: 20px; border: 0px solid #ffff…" at bounding box center [364, 201] width 321 height 308
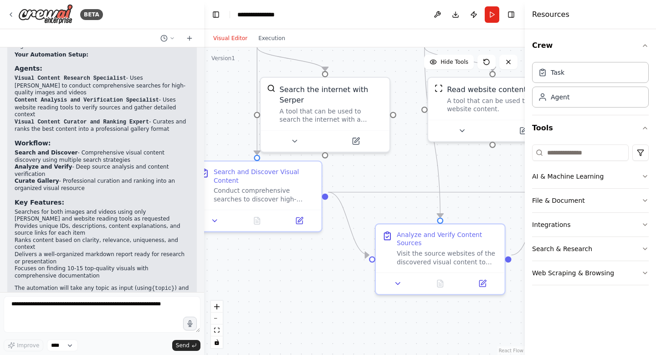
drag, startPoint x: 326, startPoint y: 303, endPoint x: 253, endPoint y: 260, distance: 84.6
click at [253, 260] on div ".deletable-edge-delete-btn { width: 20px; height: 20px; border: 0px solid #ffff…" at bounding box center [364, 201] width 321 height 308
click at [251, 185] on div "Conduct comprehensive searches to discover high-quality images and videos relat…" at bounding box center [265, 193] width 102 height 17
drag, startPoint x: 282, startPoint y: 253, endPoint x: 396, endPoint y: 257, distance: 114.0
click at [396, 257] on div ".deletable-edge-delete-btn { width: 20px; height: 20px; border: 0px solid #ffff…" at bounding box center [364, 201] width 321 height 308
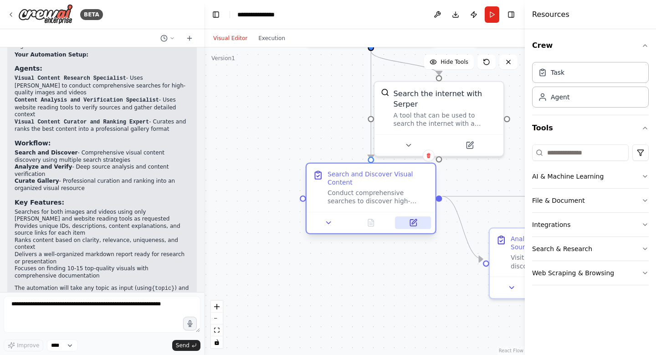
click at [417, 220] on icon at bounding box center [413, 223] width 6 height 6
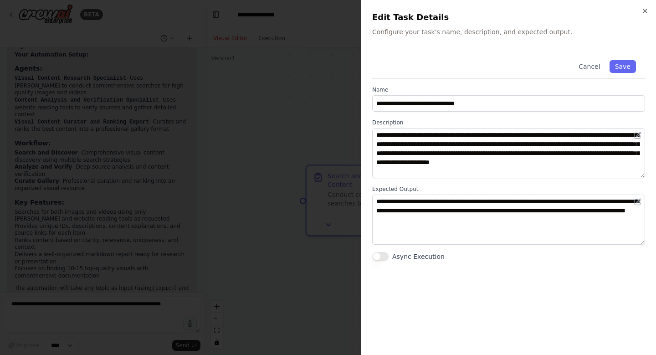
click at [343, 265] on div at bounding box center [328, 177] width 656 height 355
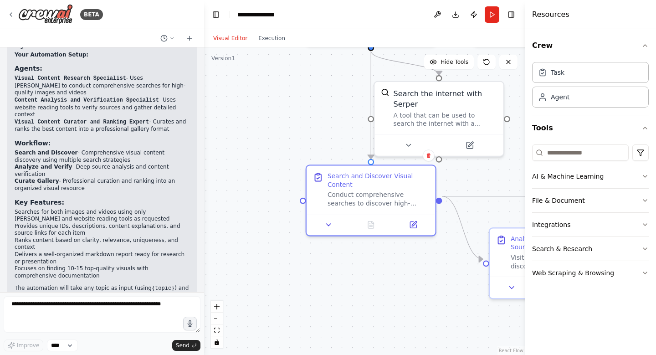
drag, startPoint x: 413, startPoint y: 264, endPoint x: 285, endPoint y: 259, distance: 128.2
click at [287, 259] on div ".deletable-edge-delete-btn { width: 20px; height: 20px; border: 0px solid #ffff…" at bounding box center [364, 201] width 321 height 308
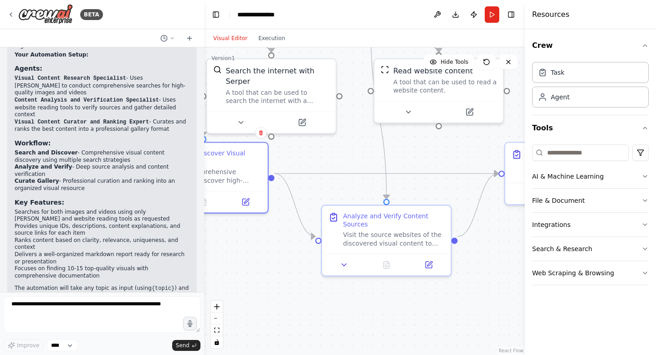
drag, startPoint x: 348, startPoint y: 295, endPoint x: 329, endPoint y: 264, distance: 37.0
click at [257, 258] on div ".deletable-edge-delete-btn { width: 20px; height: 20px; border: 0px solid #ffff…" at bounding box center [364, 201] width 321 height 308
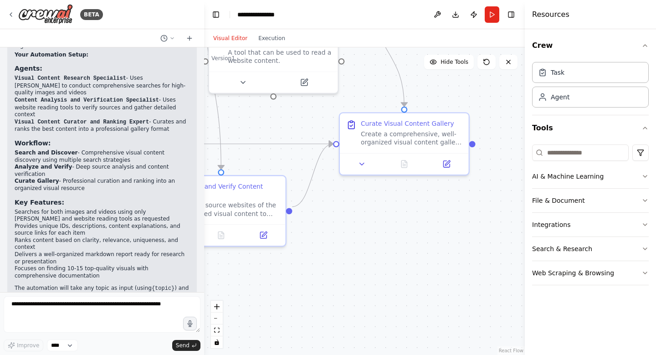
drag, startPoint x: 469, startPoint y: 264, endPoint x: 346, endPoint y: 252, distance: 123.2
click at [350, 253] on div ".deletable-edge-delete-btn { width: 20px; height: 20px; border: 0px solid #ffff…" at bounding box center [364, 201] width 321 height 308
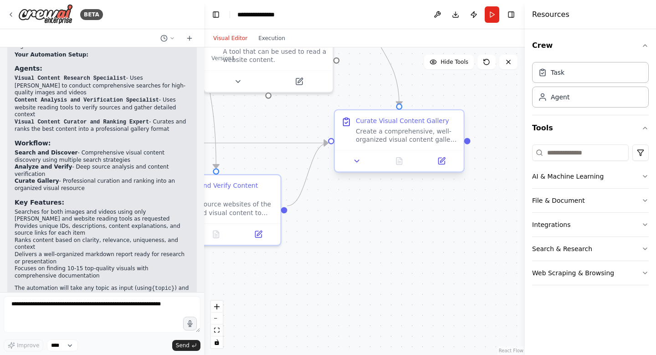
click at [445, 169] on div at bounding box center [399, 160] width 129 height 21
click at [444, 160] on icon at bounding box center [442, 160] width 5 height 5
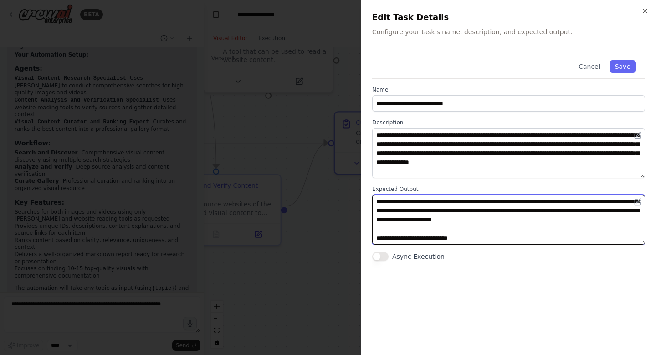
click at [487, 236] on textarea "**********" at bounding box center [508, 220] width 273 height 50
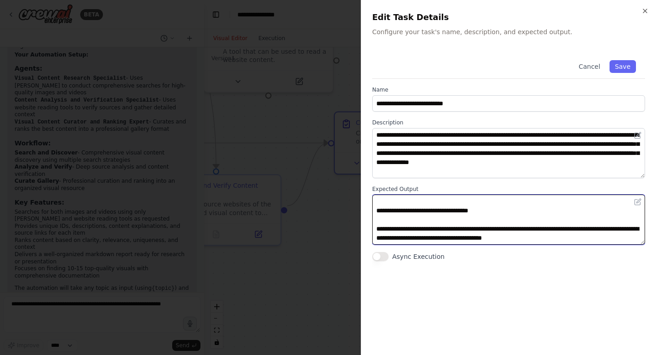
click at [610, 236] on textarea "**********" at bounding box center [508, 220] width 273 height 50
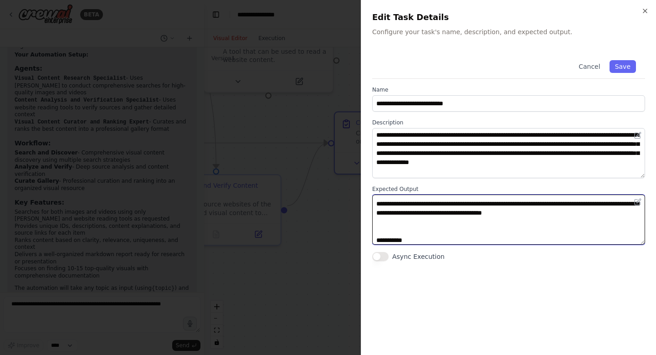
paste textarea "**********"
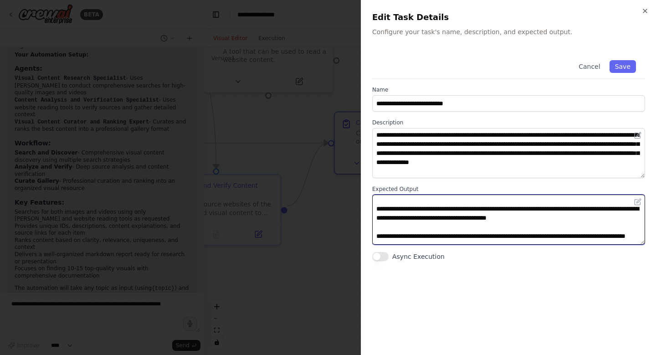
scroll to position [175, 0]
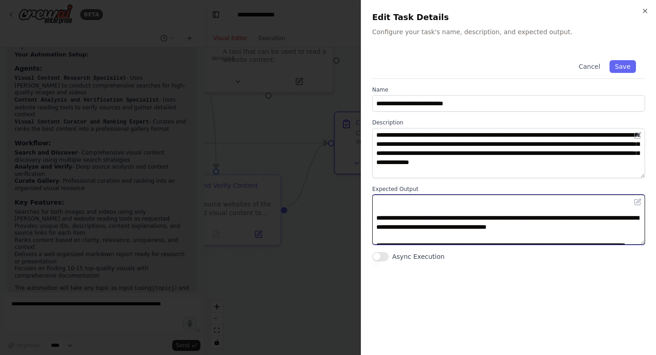
type textarea "**********"
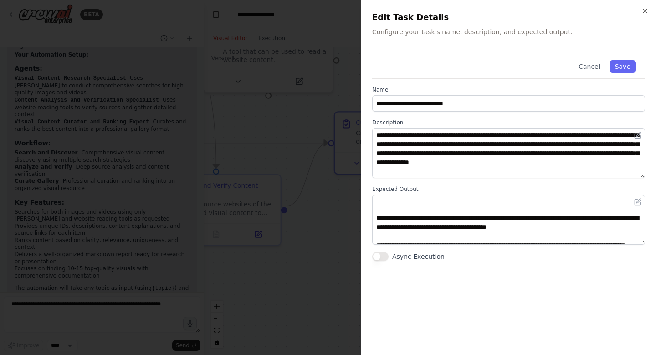
click at [622, 59] on div "Cancel Save" at bounding box center [508, 65] width 273 height 28
click at [623, 63] on button "Save" at bounding box center [623, 66] width 26 height 13
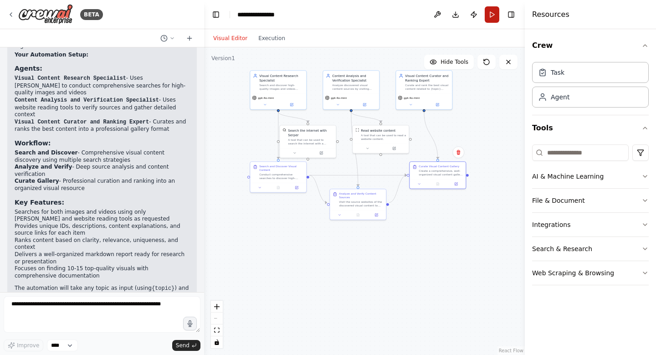
click at [494, 14] on button "Run" at bounding box center [492, 14] width 15 height 16
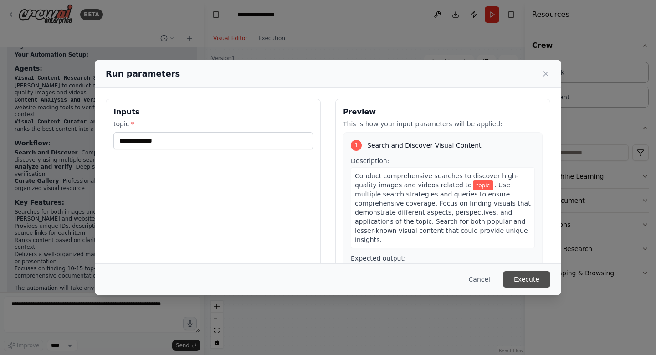
click at [529, 280] on button "Execute" at bounding box center [526, 279] width 47 height 16
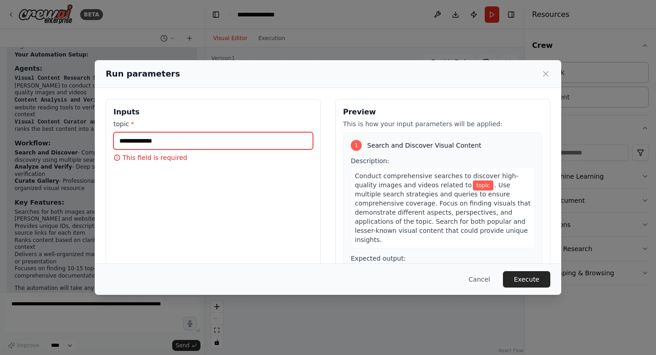
click at [156, 144] on input "topic *" at bounding box center [214, 140] width 200 height 17
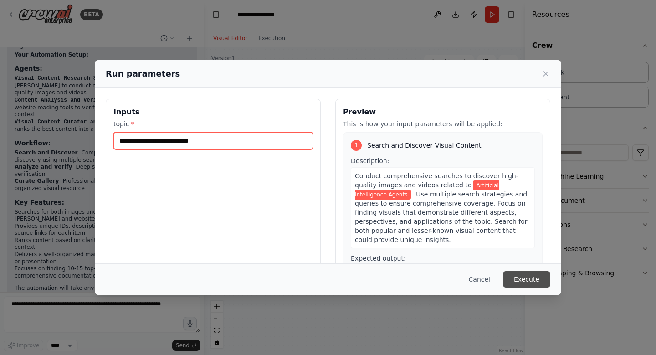
type input "**********"
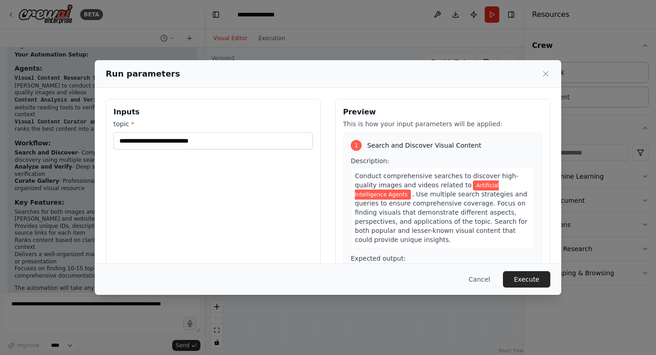
click at [527, 276] on button "Execute" at bounding box center [526, 279] width 47 height 16
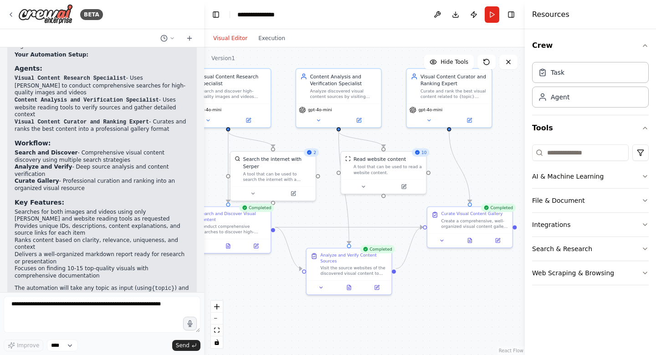
drag, startPoint x: 468, startPoint y: 140, endPoint x: 487, endPoint y: 170, distance: 36.1
click at [487, 170] on div ".deletable-edge-delete-btn { width: 20px; height: 20px; border: 0px solid #ffff…" at bounding box center [364, 201] width 321 height 308
click at [269, 40] on button "Execution" at bounding box center [272, 38] width 38 height 11
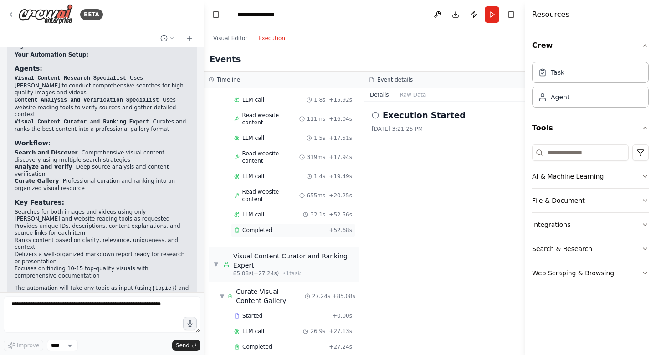
scroll to position [495, 0]
click at [271, 339] on div "Completed + 27.24s" at bounding box center [293, 346] width 124 height 14
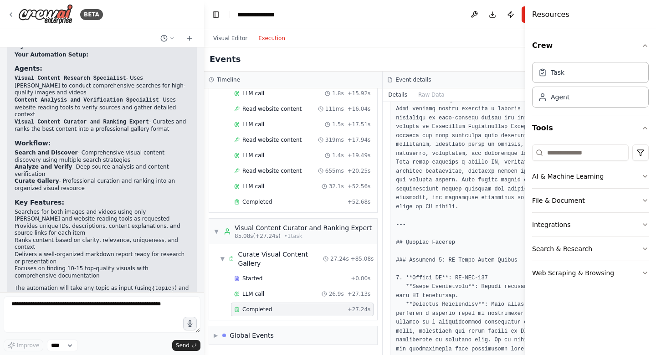
scroll to position [274, 0]
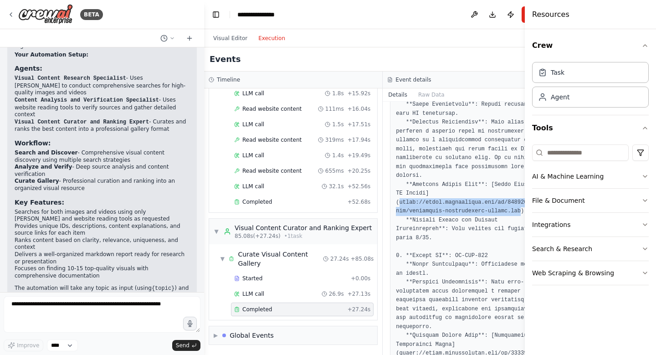
drag, startPoint x: 392, startPoint y: 203, endPoint x: 503, endPoint y: 210, distance: 111.9
copy pre "https://media.gettyimages.com/id/123456789/photo/artificial-intelligence-people…"
click at [231, 39] on button "Visual Editor" at bounding box center [230, 38] width 45 height 11
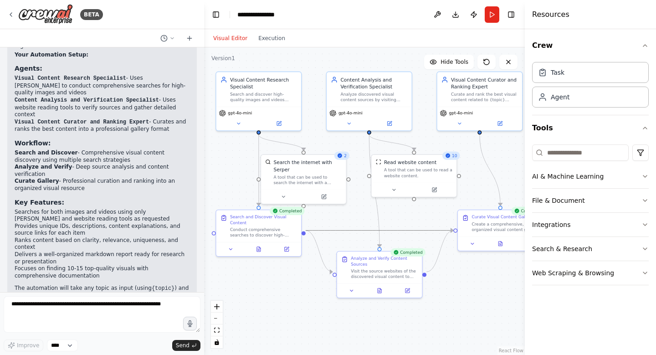
drag, startPoint x: 399, startPoint y: 232, endPoint x: 419, endPoint y: 237, distance: 20.4
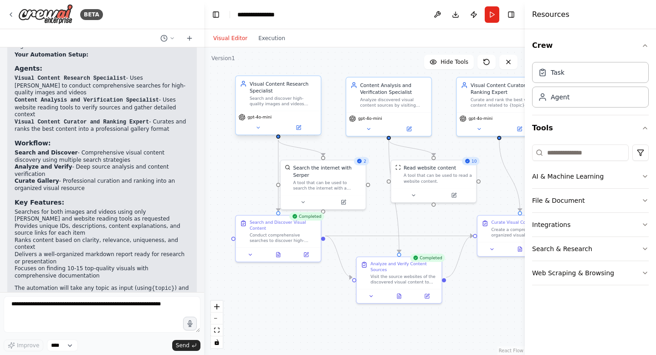
click at [261, 120] on span "gpt-4o-mini" at bounding box center [260, 116] width 24 height 5
click at [254, 126] on button at bounding box center [258, 128] width 39 height 8
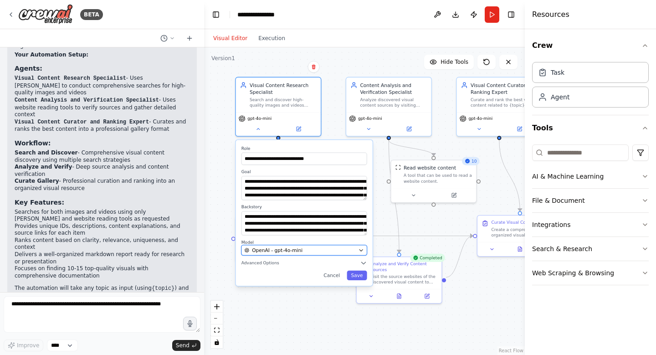
click at [280, 248] on span "OpenAI - gpt-4o-mini" at bounding box center [277, 250] width 51 height 7
click at [361, 251] on icon "button" at bounding box center [361, 251] width 3 height 2
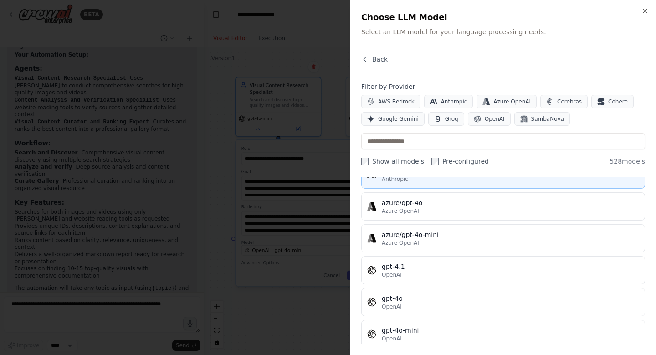
scroll to position [91, 0]
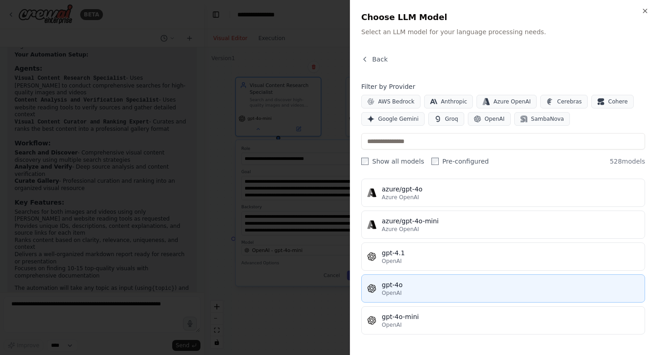
click at [419, 284] on div "gpt-4o" at bounding box center [511, 284] width 258 height 9
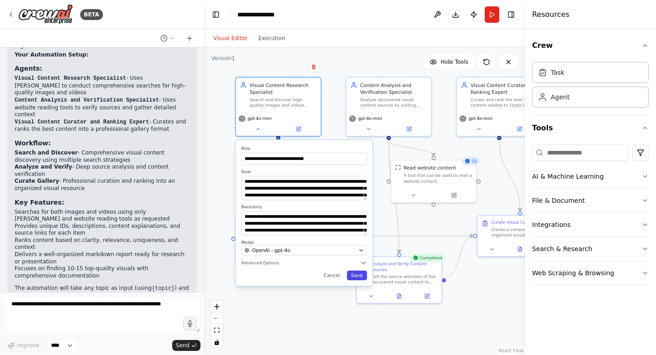
click at [357, 276] on button "Save" at bounding box center [357, 276] width 20 height 10
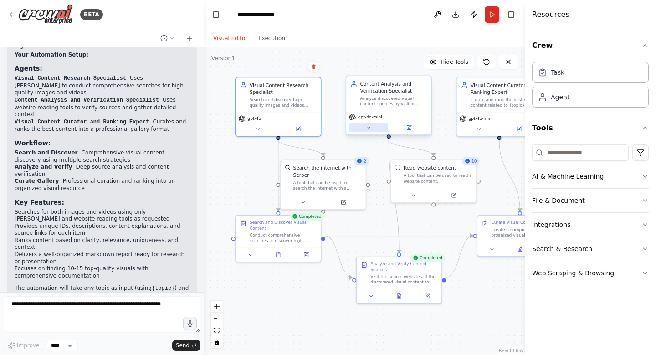
click at [367, 128] on icon at bounding box center [368, 127] width 5 height 5
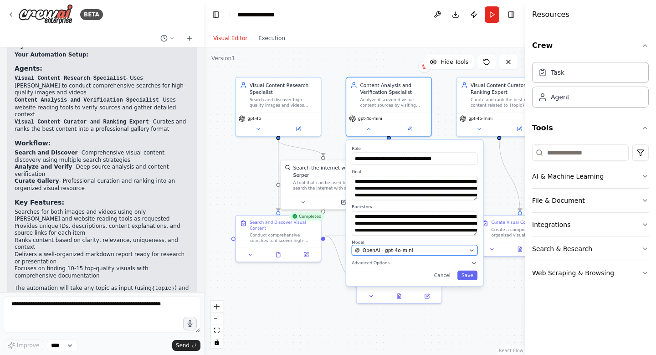
click at [405, 249] on span "OpenAI - gpt-4o-mini" at bounding box center [388, 250] width 51 height 7
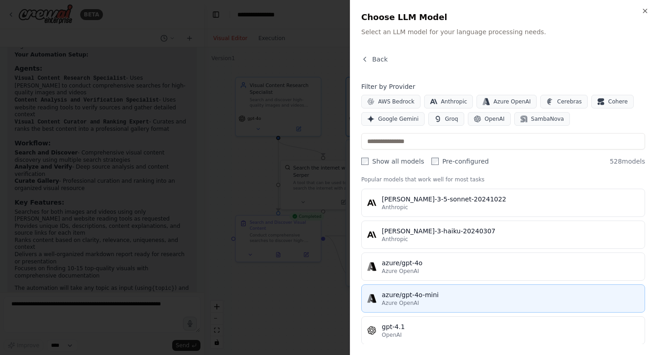
scroll to position [46, 0]
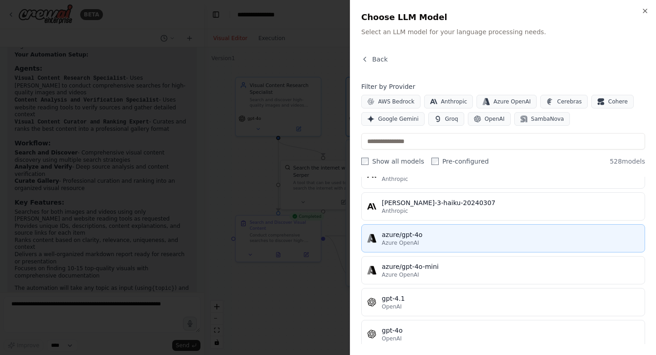
click at [427, 237] on div "azure/gpt-4o" at bounding box center [511, 234] width 258 height 9
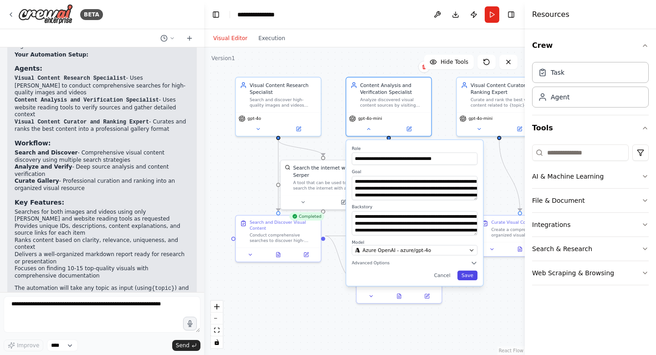
click at [472, 275] on button "Save" at bounding box center [468, 276] width 20 height 10
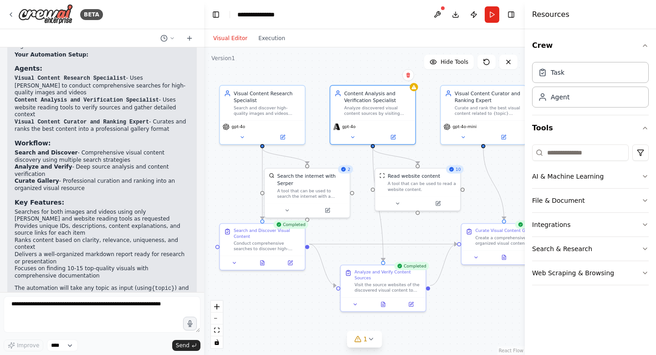
drag, startPoint x: 498, startPoint y: 192, endPoint x: 483, endPoint y: 200, distance: 17.3
click at [465, 127] on span "gpt-4o-mini" at bounding box center [465, 125] width 24 height 5
click at [457, 139] on button at bounding box center [463, 136] width 39 height 8
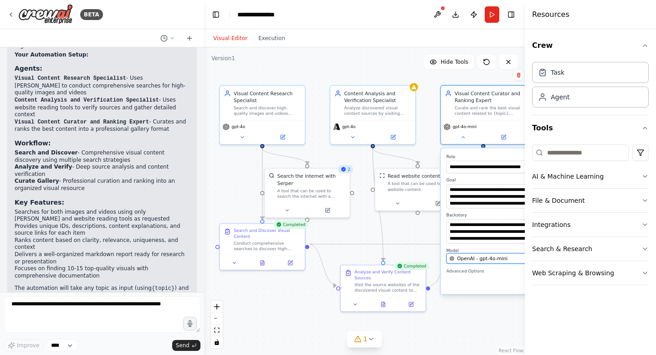
click at [476, 254] on button "OpenAI - gpt-4o-mini" at bounding box center [510, 258] width 126 height 10
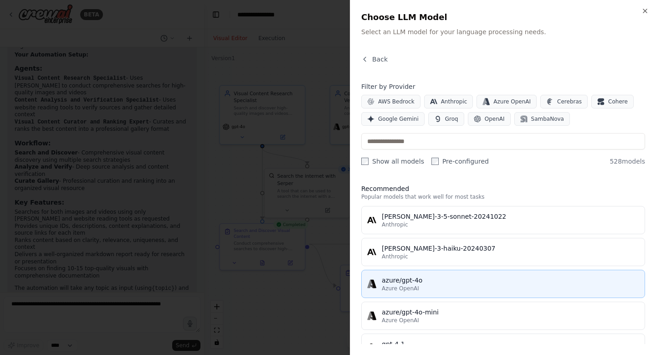
click at [419, 278] on div "azure/gpt-4o" at bounding box center [511, 280] width 258 height 9
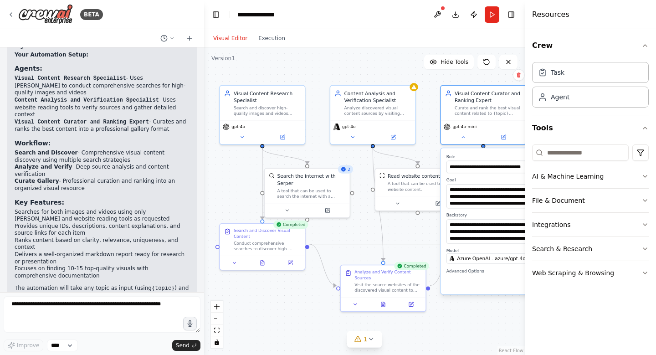
click at [290, 295] on div ".deletable-edge-delete-btn { width: 20px; height: 20px; border: 0px solid #ffff…" at bounding box center [364, 201] width 321 height 308
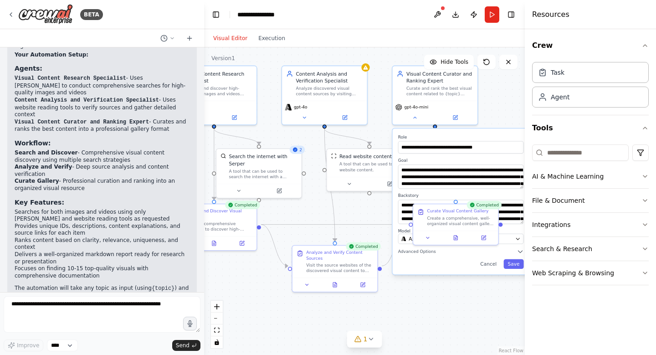
drag, startPoint x: 303, startPoint y: 304, endPoint x: 250, endPoint y: 282, distance: 56.8
click at [253, 284] on div ".deletable-edge-delete-btn { width: 20px; height: 20px; border: 0px solid #ffff…" at bounding box center [364, 201] width 321 height 308
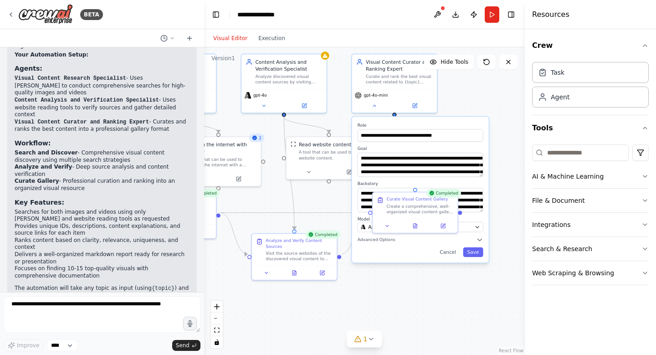
drag, startPoint x: 450, startPoint y: 305, endPoint x: 388, endPoint y: 293, distance: 63.1
click at [388, 293] on div ".deletable-edge-delete-btn { width: 20px; height: 20px; border: 0px solid #ffff…" at bounding box center [364, 201] width 321 height 308
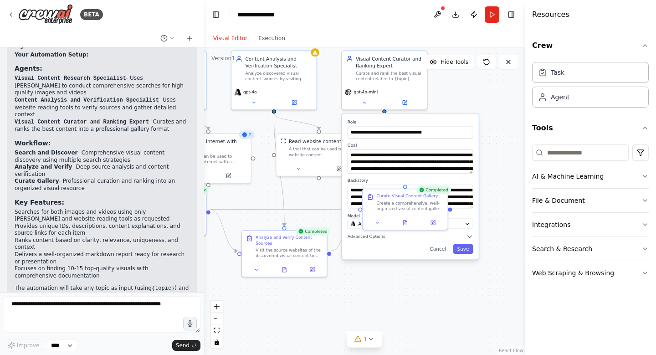
drag, startPoint x: 420, startPoint y: 295, endPoint x: 470, endPoint y: 298, distance: 49.8
click at [470, 298] on div ".deletable-edge-delete-btn { width: 20px; height: 20px; border: 0px solid #ffff…" at bounding box center [364, 201] width 321 height 308
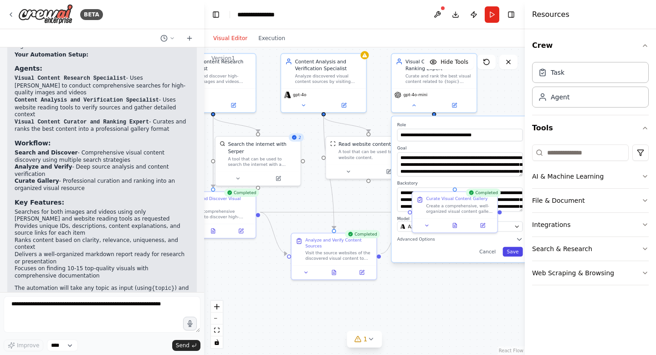
click at [513, 255] on button "Save" at bounding box center [513, 252] width 20 height 10
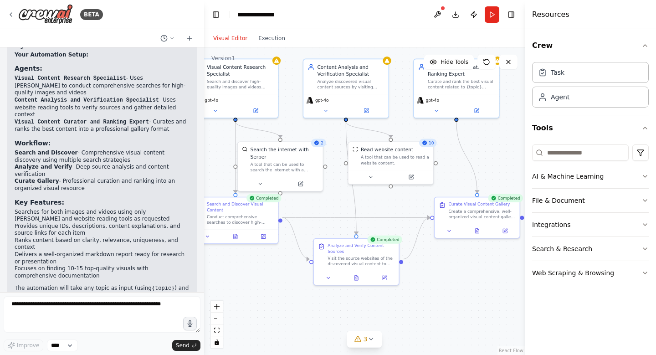
drag, startPoint x: 296, startPoint y: 114, endPoint x: 351, endPoint y: 124, distance: 56.2
click at [351, 124] on div ".deletable-edge-delete-btn { width: 20px; height: 20px; border: 0px solid #ffff…" at bounding box center [364, 201] width 321 height 308
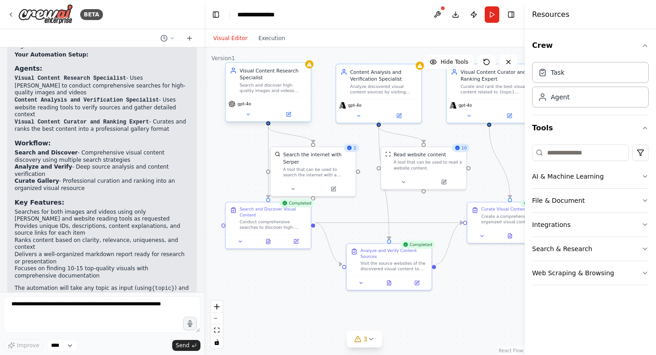
click at [243, 109] on div "gpt-4o" at bounding box center [268, 110] width 85 height 24
click at [245, 116] on icon at bounding box center [247, 114] width 5 height 5
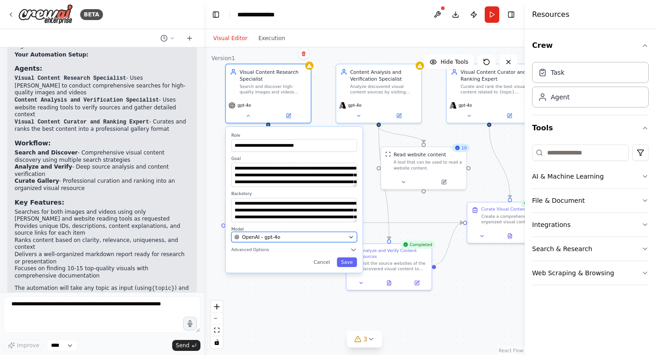
click at [295, 238] on div "OpenAI - gpt-4o" at bounding box center [290, 236] width 111 height 7
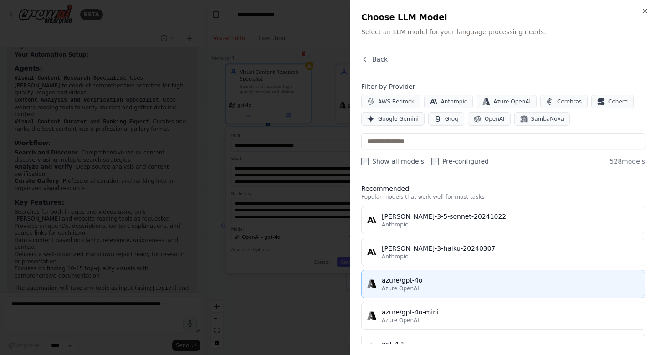
click at [431, 281] on div "azure/gpt-4o" at bounding box center [511, 280] width 258 height 9
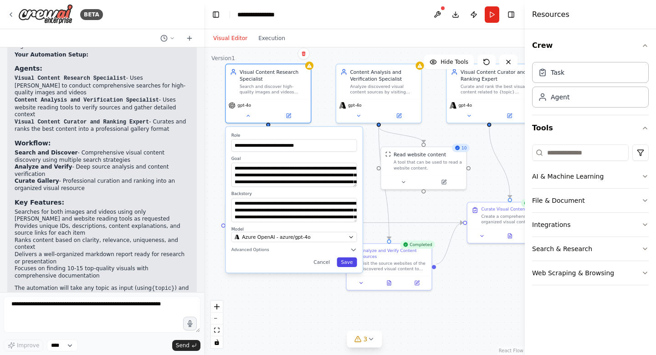
click at [347, 262] on button "Save" at bounding box center [347, 263] width 20 height 10
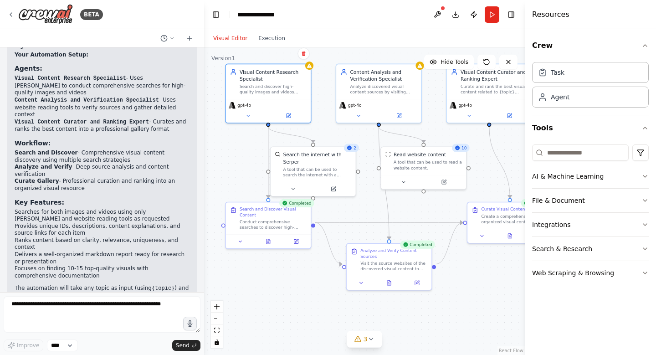
click at [310, 280] on div ".deletable-edge-delete-btn { width: 20px; height: 20px; border: 0px solid #ffff…" at bounding box center [364, 201] width 321 height 308
drag, startPoint x: 392, startPoint y: 223, endPoint x: 373, endPoint y: 222, distance: 19.2
click at [373, 223] on icon "Edge from ac52cc2c-1e30-4859-bea4-ae479a91d7f3 to 0e323493-a0db-4f64-b510-51b24…" at bounding box center [389, 223] width 148 height 0
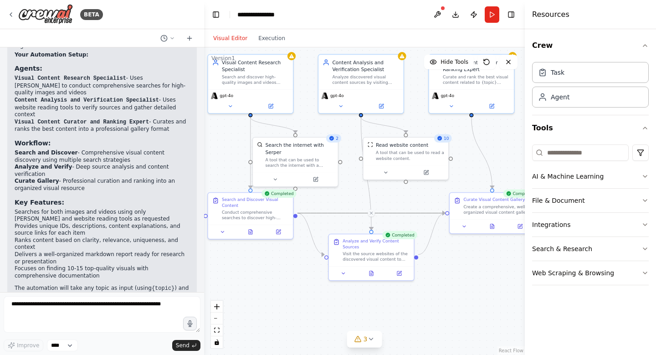
drag, startPoint x: 463, startPoint y: 274, endPoint x: 490, endPoint y: 267, distance: 28.3
click at [490, 267] on div ".deletable-edge-delete-btn { width: 20px; height: 20px; border: 0px solid #ffff…" at bounding box center [364, 201] width 321 height 308
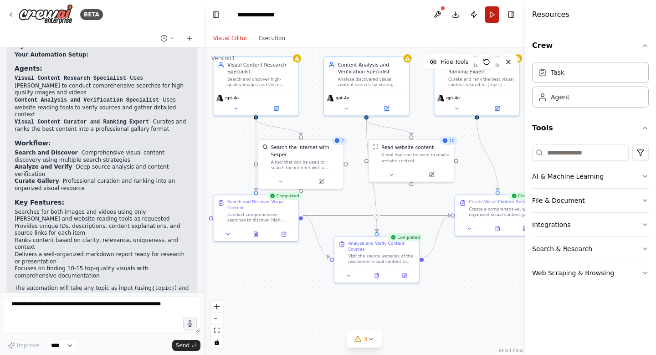
click at [488, 15] on button "Run" at bounding box center [492, 14] width 15 height 16
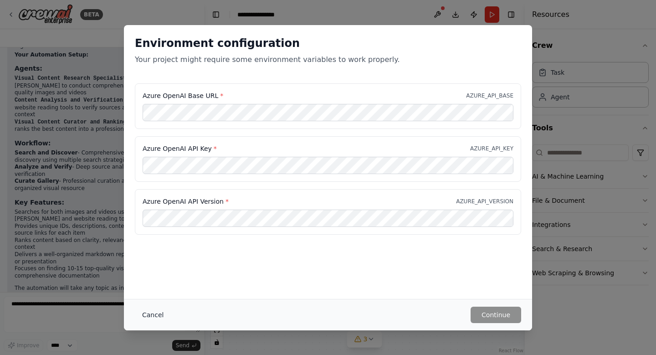
click at [158, 312] on button "Cancel" at bounding box center [153, 315] width 36 height 16
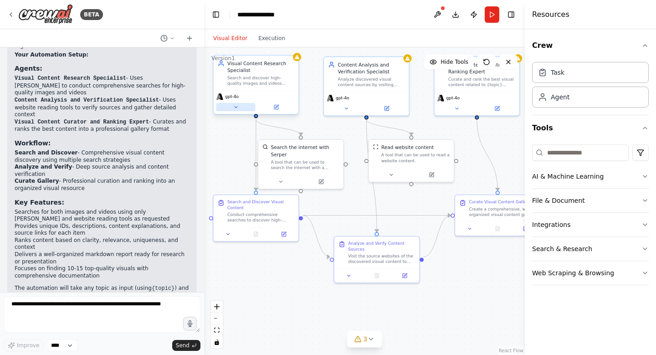
click at [232, 108] on button at bounding box center [236, 107] width 39 height 8
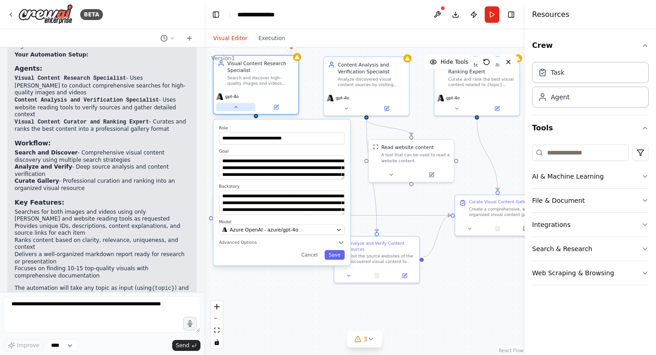
click at [232, 108] on button at bounding box center [236, 107] width 39 height 8
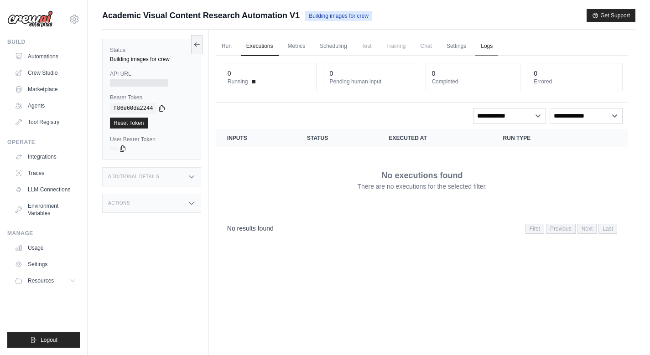
drag, startPoint x: 473, startPoint y: 47, endPoint x: 485, endPoint y: 48, distance: 12.3
click at [474, 47] on ul "Run Executions Metrics Scheduling Test Training Chat Settings Logs" at bounding box center [422, 46] width 412 height 19
click at [501, 48] on ul "Run Executions Metrics Scheduling Test Training Chat Settings Logs" at bounding box center [422, 46] width 412 height 19
click at [488, 48] on link "Logs" at bounding box center [486, 46] width 23 height 19
